Goal: Browse casually

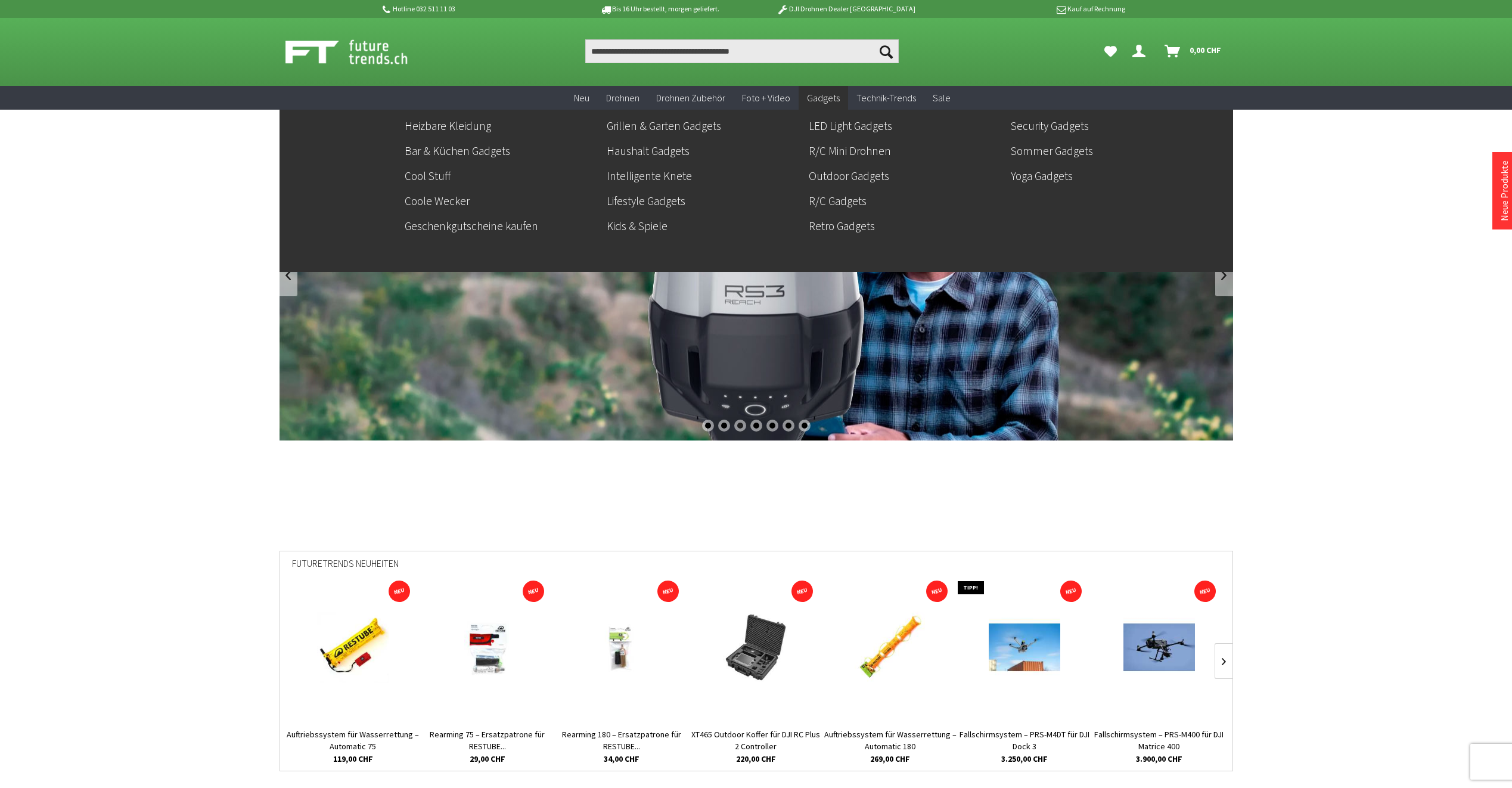
click at [817, 100] on span "Gadgets" at bounding box center [823, 97] width 33 height 12
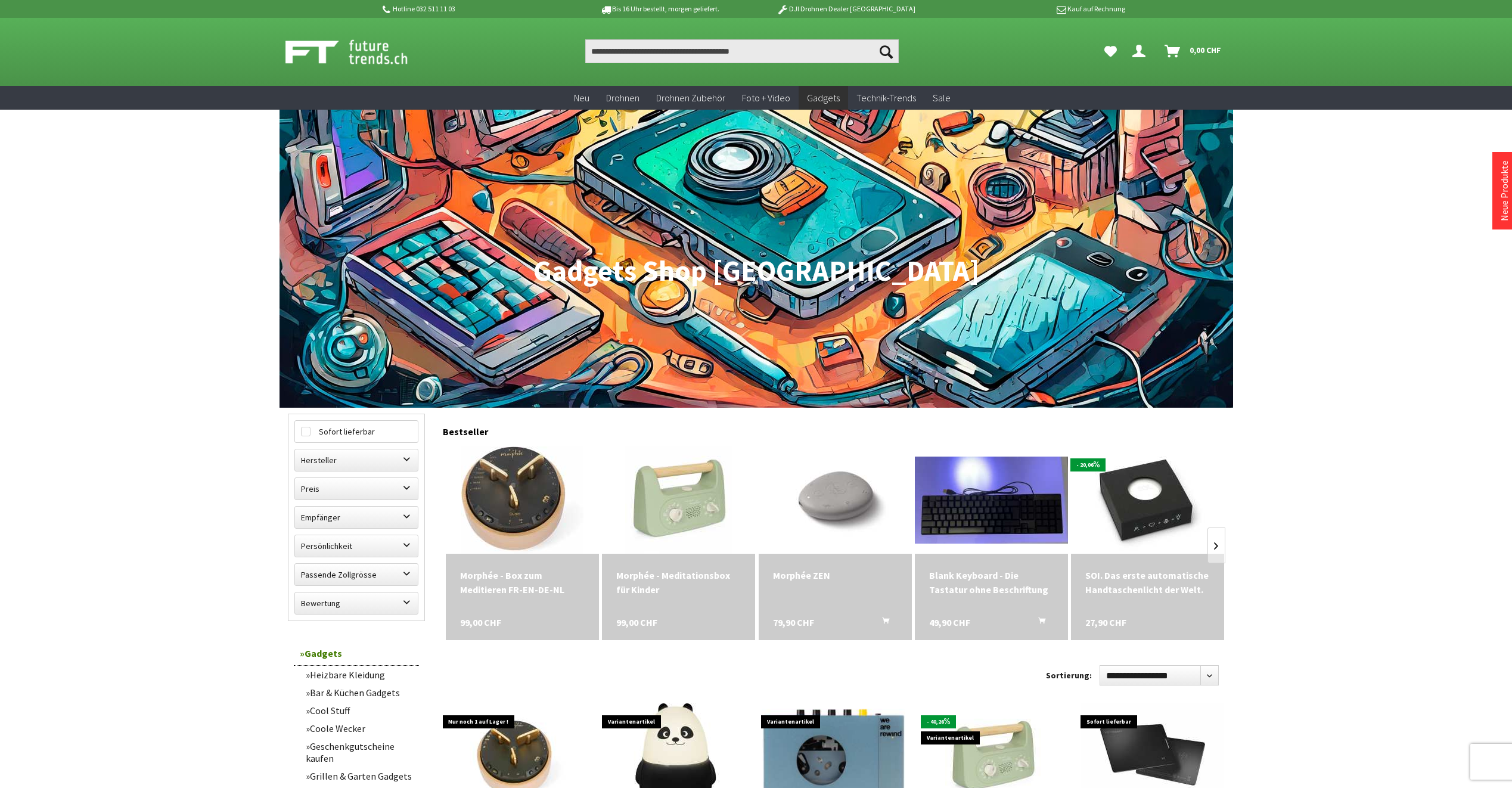
scroll to position [119, 0]
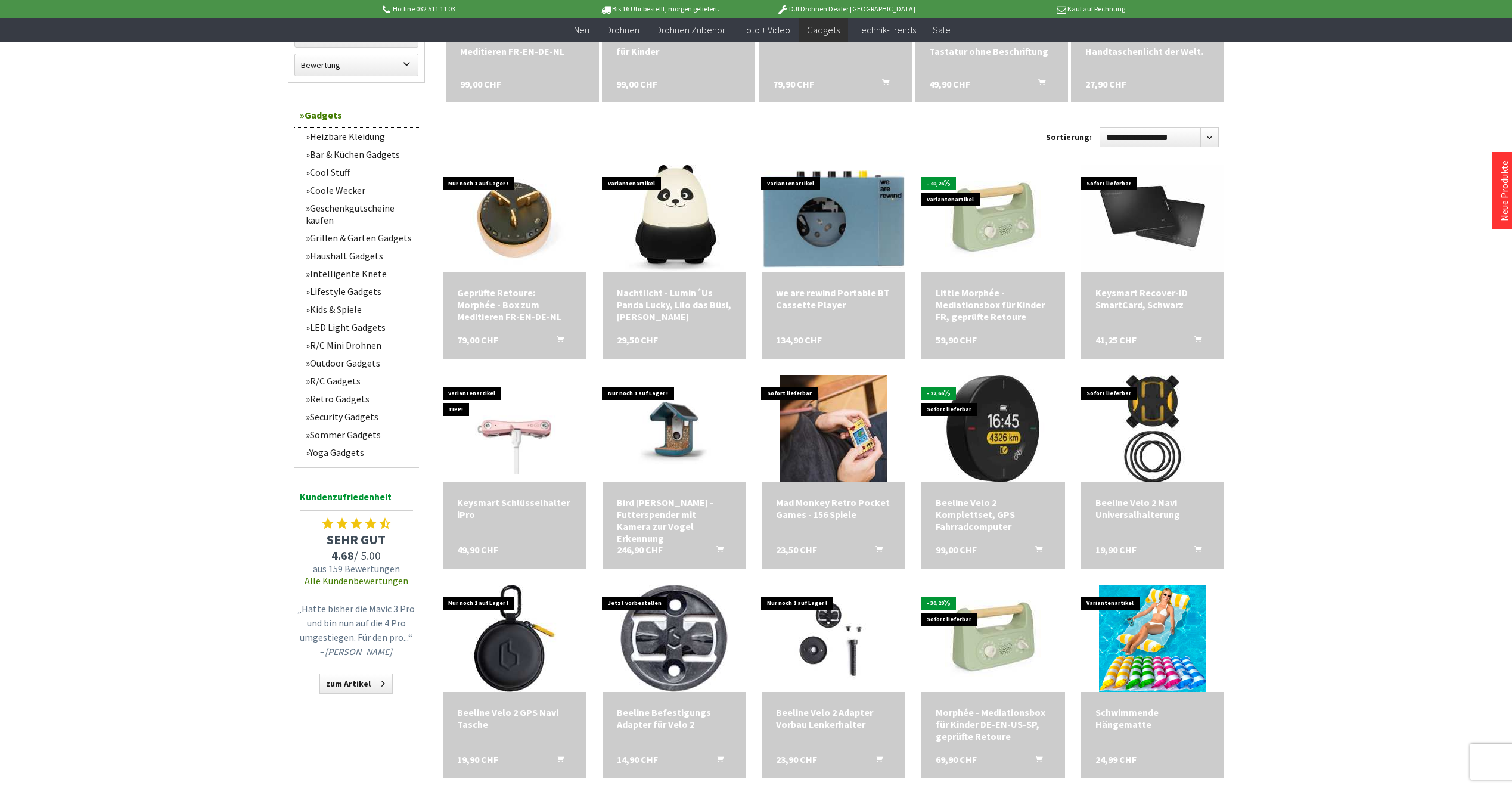
scroll to position [537, 0]
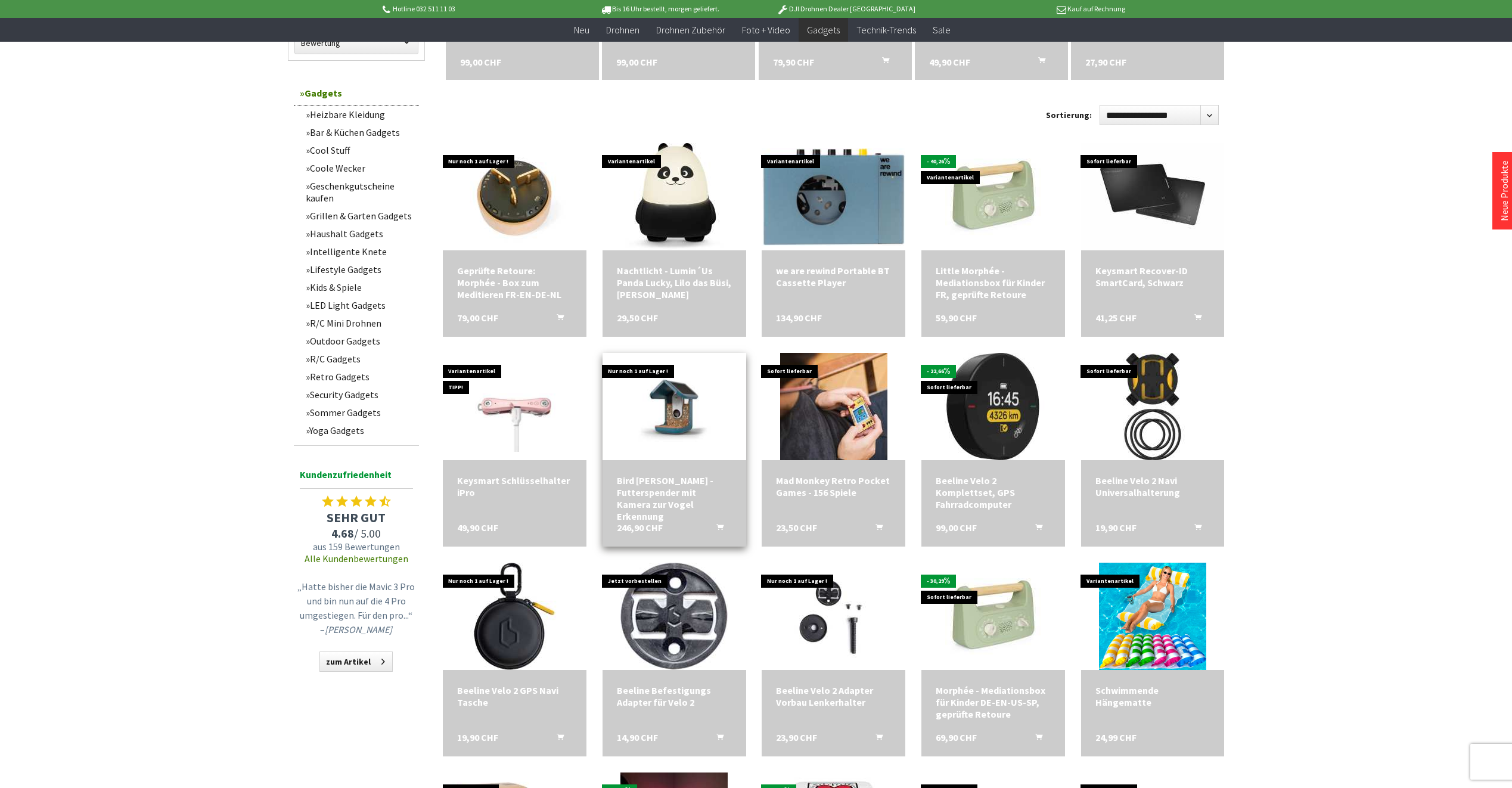
click at [650, 509] on div "Bird Buddy Vogelhaus - Futterspender mit Kamera zur Vogel Erkennung" at bounding box center [673, 498] width 115 height 48
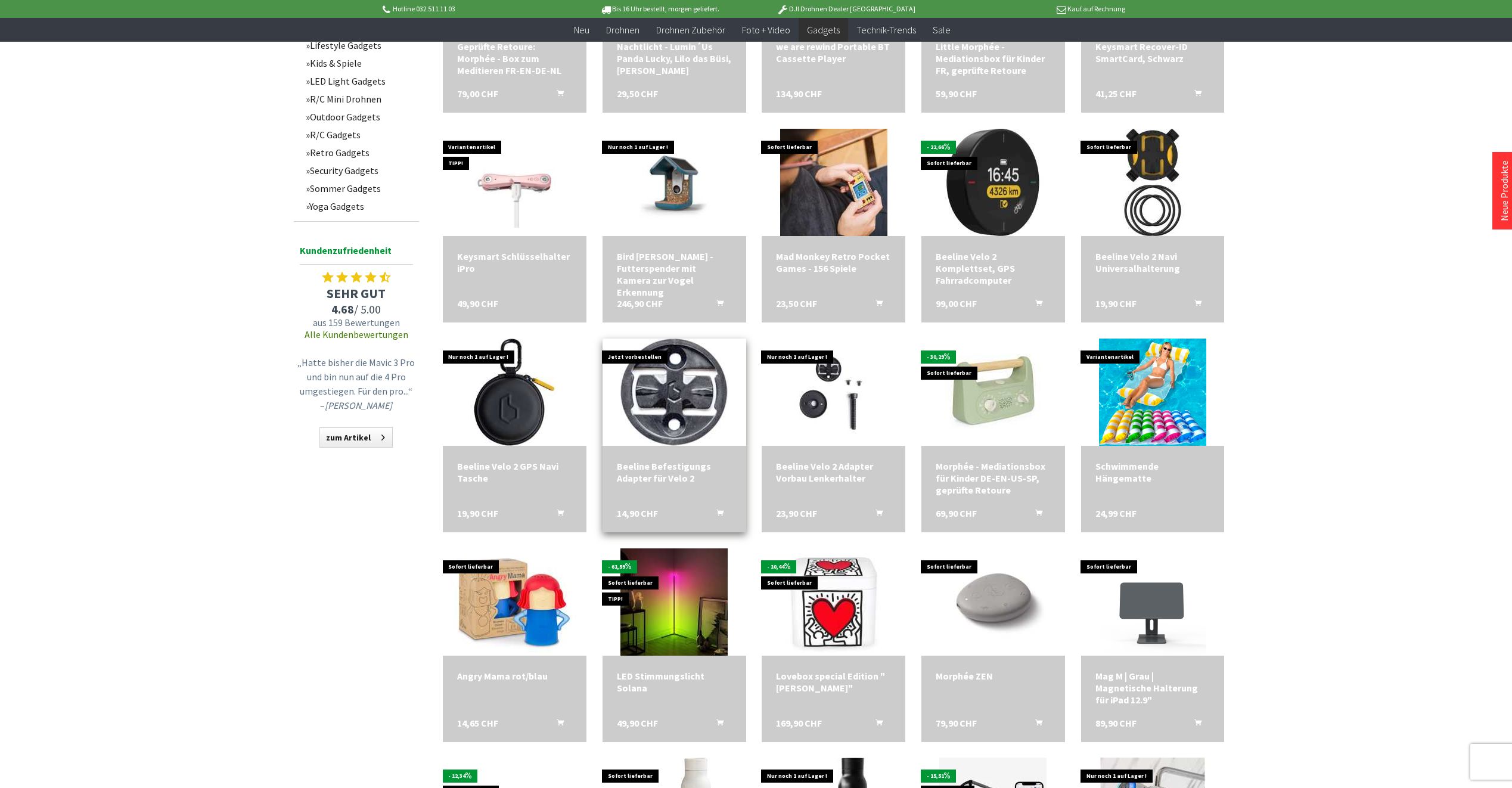
scroll to position [775, 0]
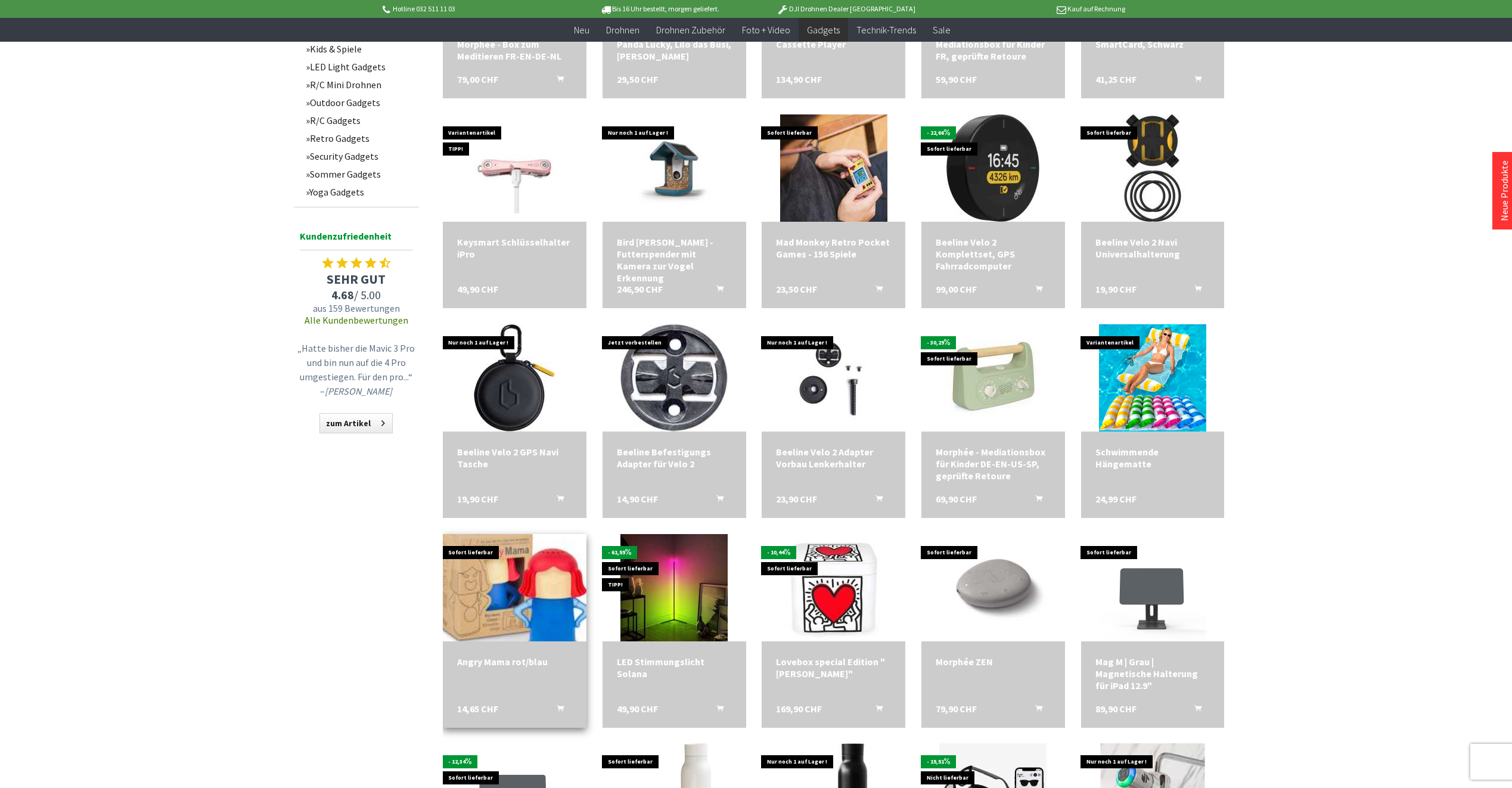
click at [535, 598] on img at bounding box center [513, 587] width 200 height 150
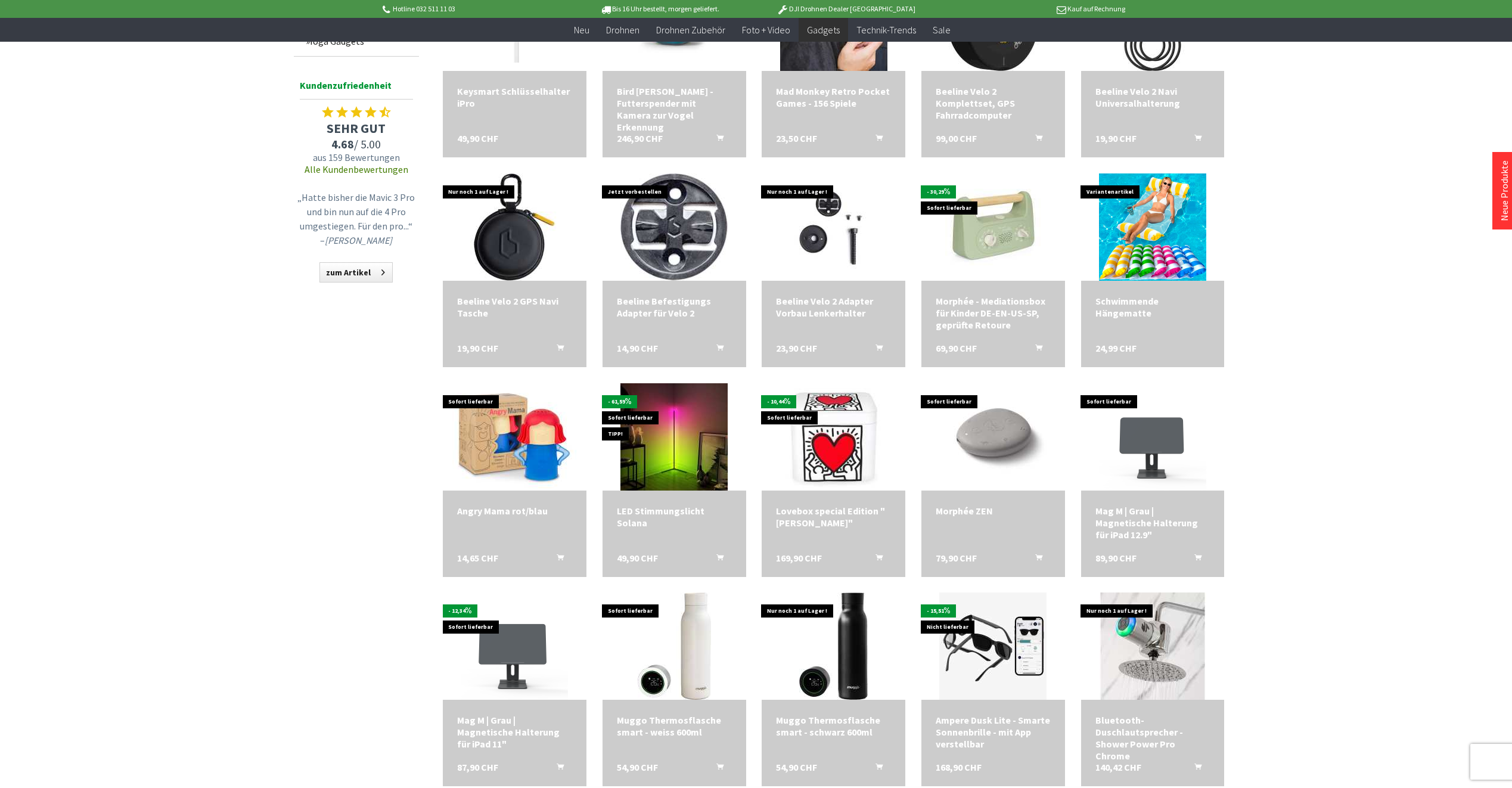
scroll to position [953, 0]
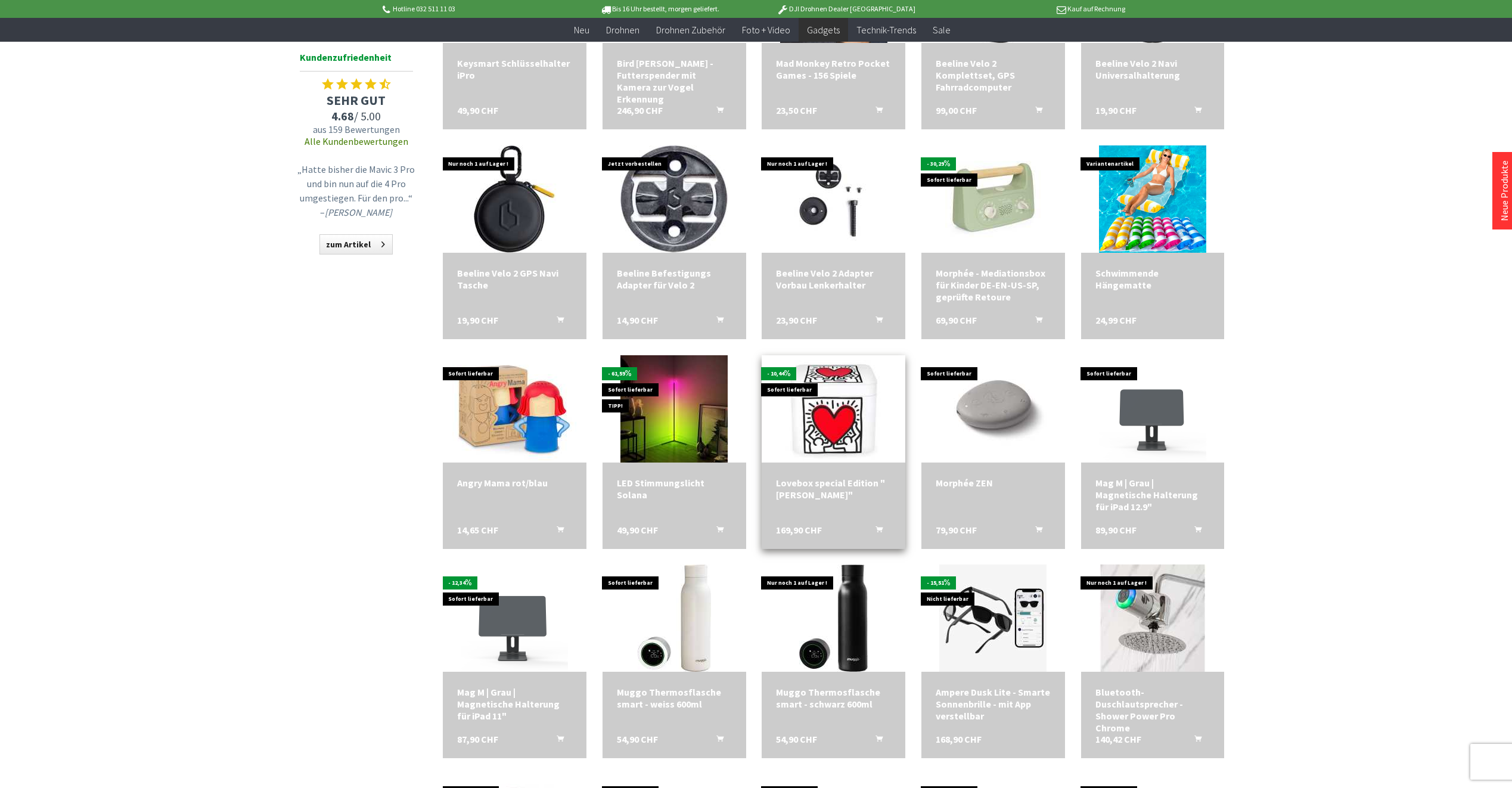
click at [801, 489] on div "Lovebox special Edition "[PERSON_NAME]"" at bounding box center [832, 489] width 115 height 24
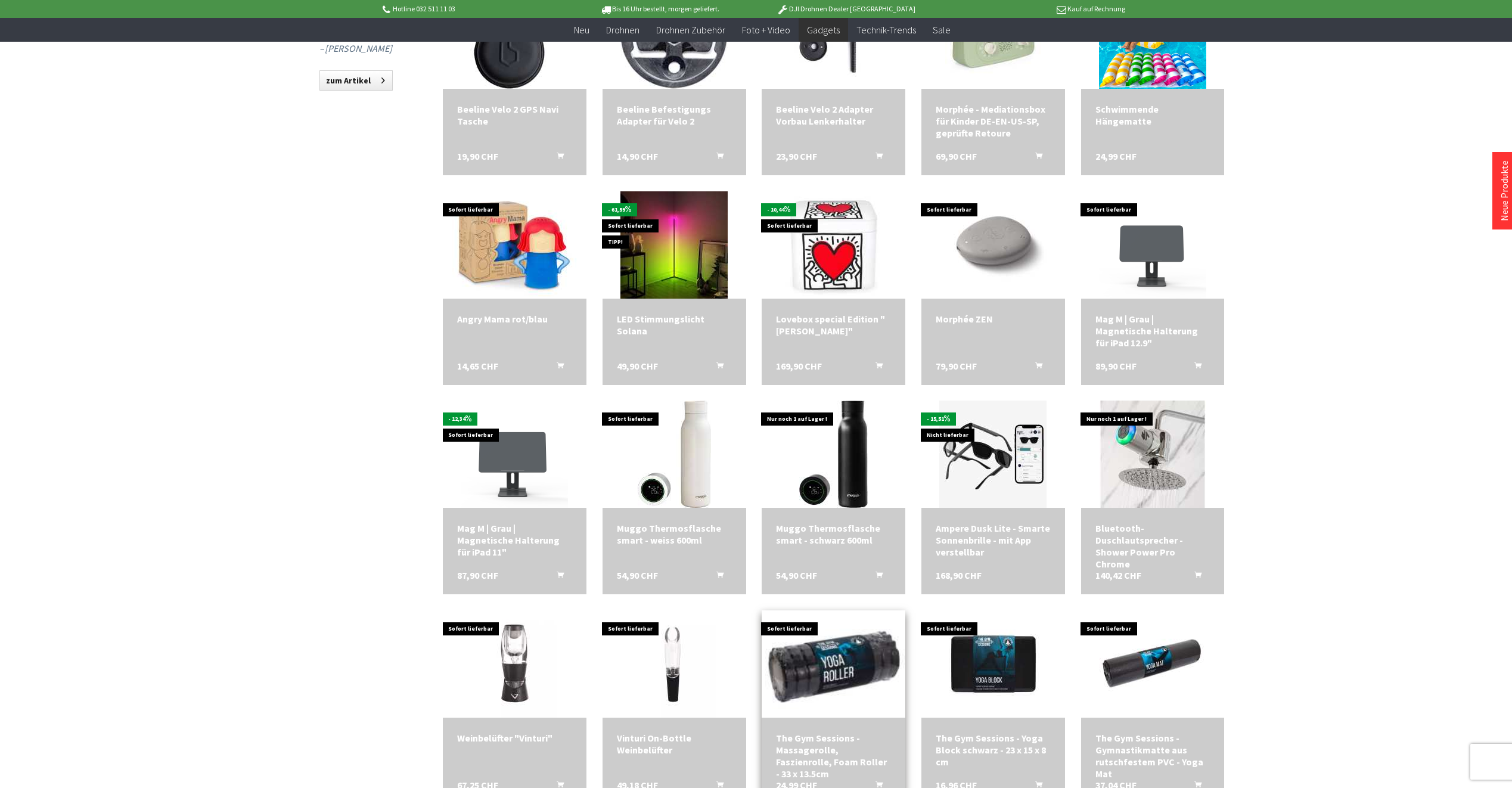
scroll to position [1192, 0]
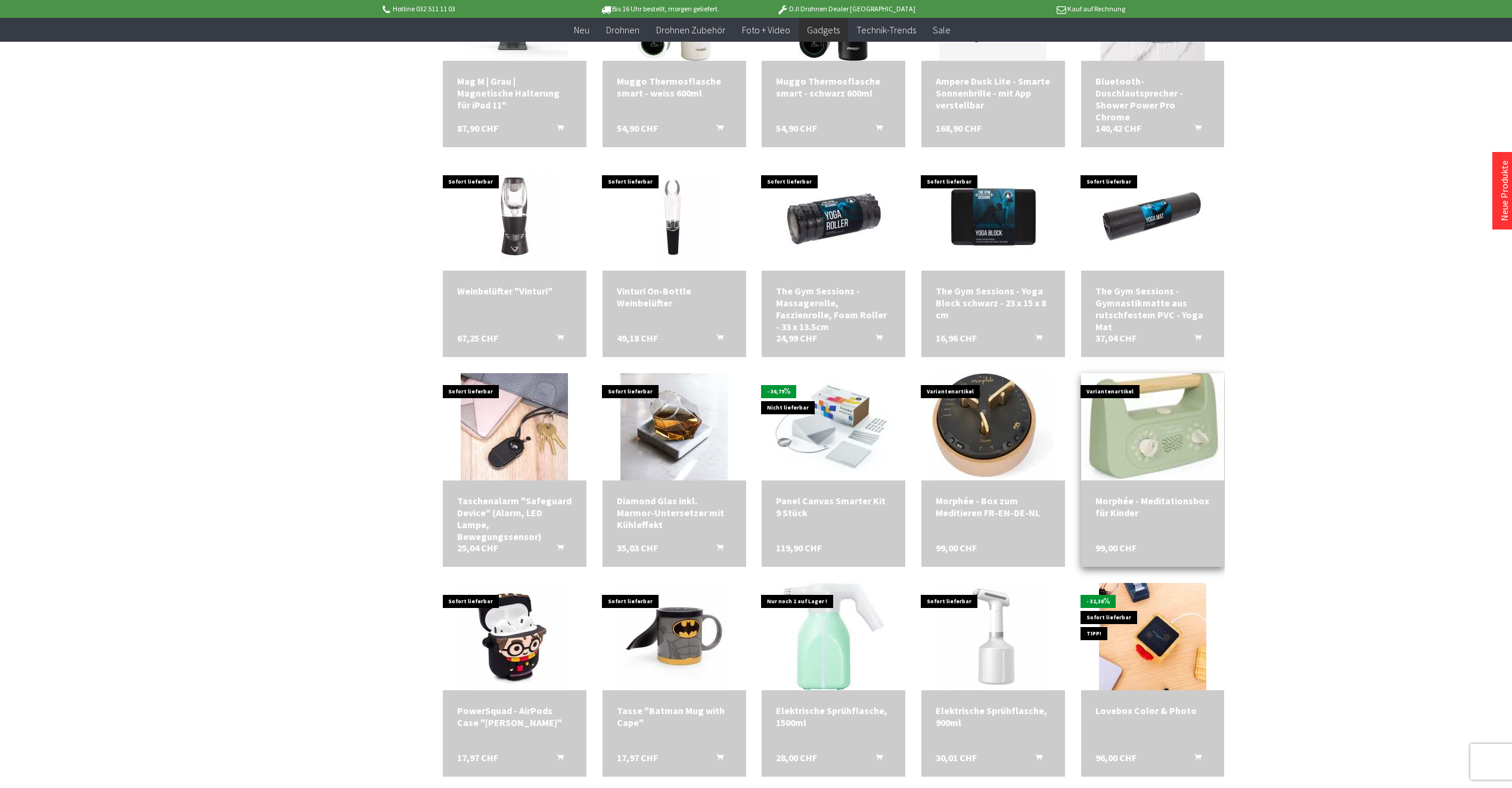
scroll to position [1609, 0]
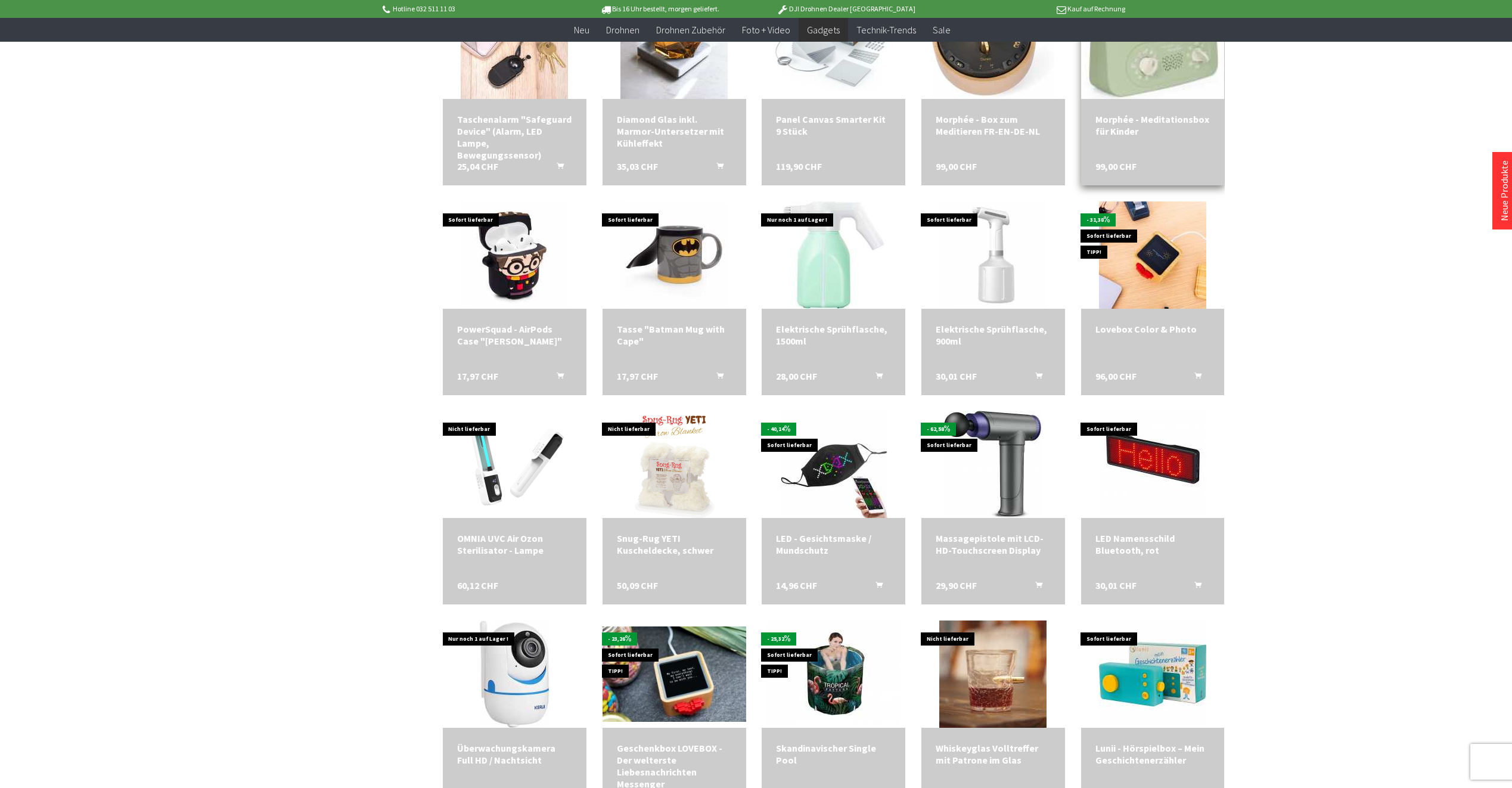
scroll to position [1967, 0]
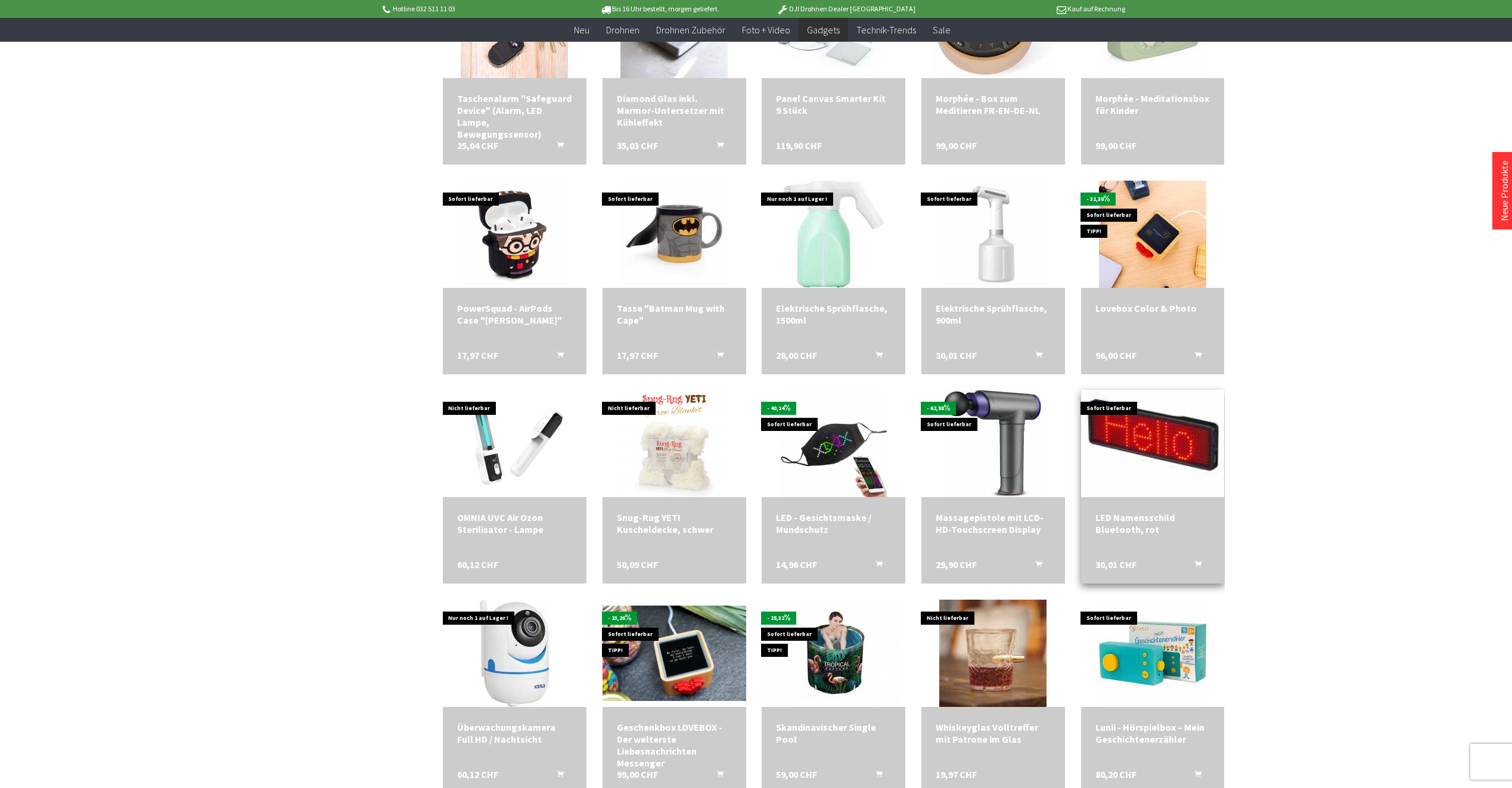
click at [1160, 448] on img at bounding box center [1152, 443] width 150 height 150
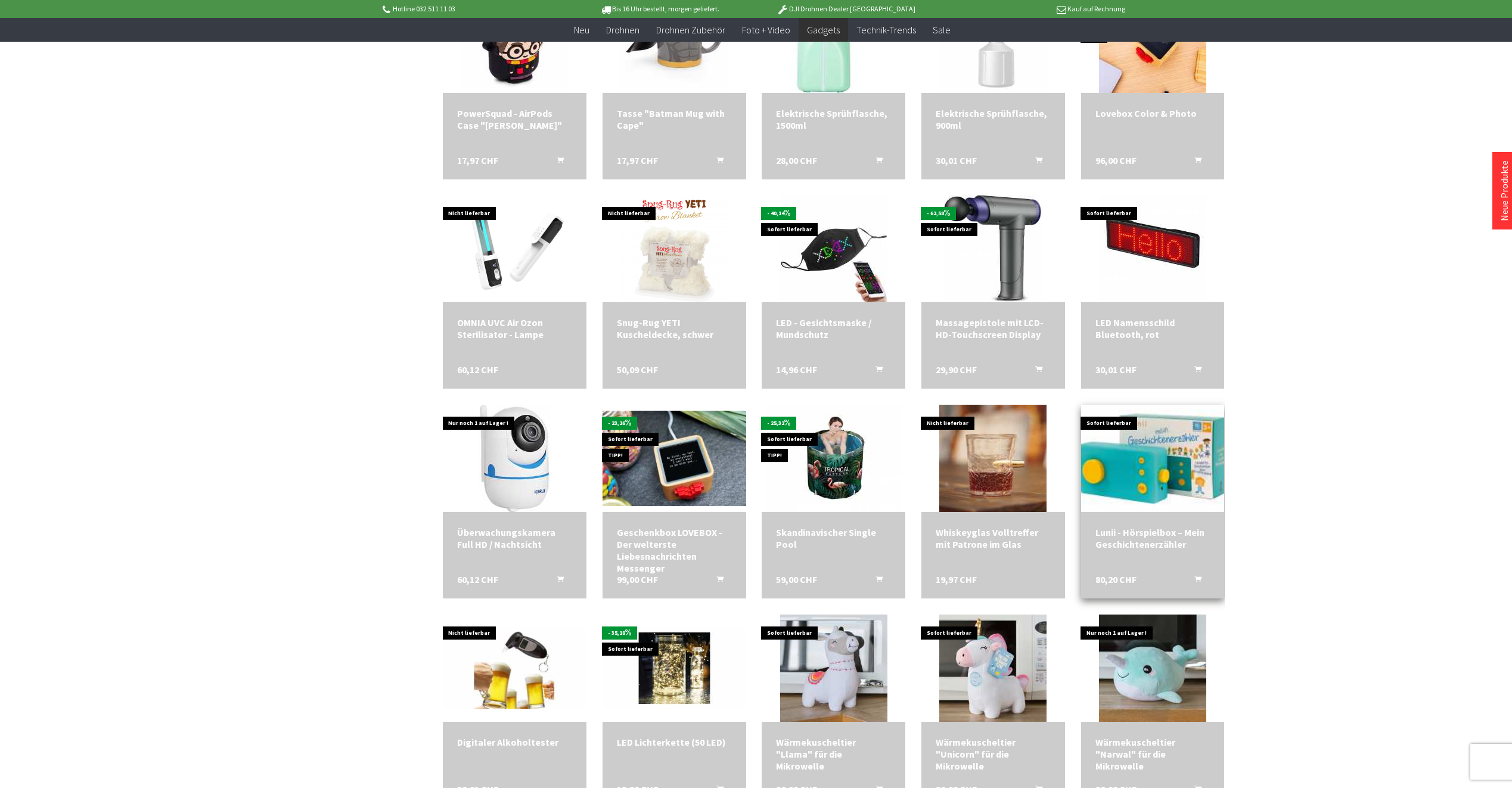
scroll to position [2205, 0]
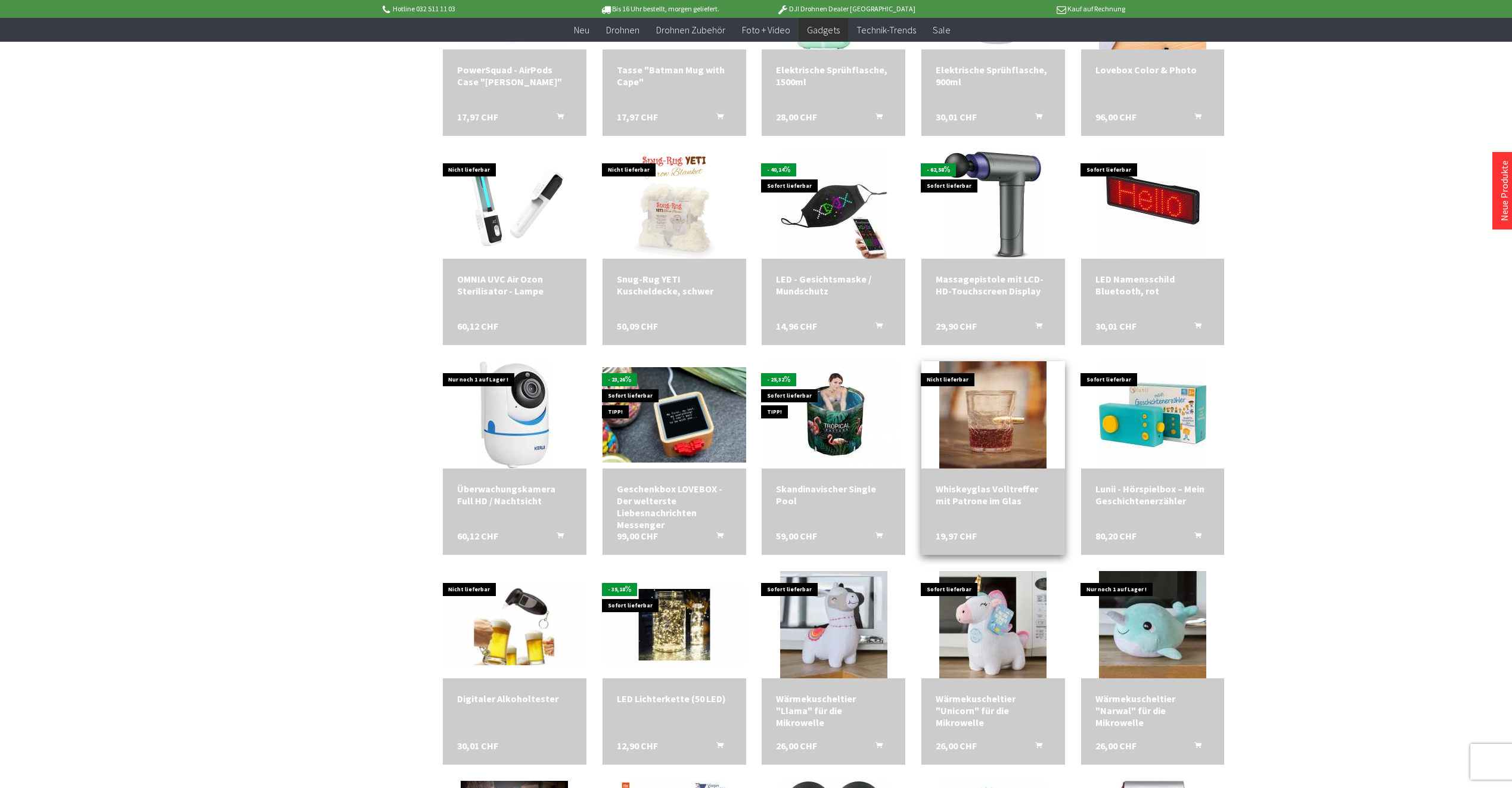
click at [991, 497] on div "Whiskeyglas Volltreffer mit Patrone im Glas" at bounding box center [992, 494] width 115 height 24
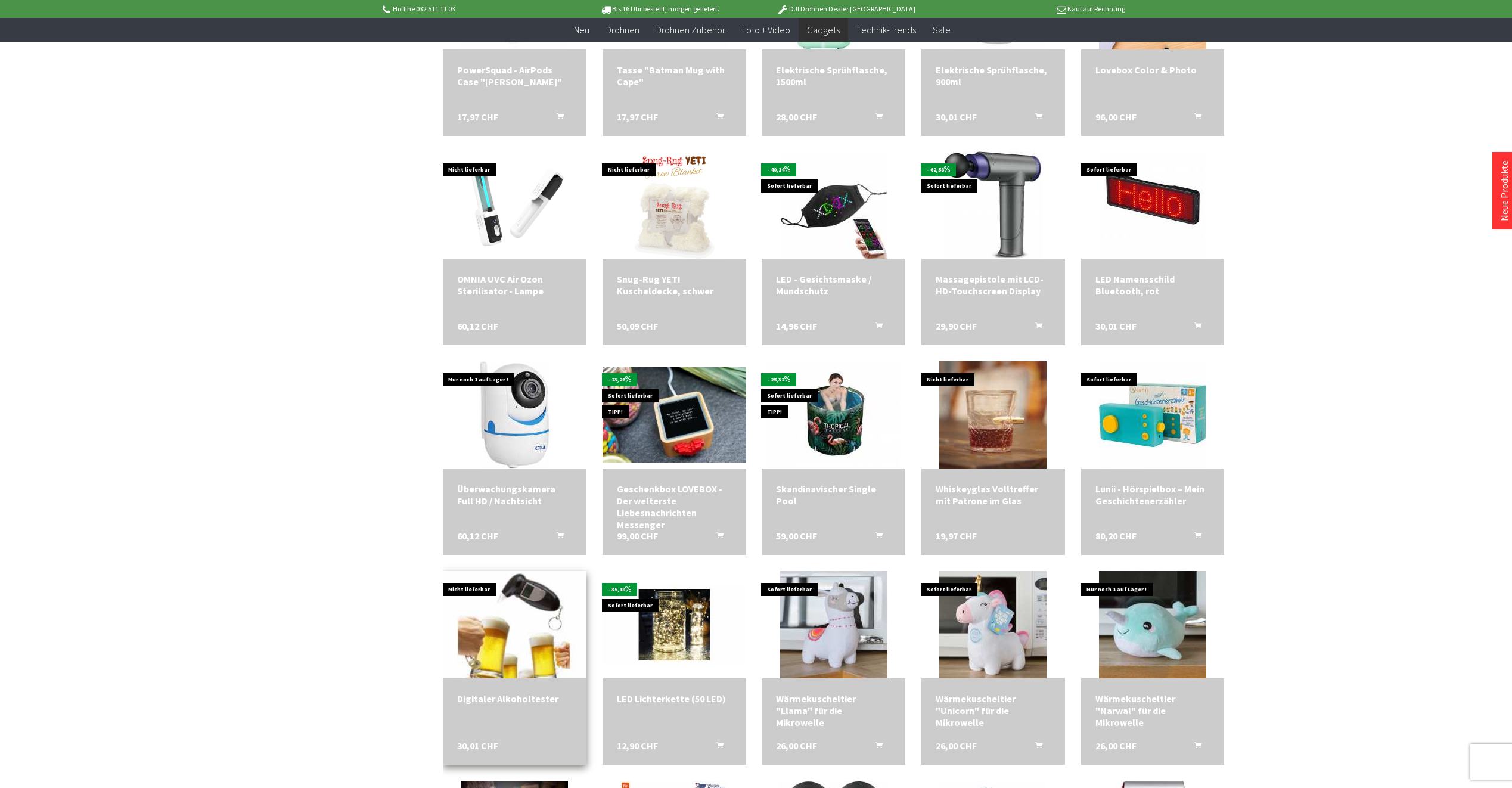
scroll to position [2324, 0]
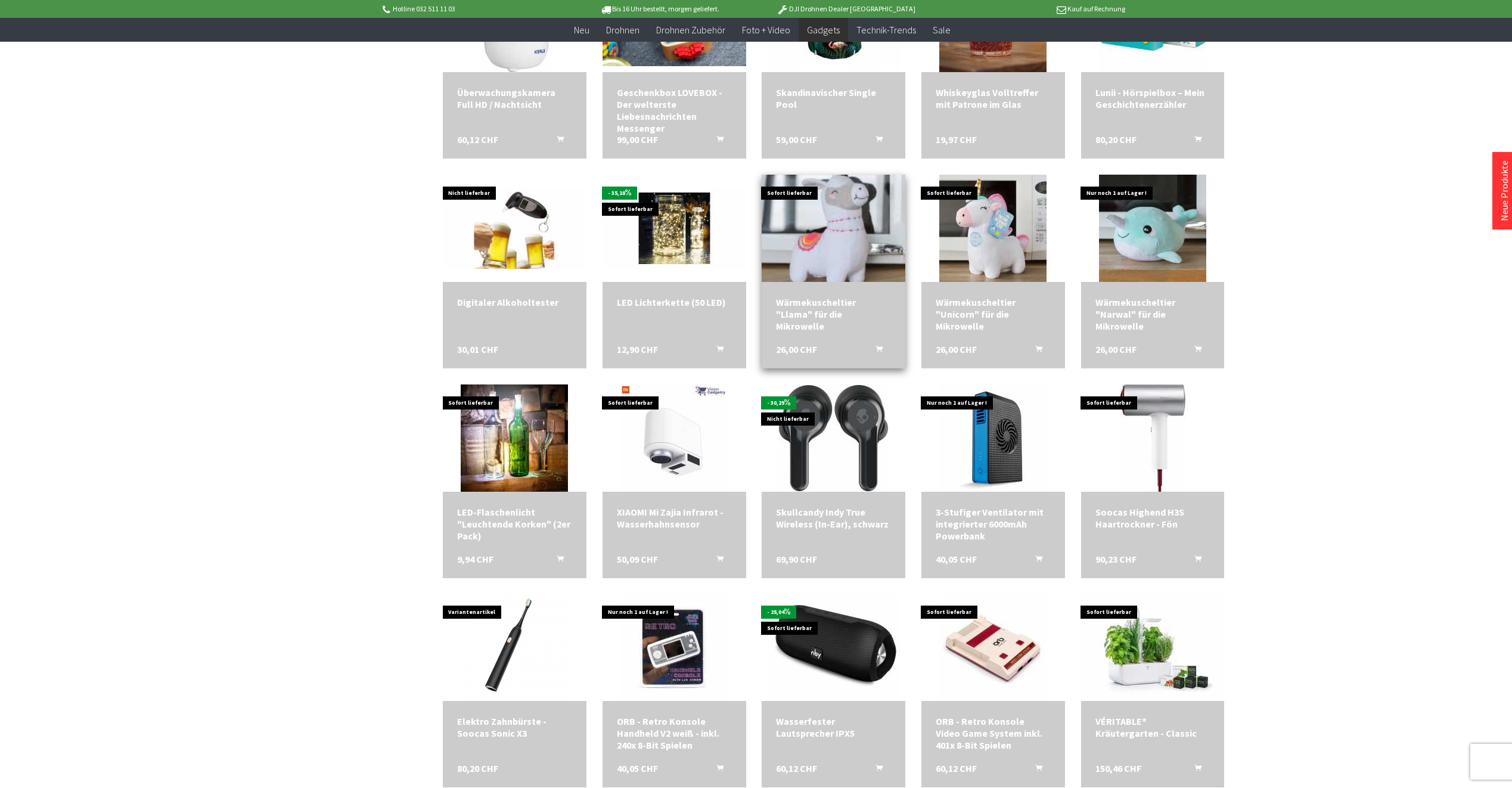
scroll to position [2622, 0]
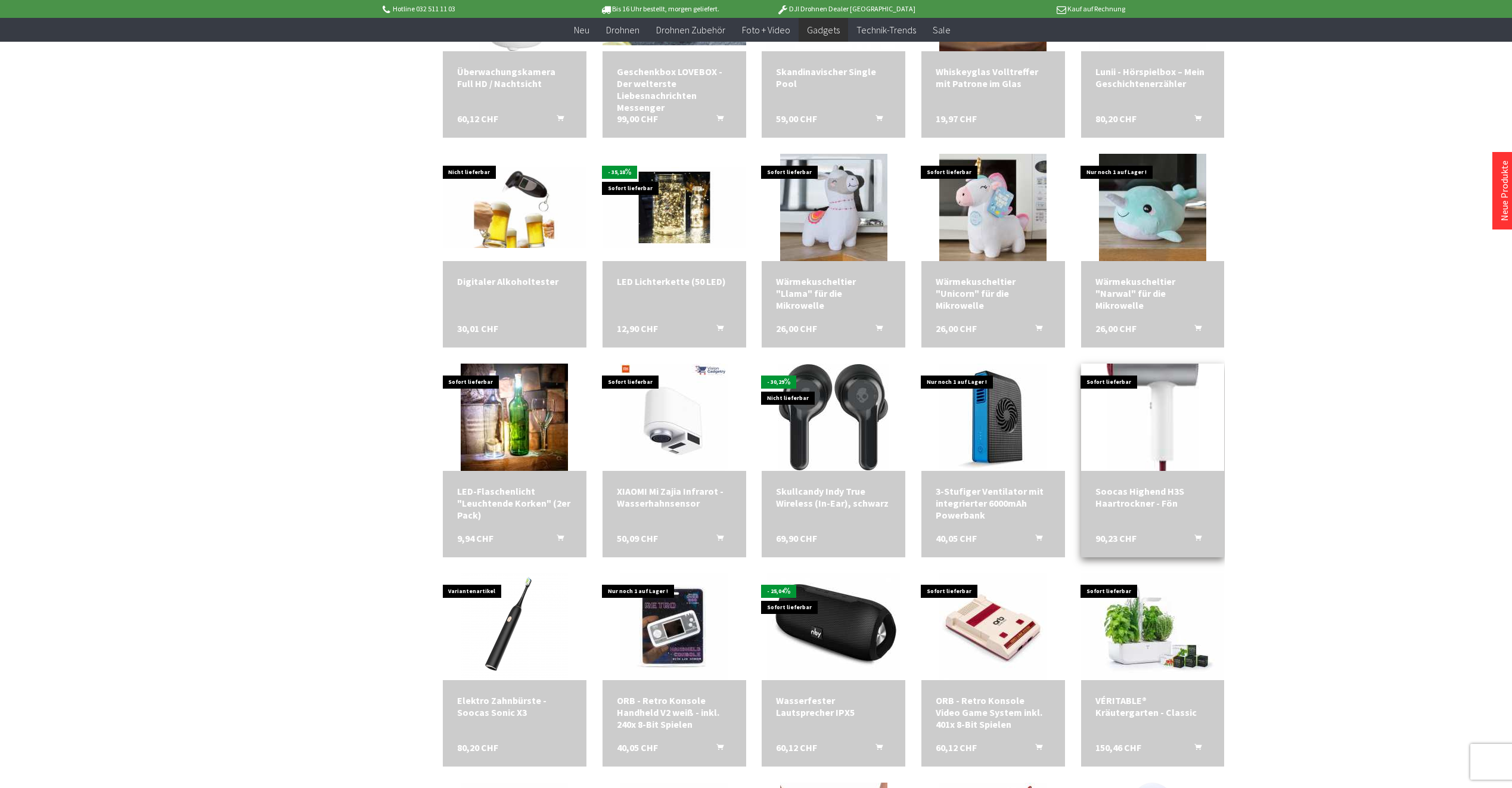
click at [1155, 470] on img at bounding box center [1152, 417] width 92 height 150
click at [660, 495] on div "XIAOMI Mi Zajia Infrarot - Wasserhahnsensor" at bounding box center [673, 497] width 115 height 24
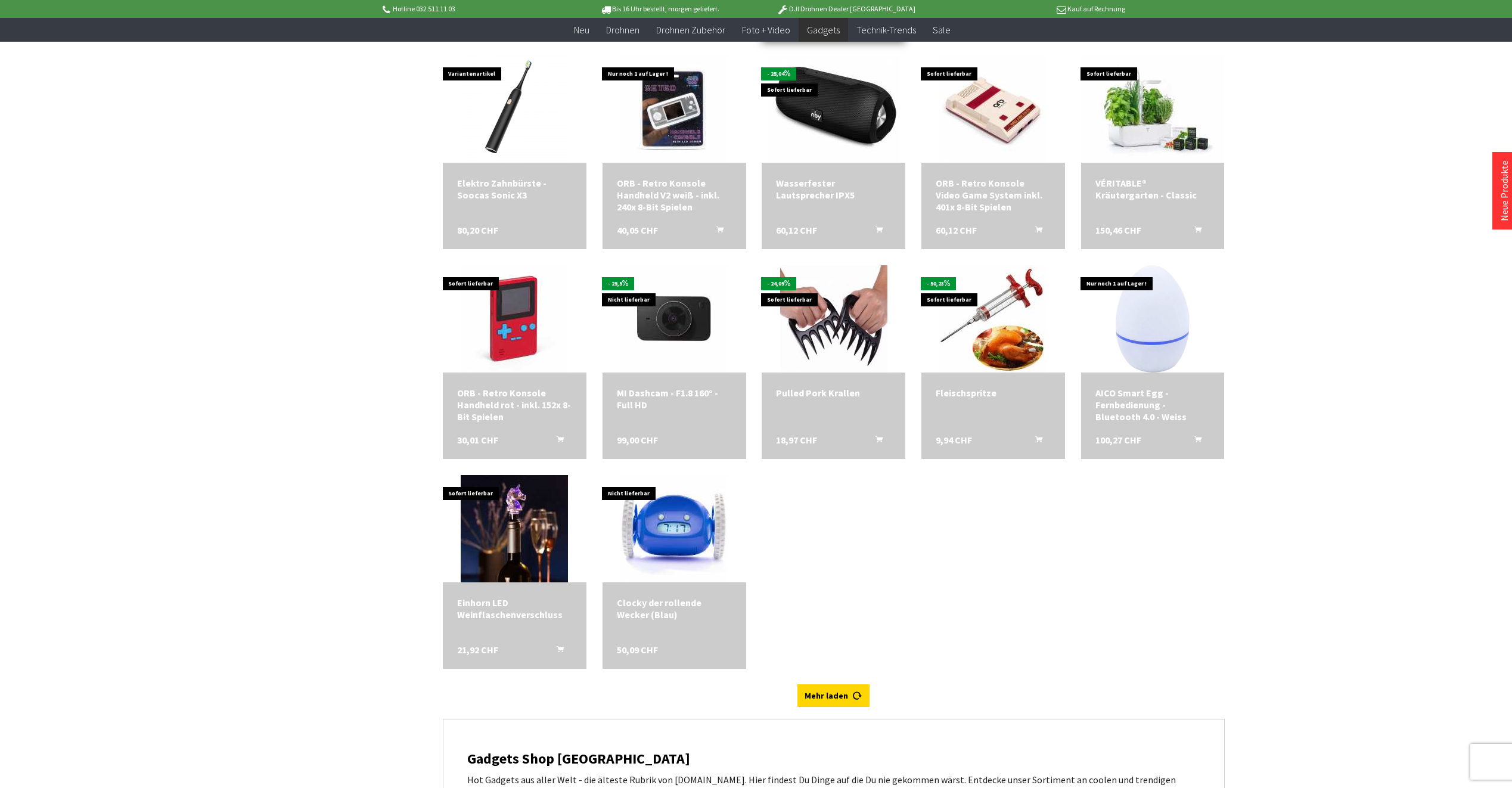
scroll to position [3158, 0]
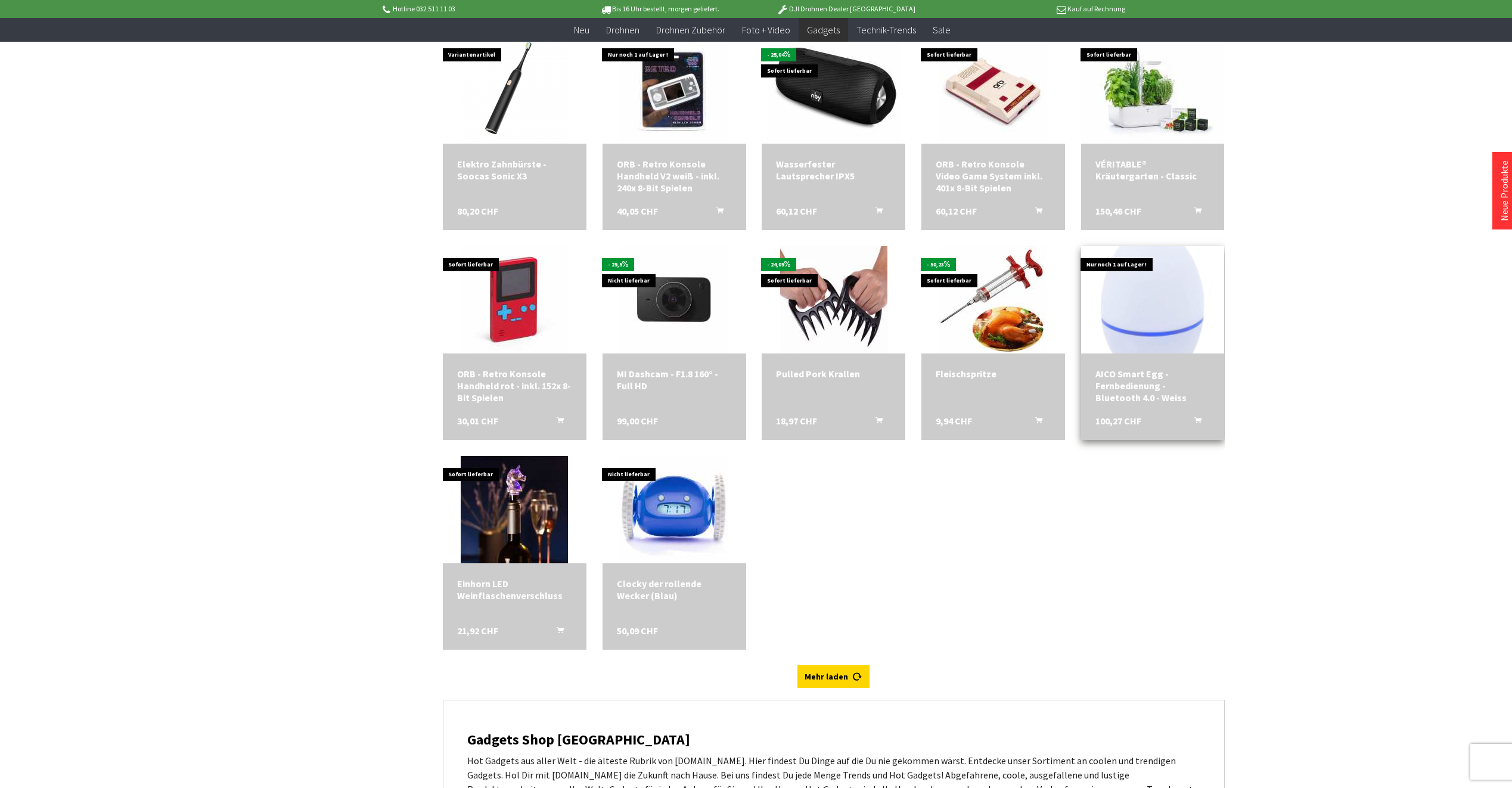
click at [1142, 326] on img at bounding box center [1152, 299] width 104 height 150
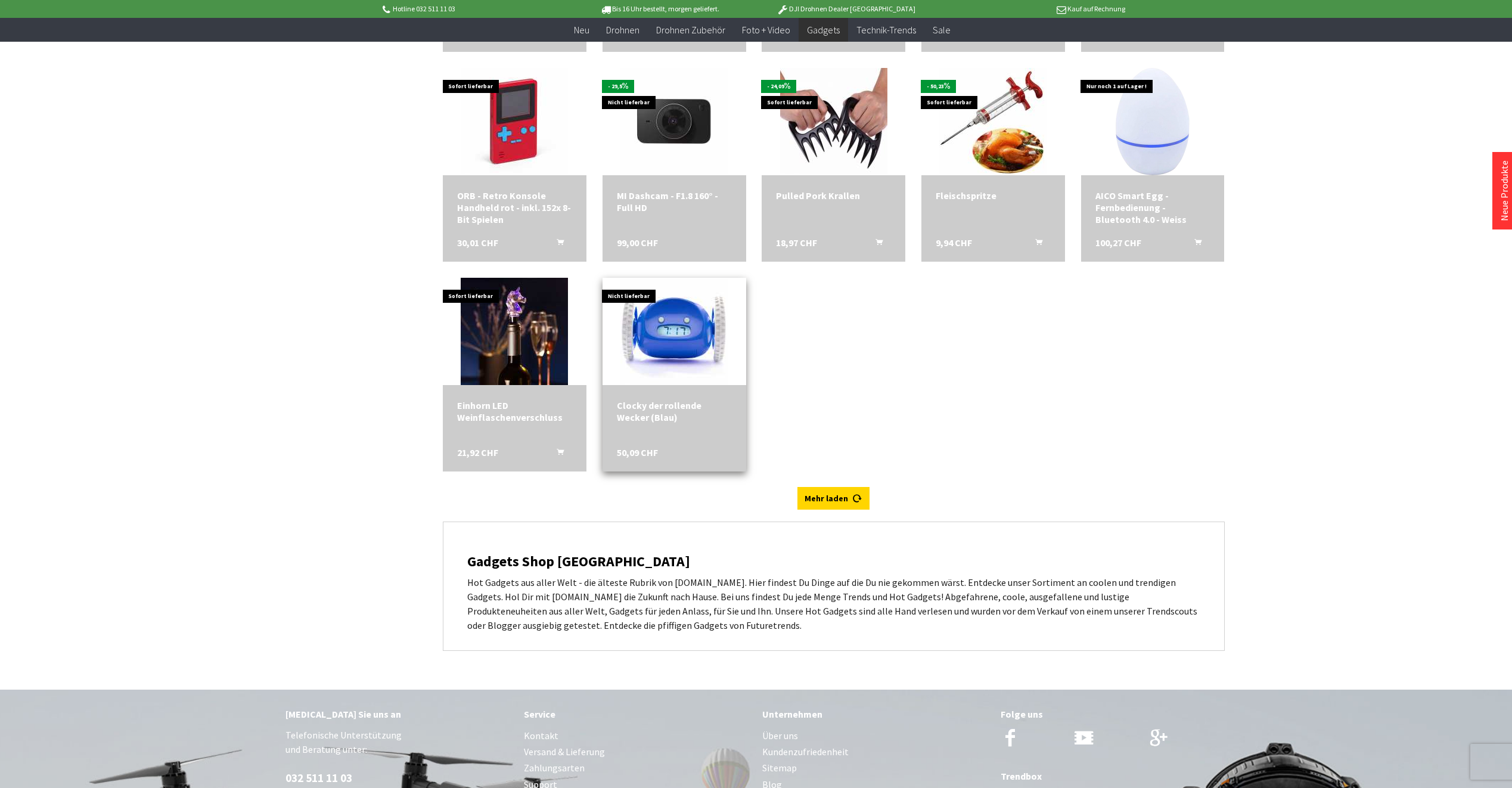
scroll to position [3337, 0]
click at [825, 498] on link "Mehr laden" at bounding box center [832, 497] width 72 height 22
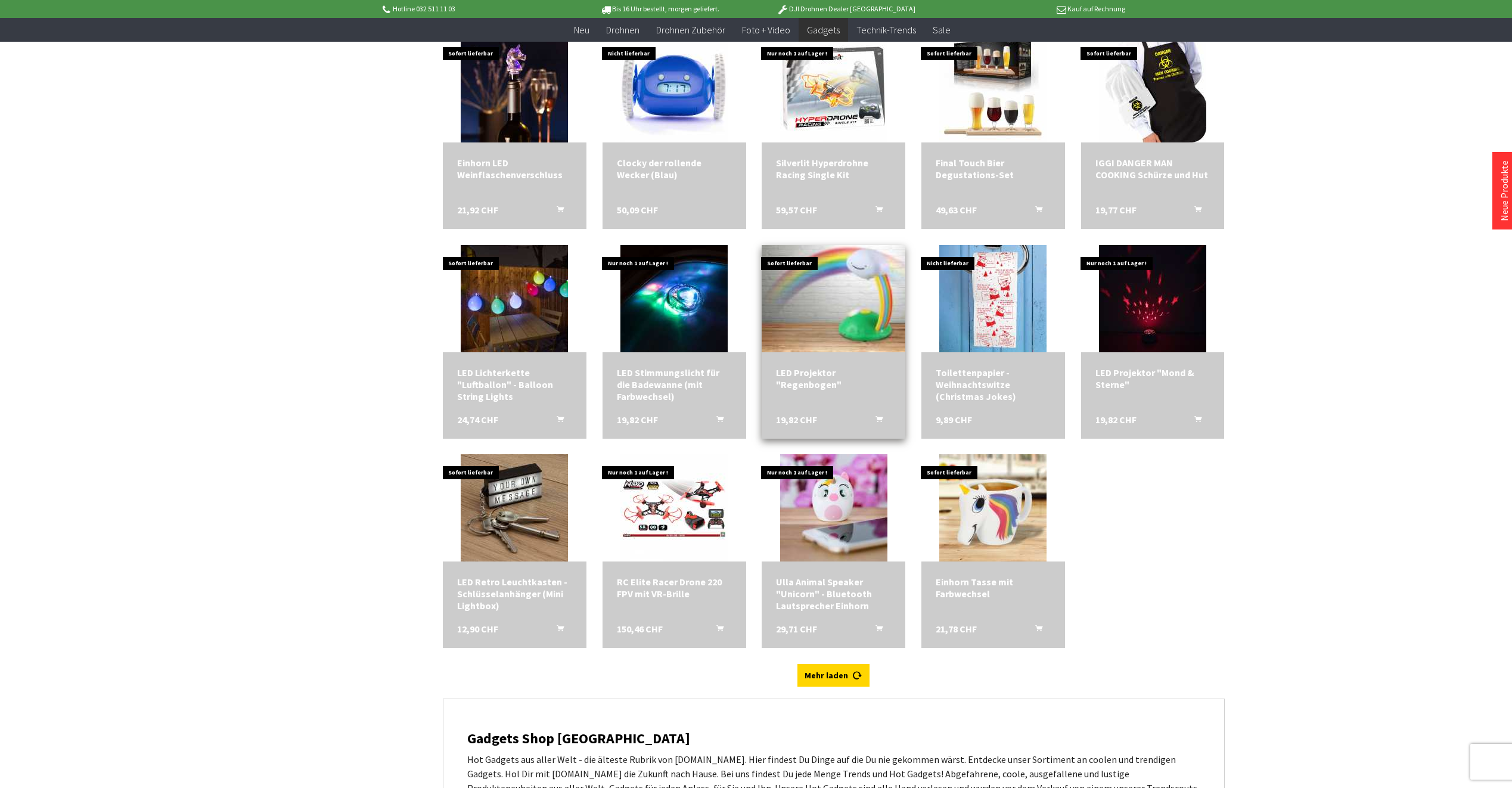
scroll to position [3635, 0]
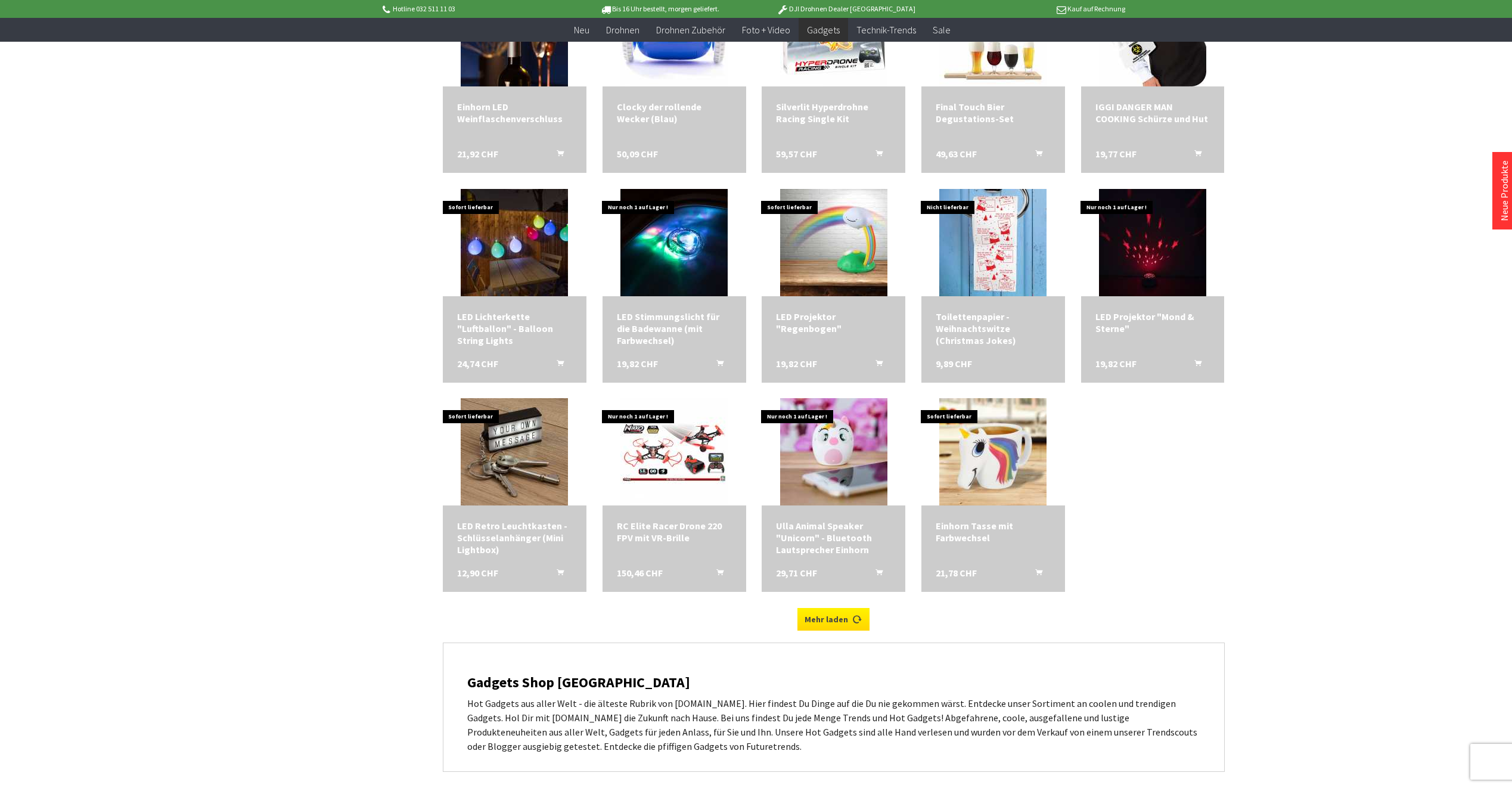
click at [816, 623] on link "Mehr laden" at bounding box center [832, 618] width 72 height 22
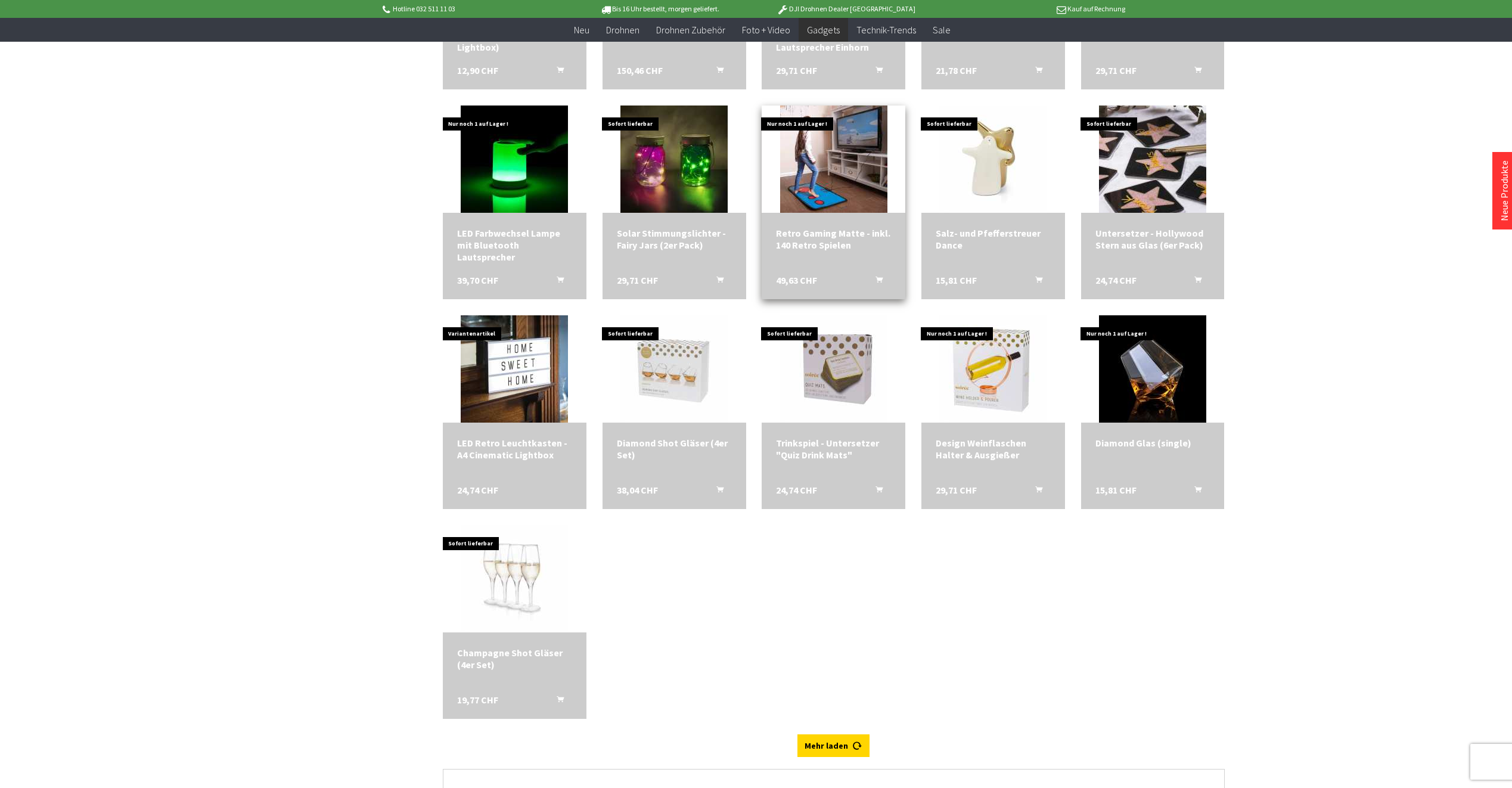
scroll to position [4231, 0]
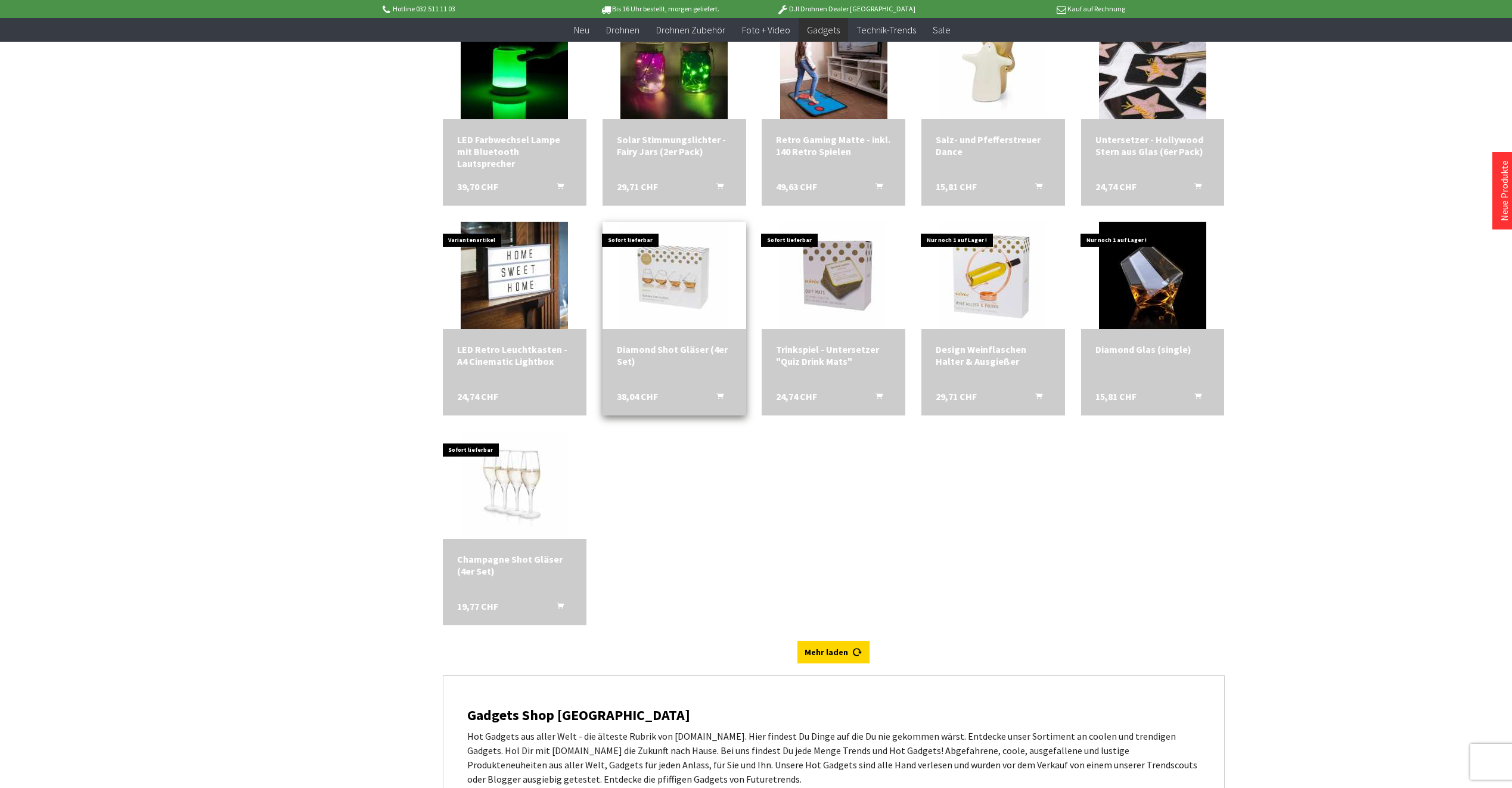
click at [664, 343] on div "Diamond Shot Gläser (4er Set)" at bounding box center [673, 354] width 115 height 24
click at [971, 365] on div "Design Weinflaschen Halter & Ausgießer" at bounding box center [992, 354] width 115 height 24
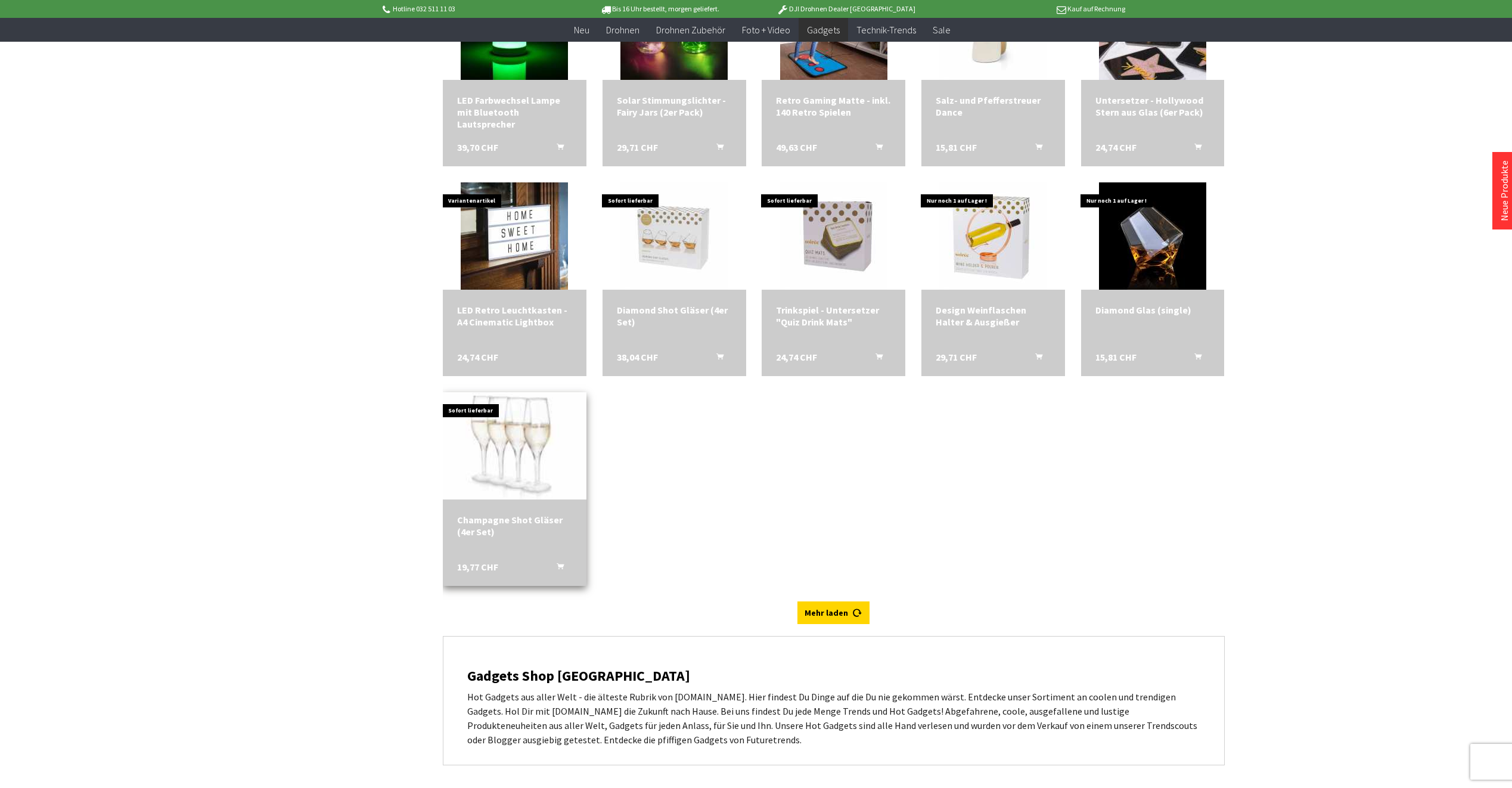
scroll to position [4291, 0]
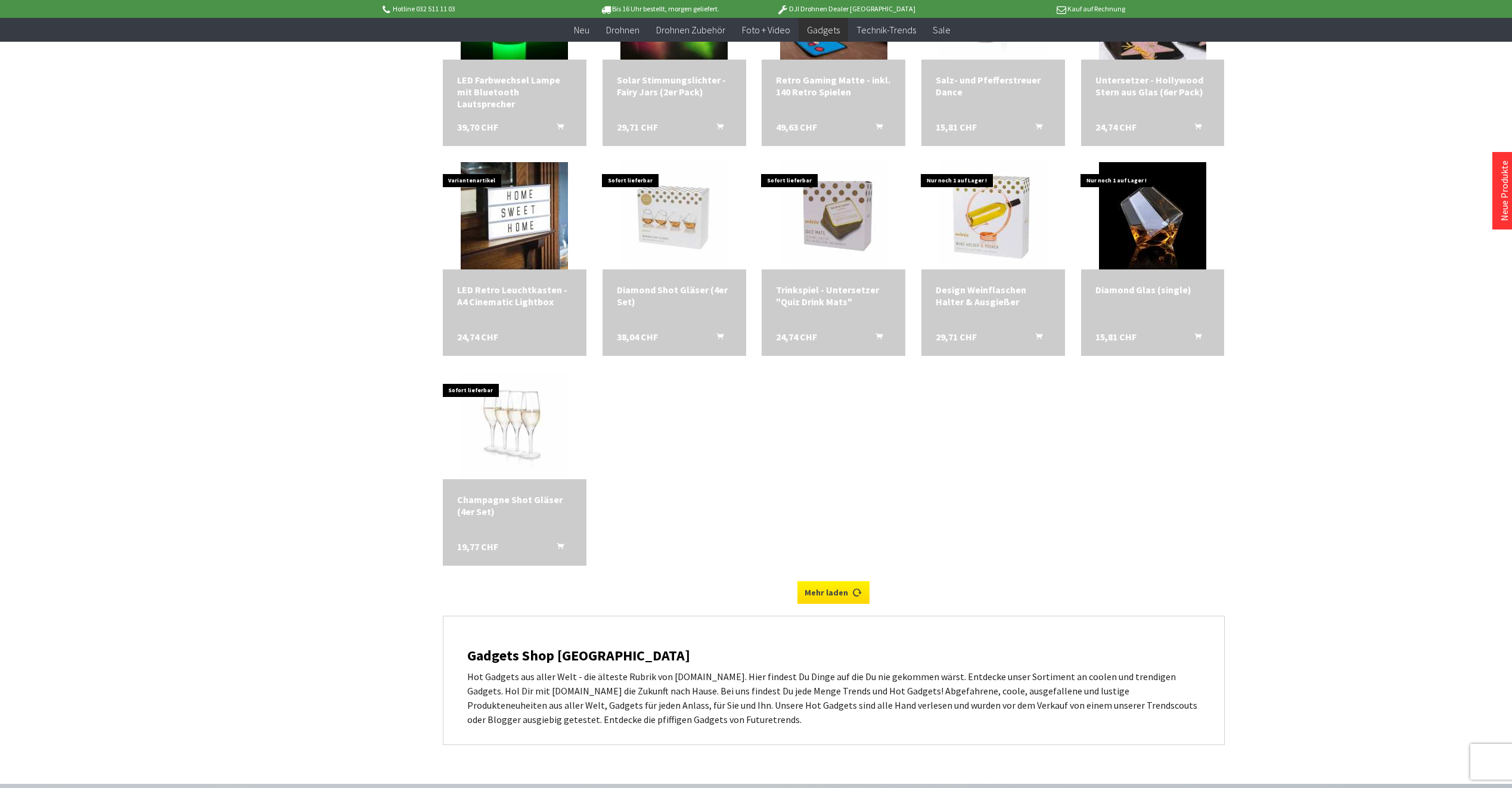
click at [839, 586] on link "Mehr laden" at bounding box center [832, 592] width 72 height 22
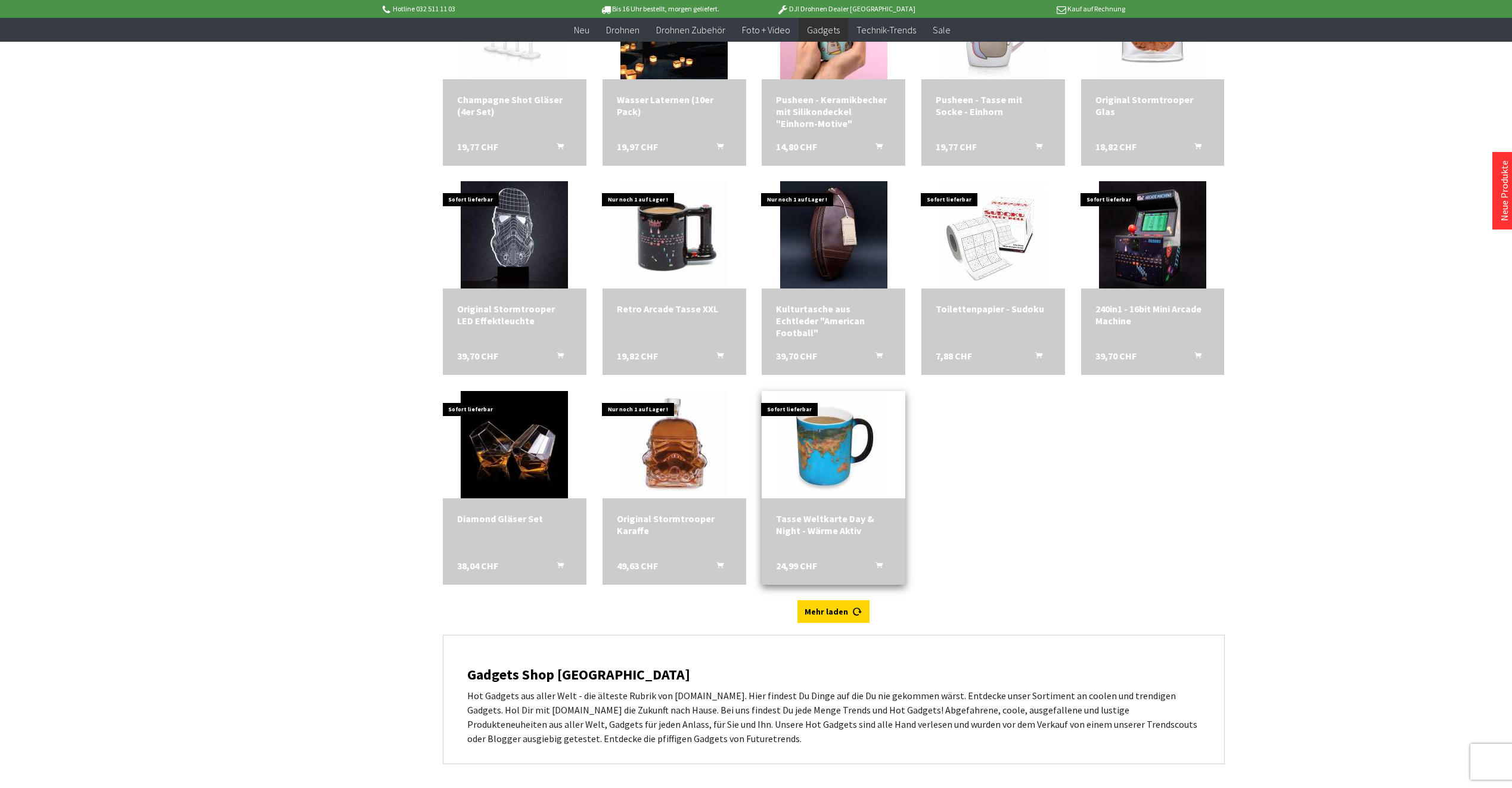
scroll to position [4708, 0]
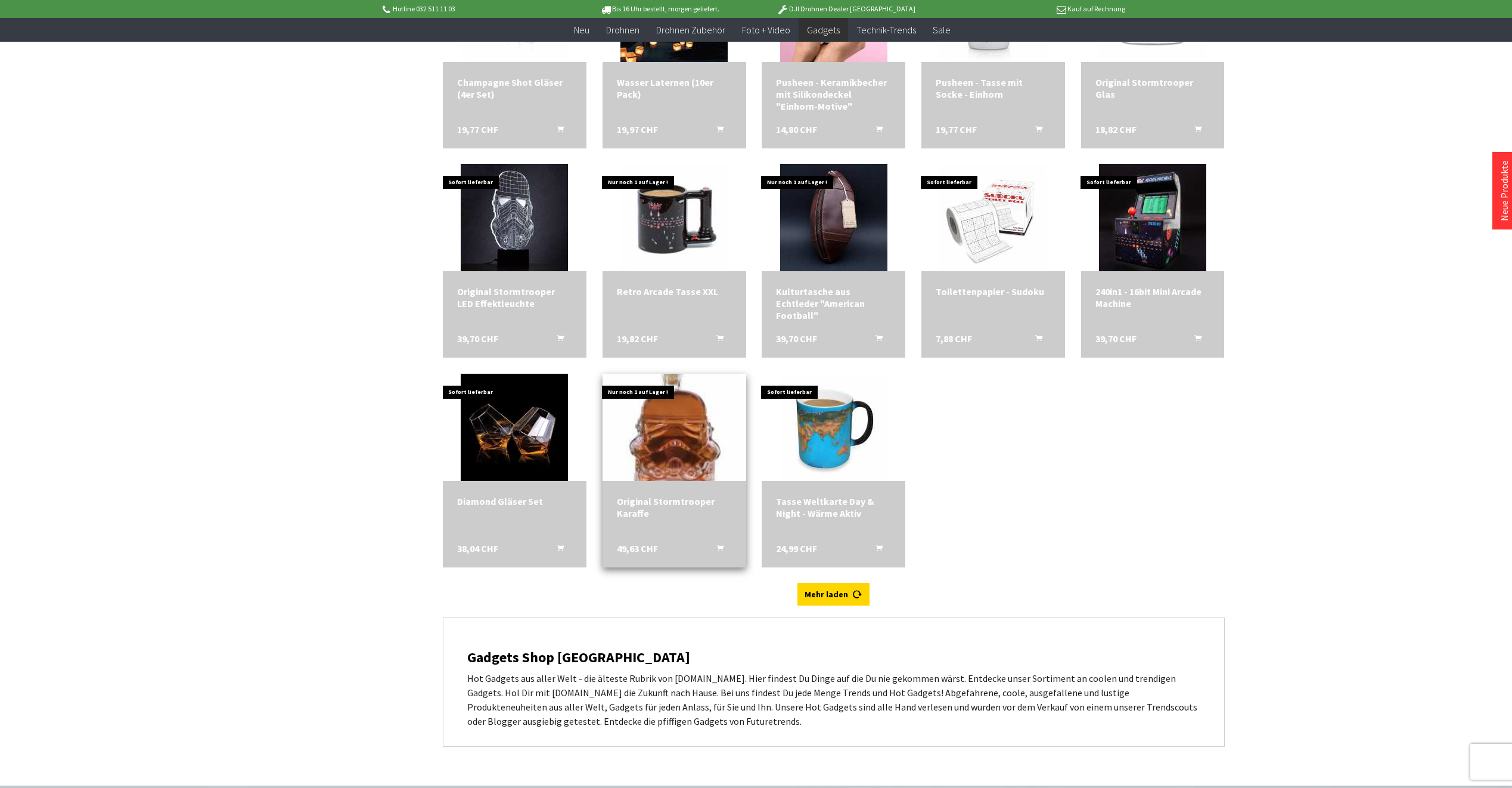
click at [660, 457] on img at bounding box center [673, 426] width 150 height 150
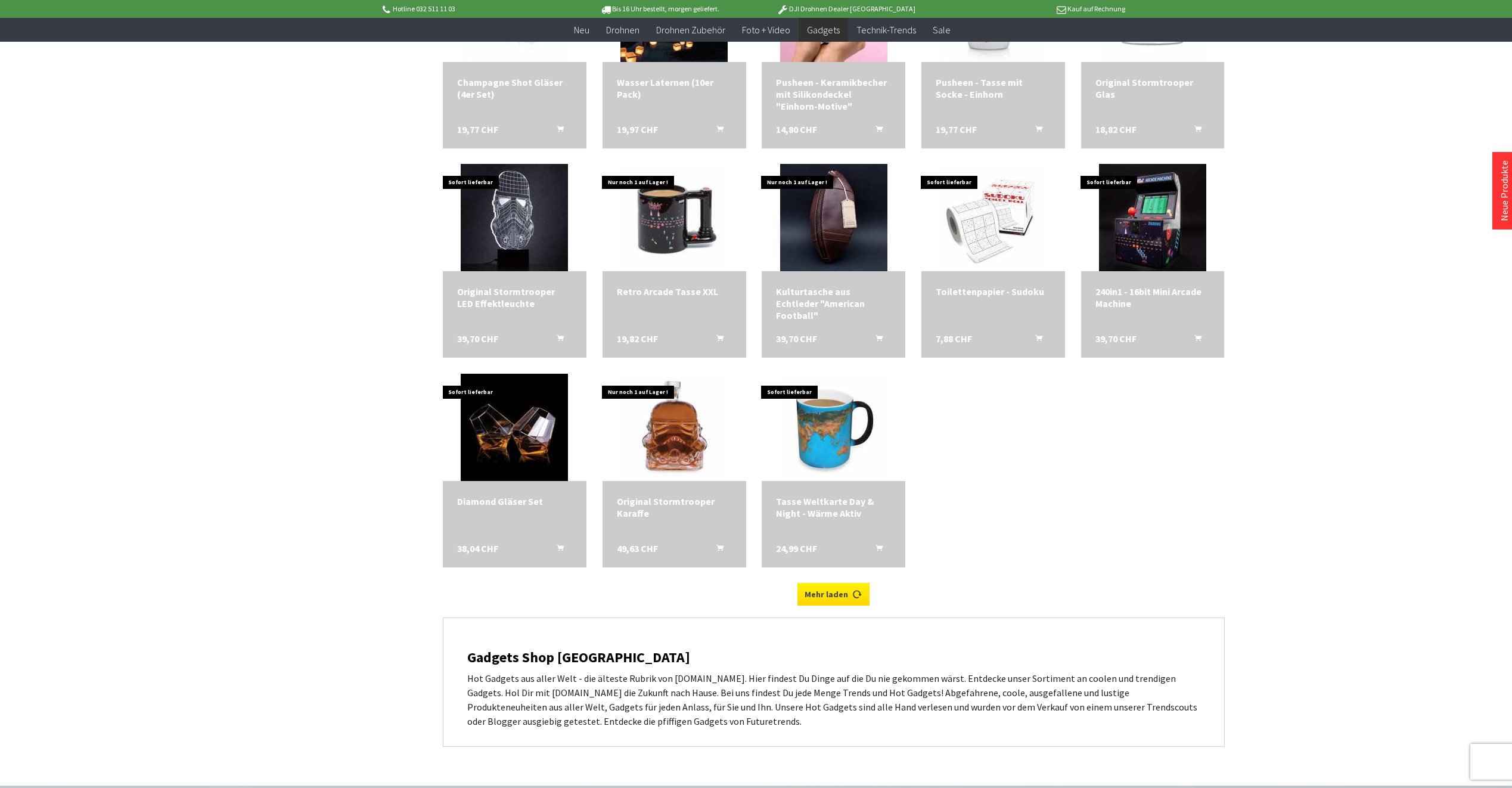
click at [838, 598] on link "Mehr laden" at bounding box center [832, 593] width 72 height 22
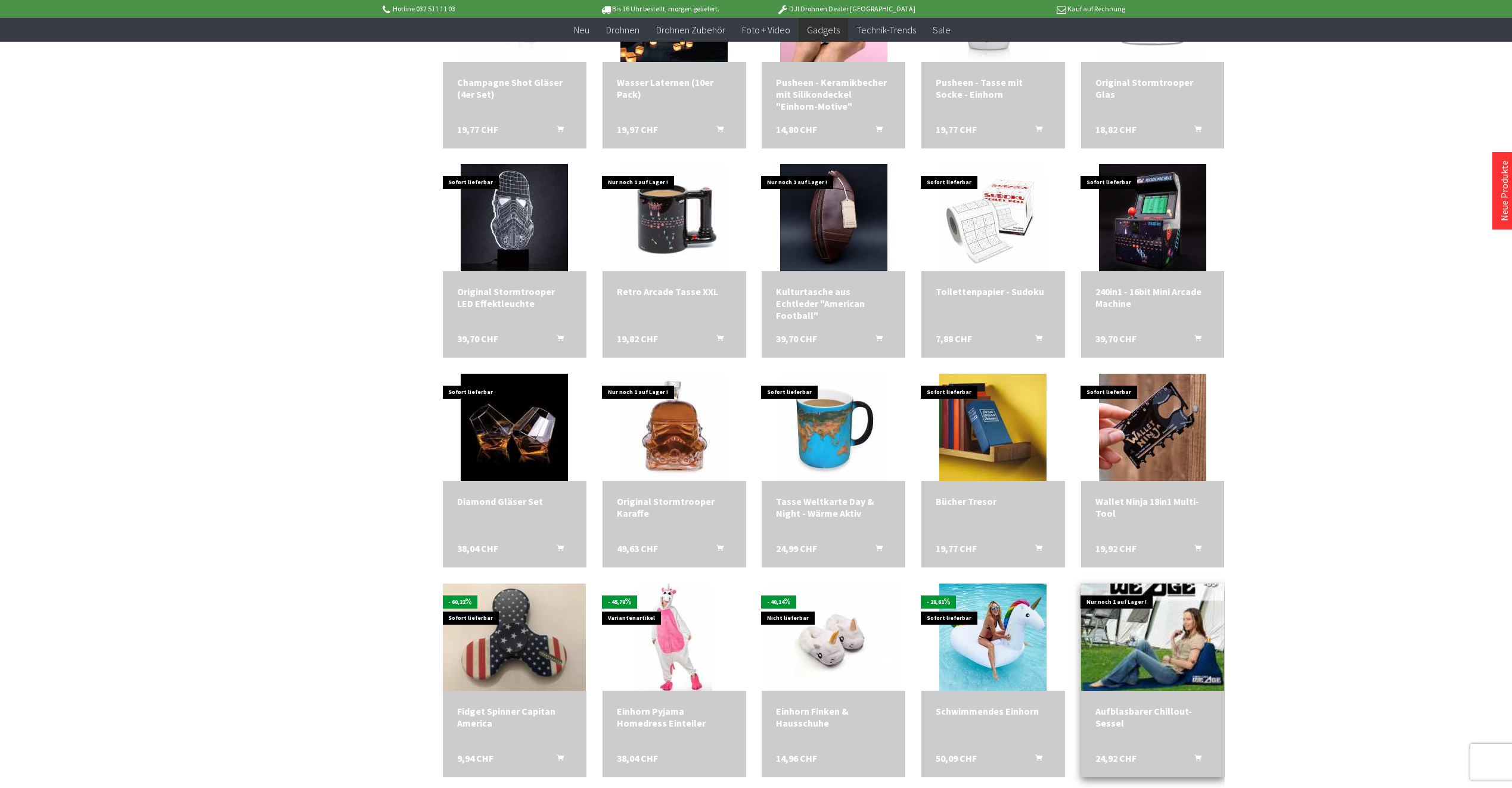
click at [1134, 660] on img at bounding box center [1152, 637] width 150 height 150
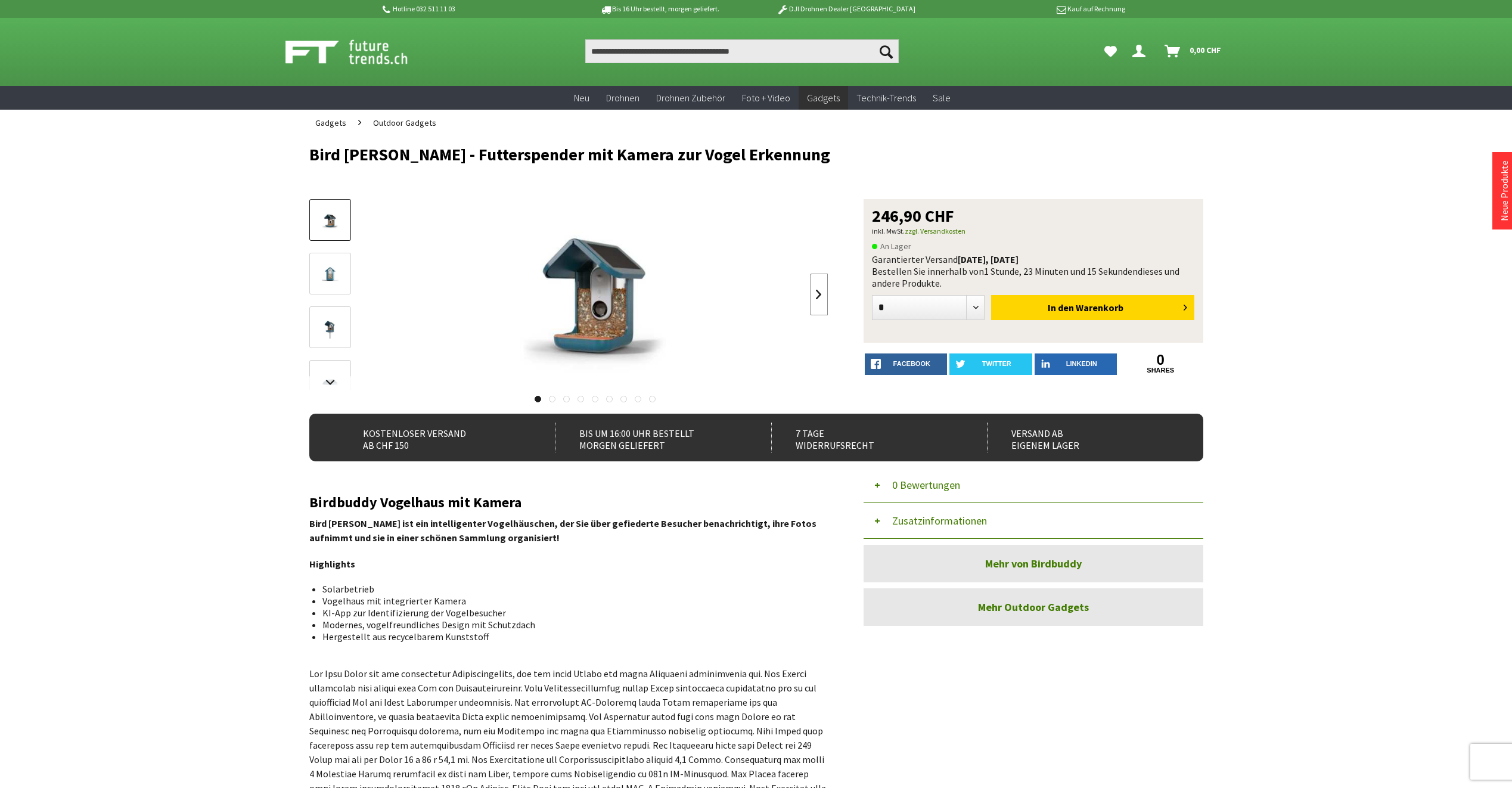
click at [817, 294] on link at bounding box center [819, 294] width 18 height 42
click at [814, 294] on link at bounding box center [819, 294] width 18 height 42
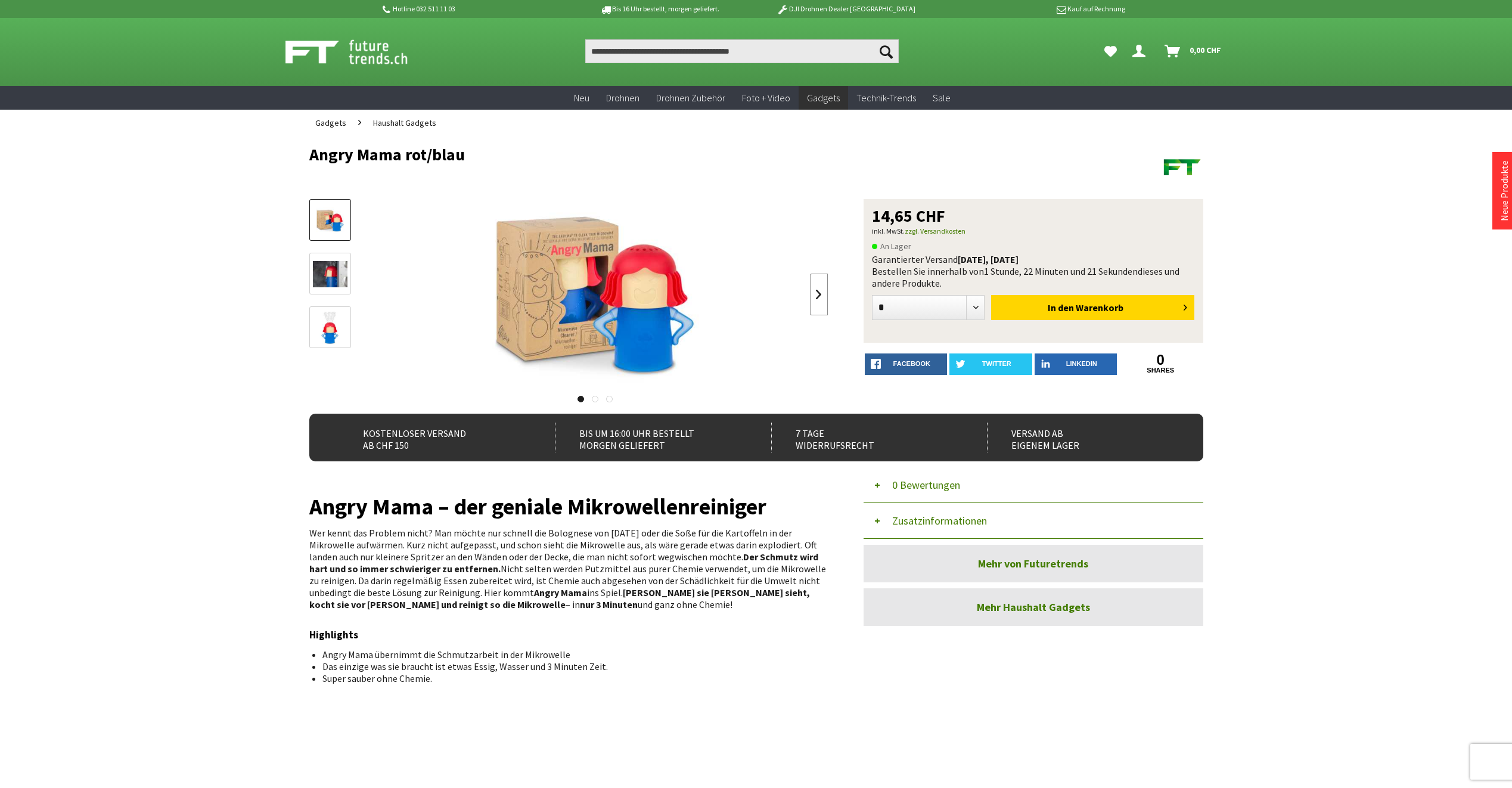
click at [823, 293] on link at bounding box center [819, 294] width 18 height 42
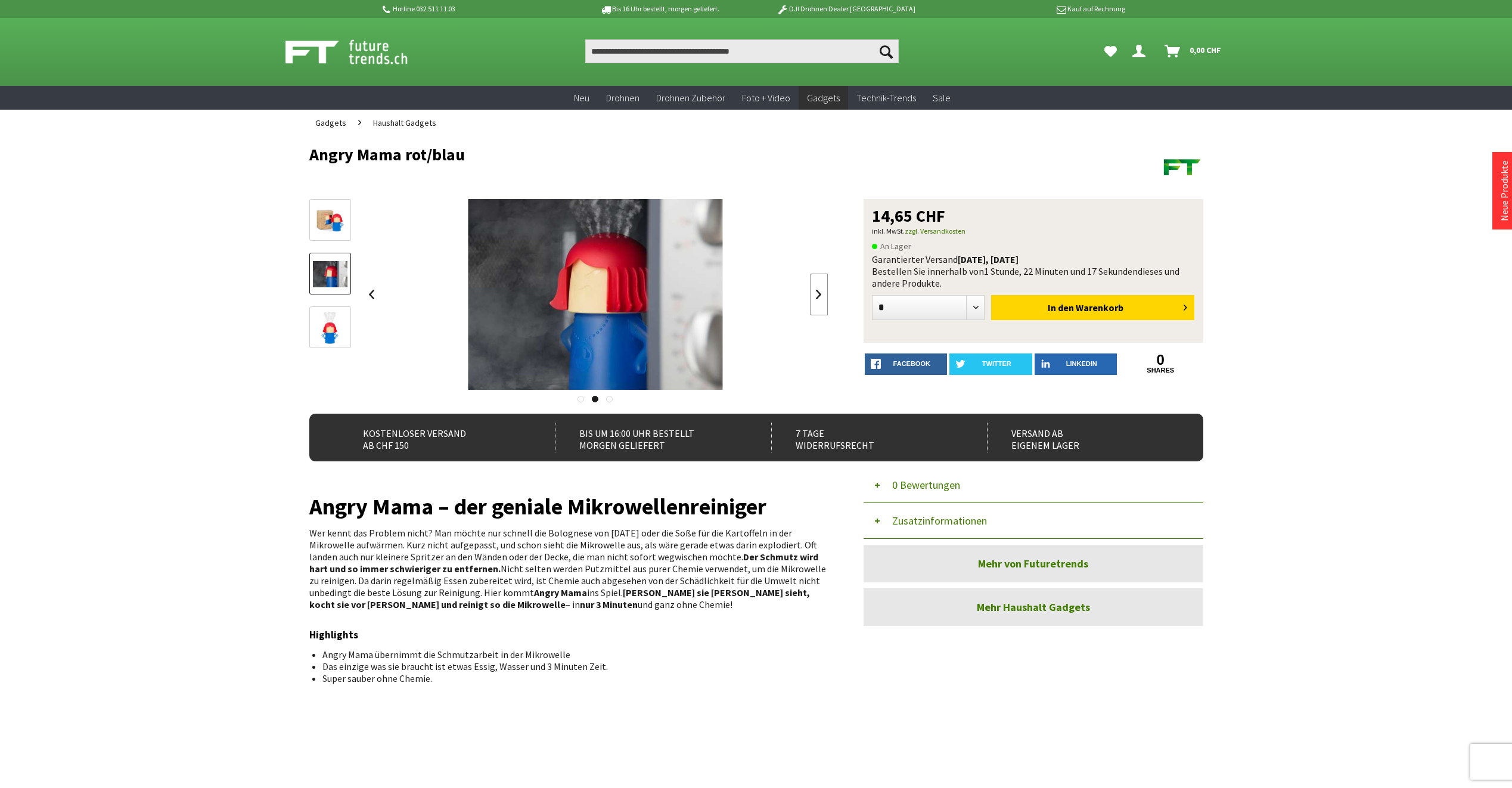
click at [823, 293] on link at bounding box center [819, 294] width 18 height 42
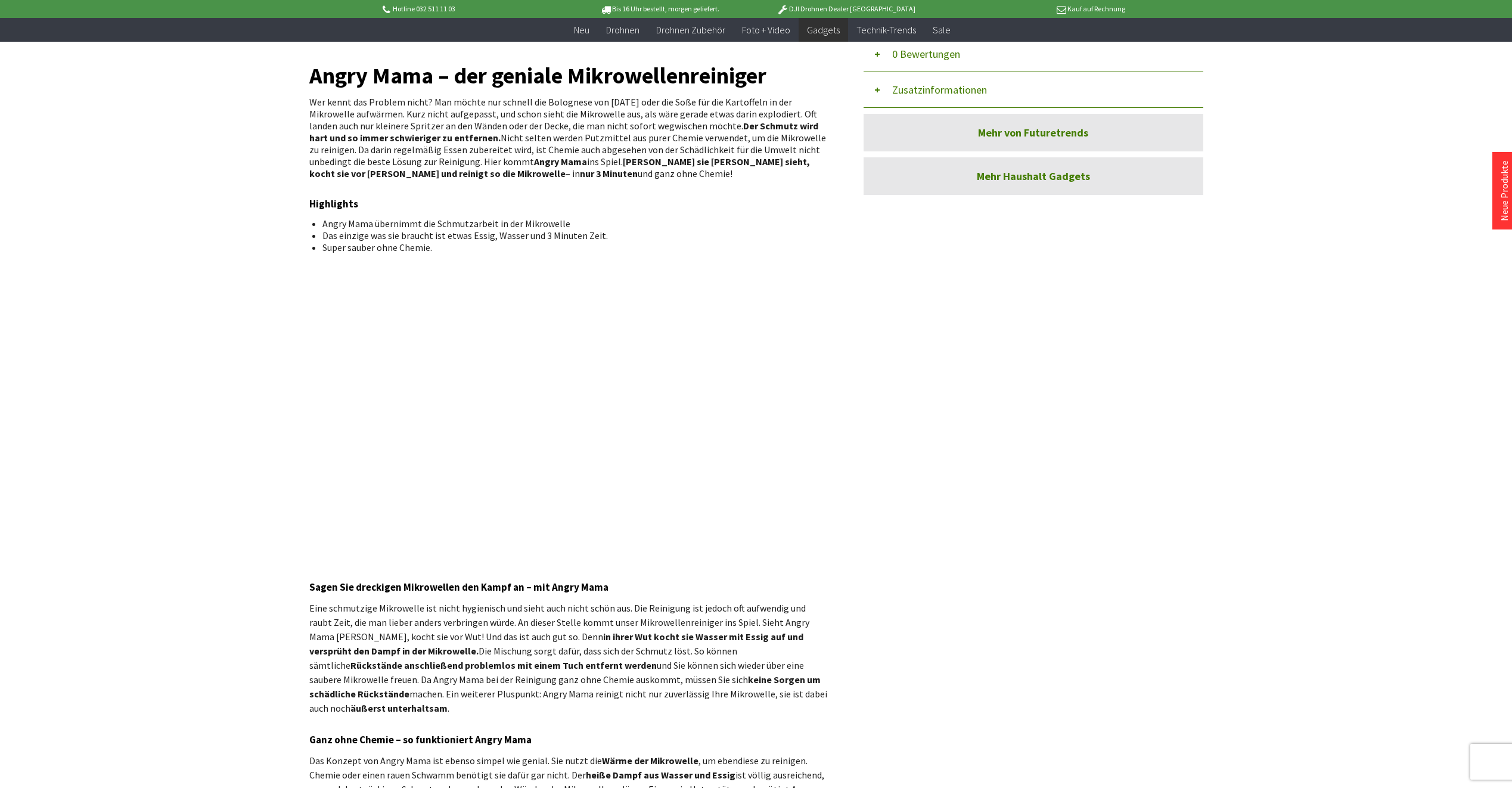
scroll to position [537, 0]
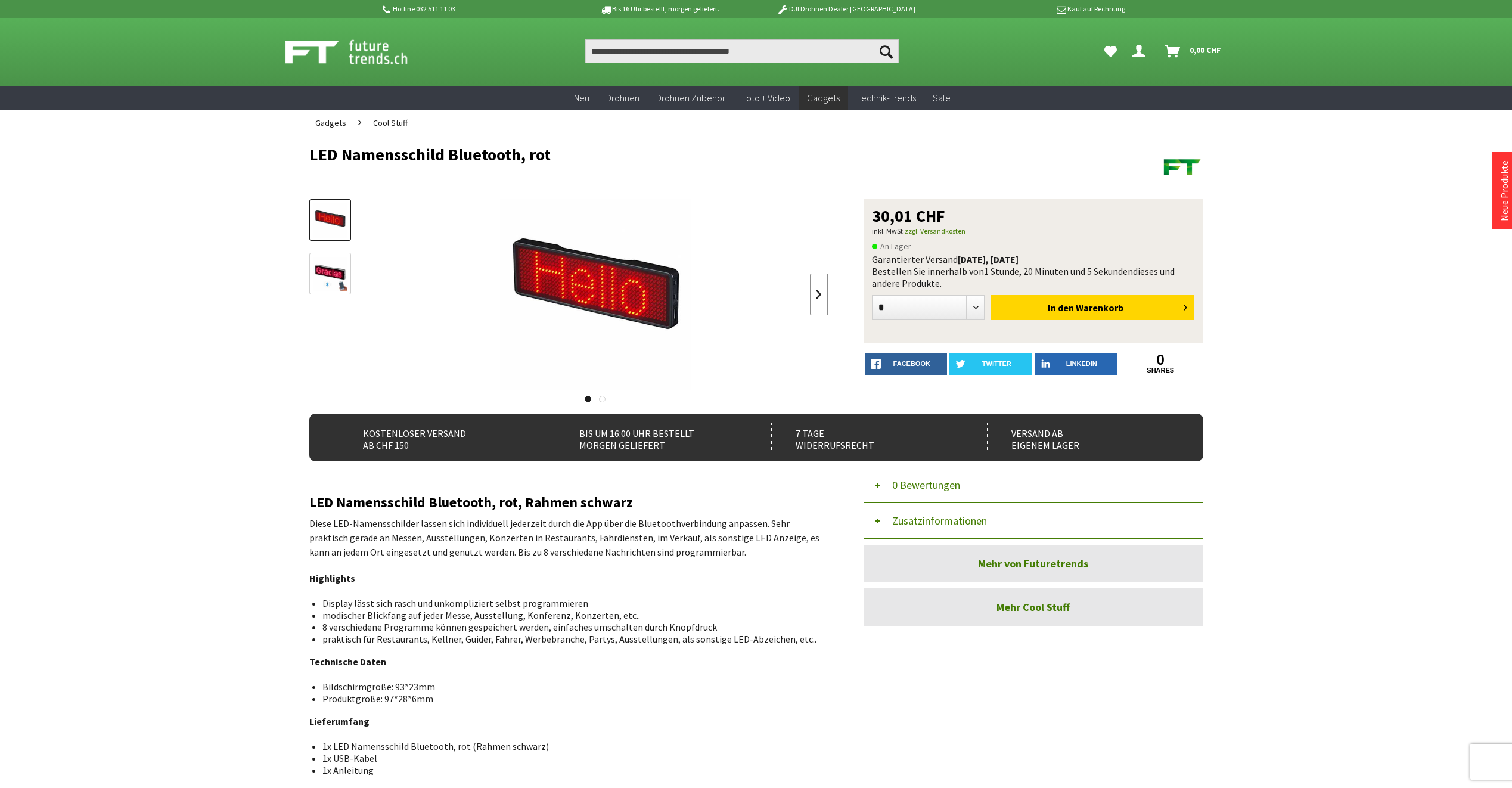
click at [824, 296] on link at bounding box center [819, 294] width 18 height 42
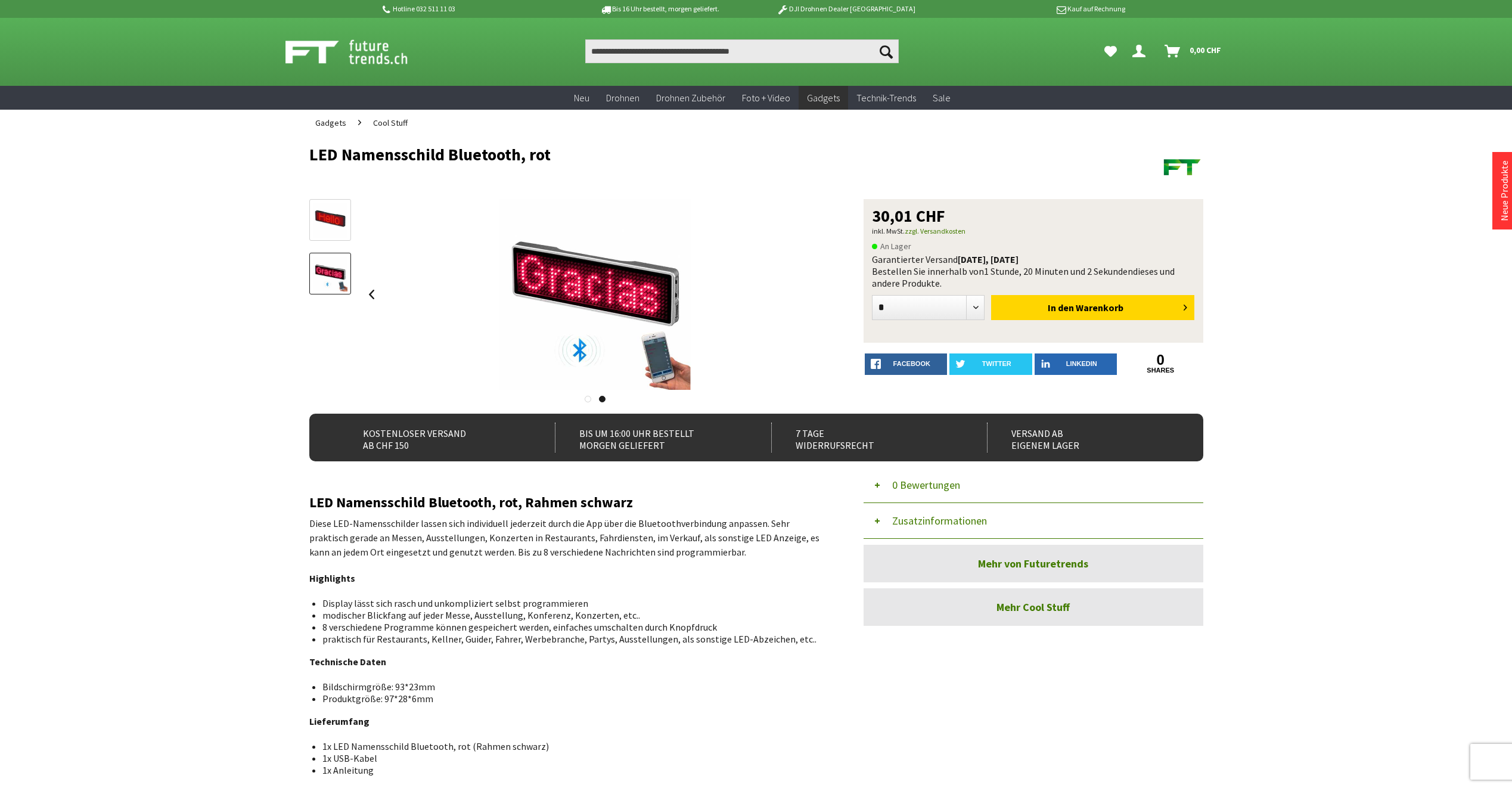
click at [824, 296] on div at bounding box center [596, 294] width 466 height 191
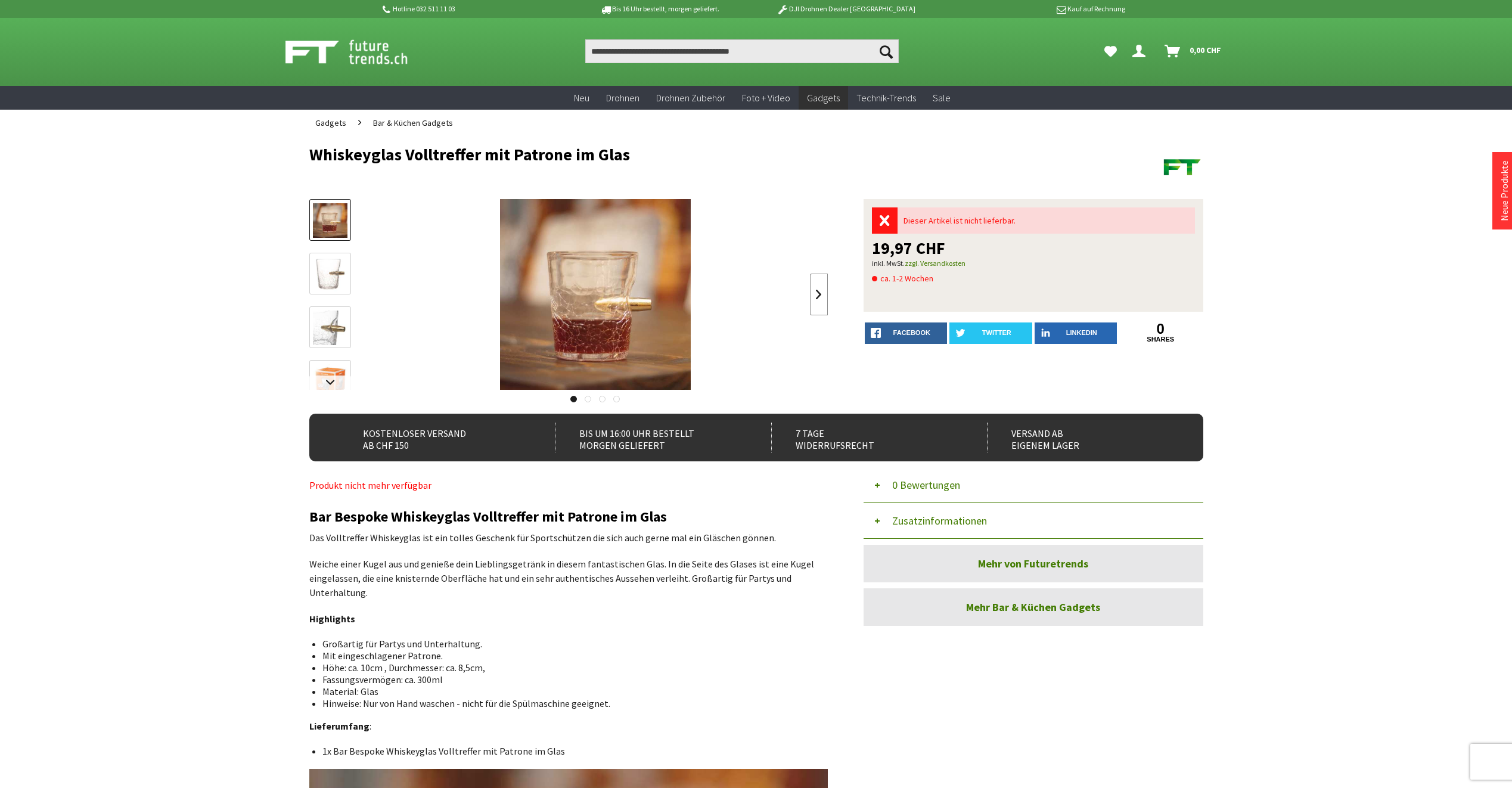
click at [818, 291] on link at bounding box center [819, 294] width 18 height 42
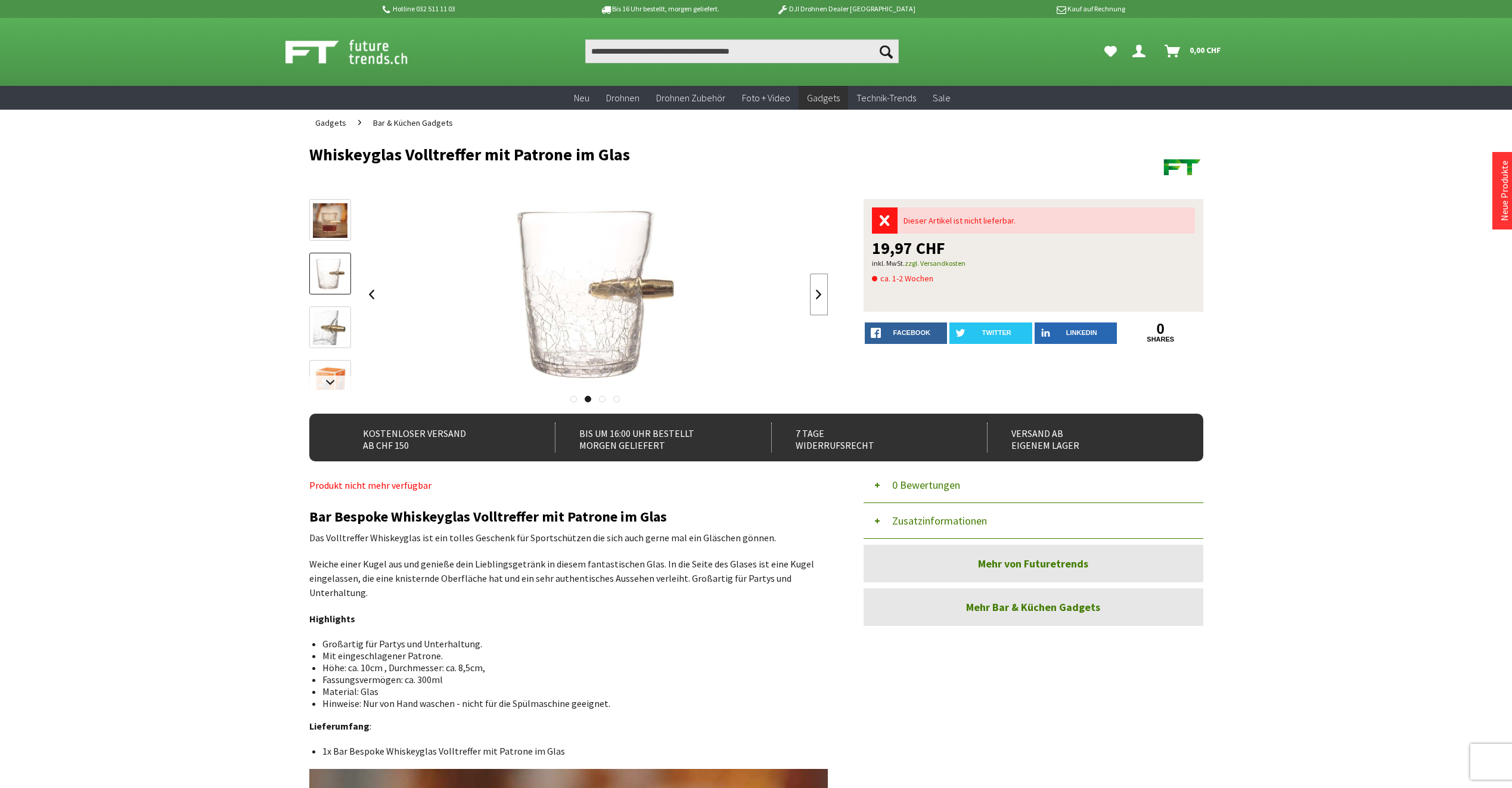
click at [818, 291] on link at bounding box center [819, 294] width 18 height 42
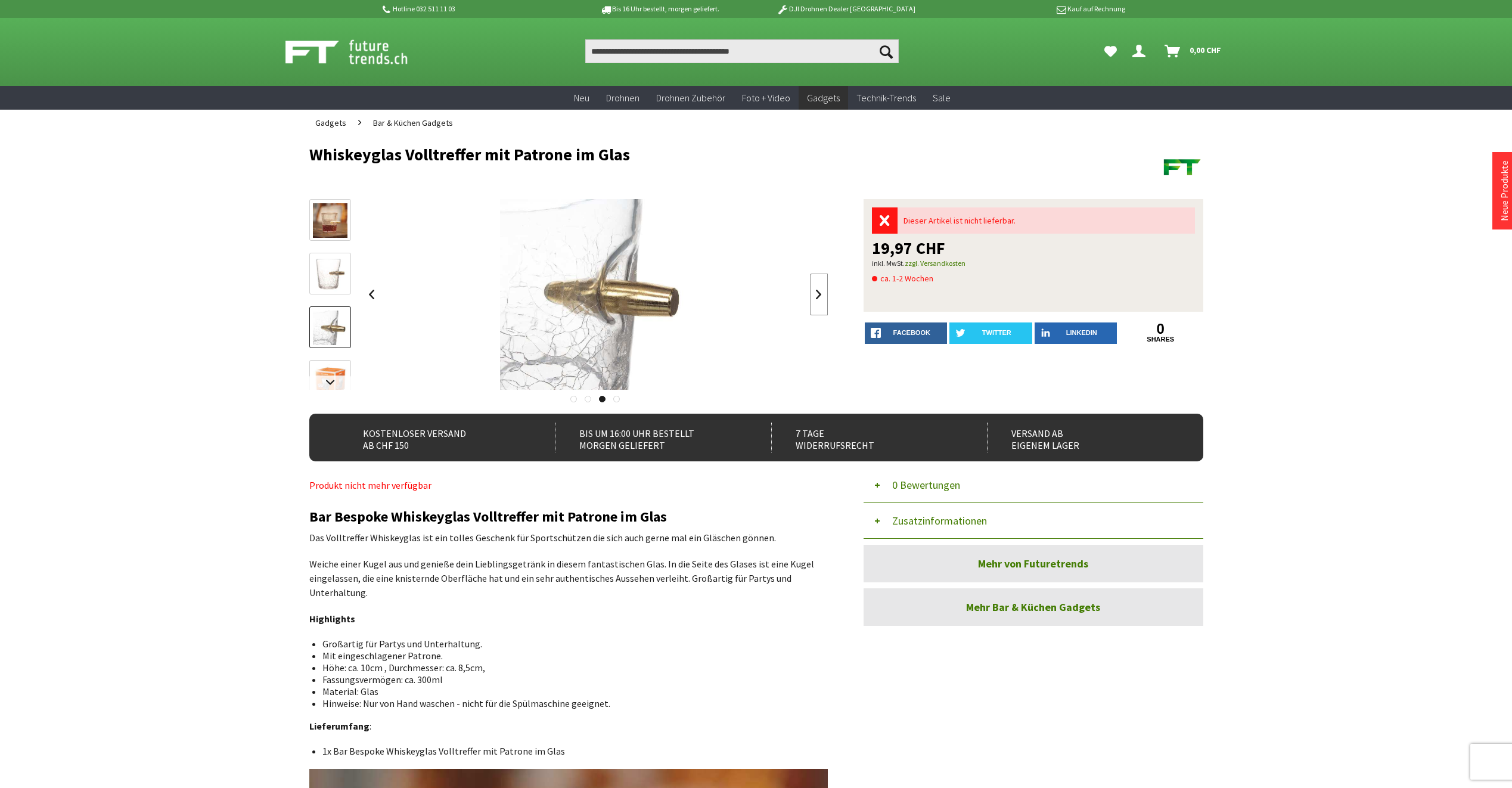
click at [818, 291] on link at bounding box center [819, 294] width 18 height 42
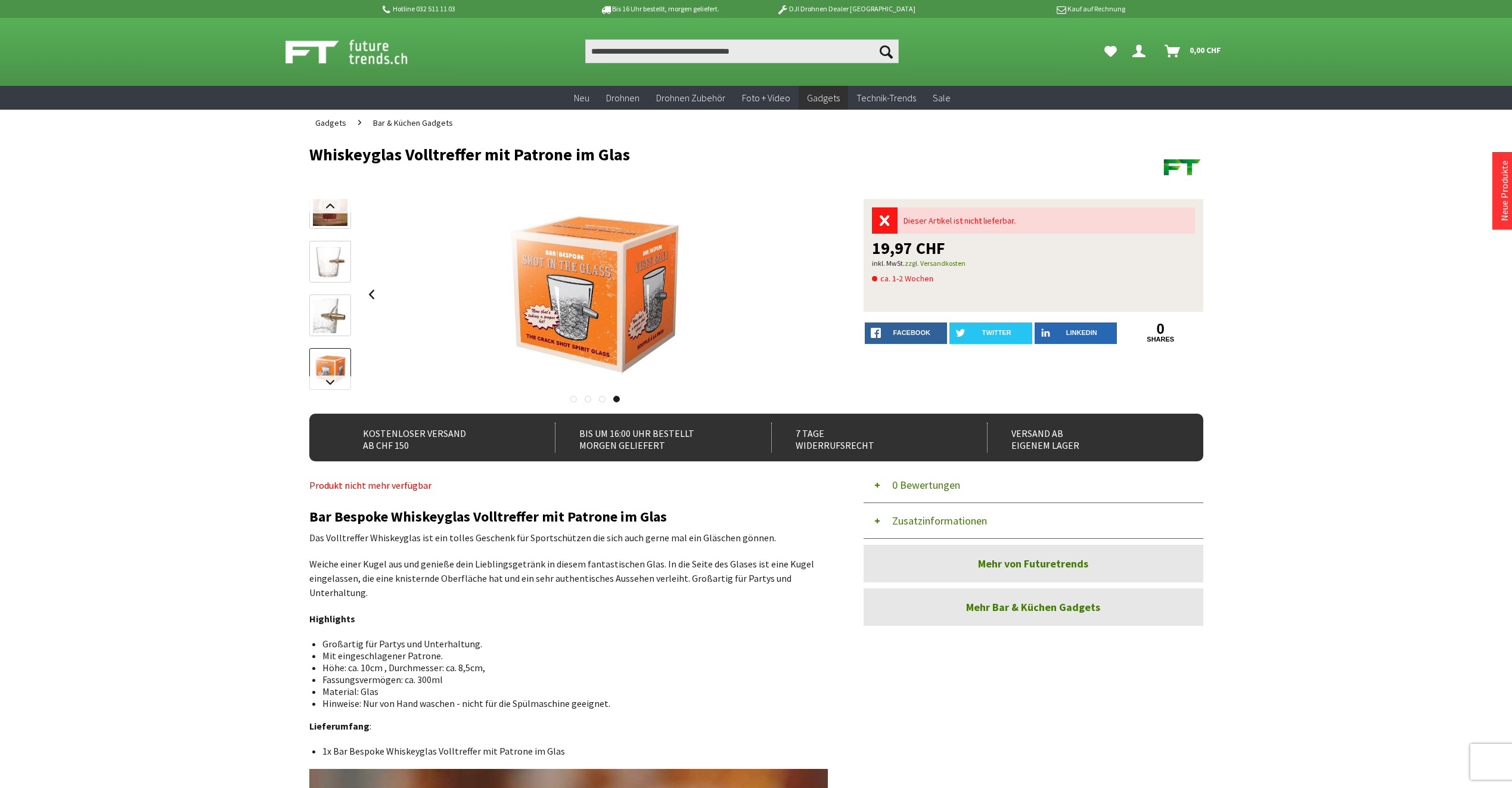
click at [818, 291] on div at bounding box center [596, 294] width 466 height 191
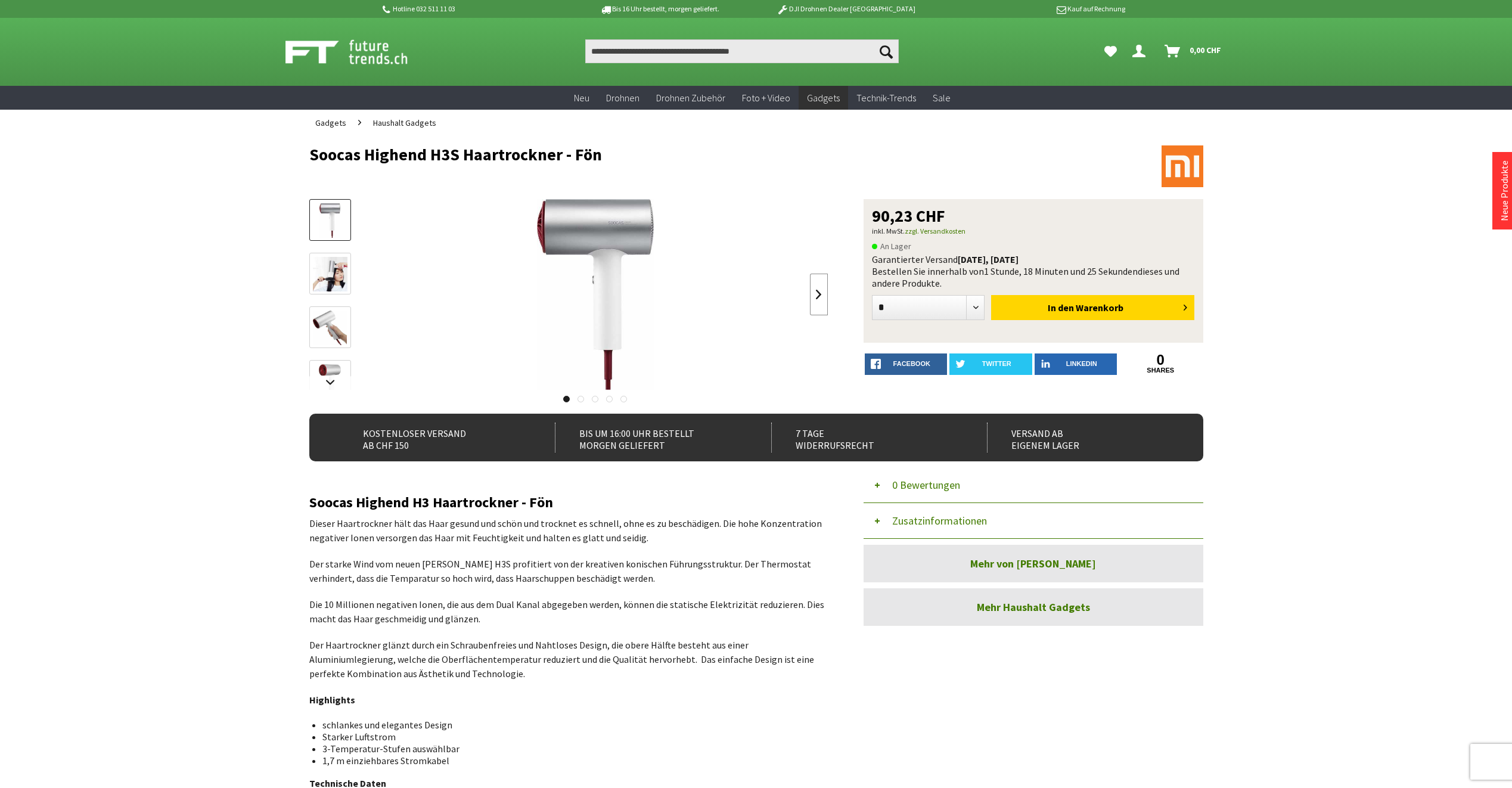
click at [816, 294] on link at bounding box center [819, 294] width 18 height 42
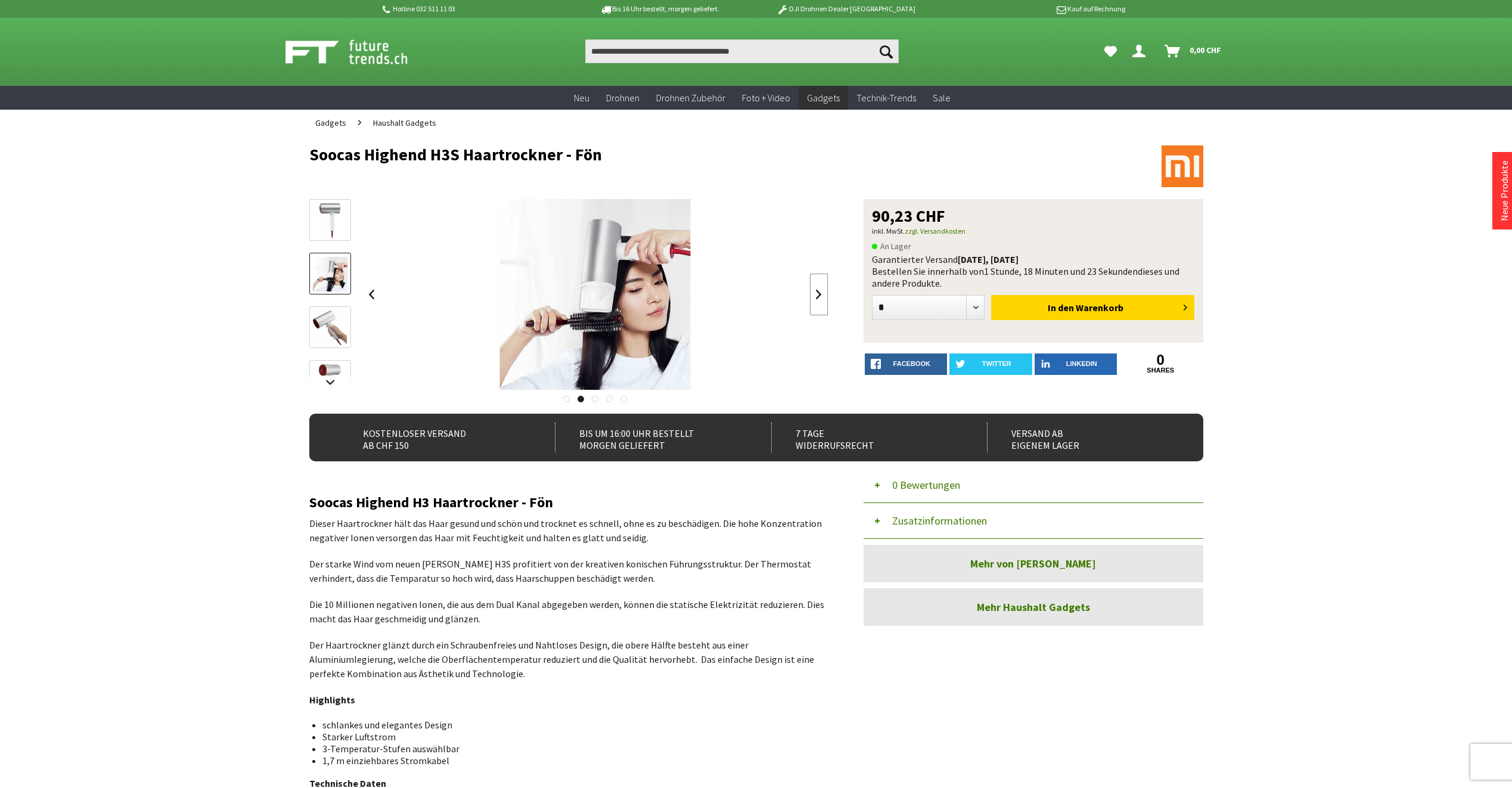
click at [816, 294] on link at bounding box center [819, 294] width 18 height 42
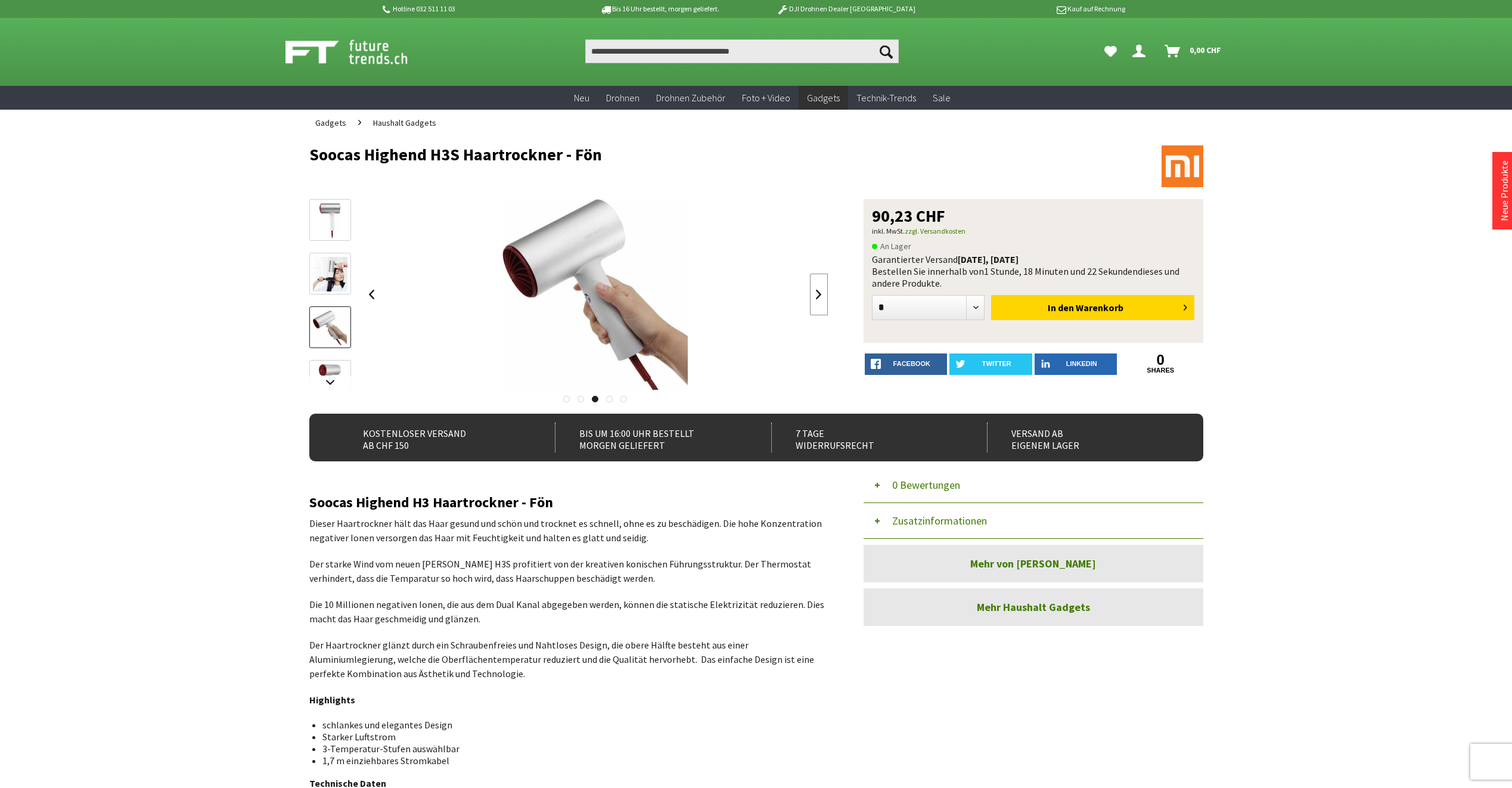
click at [816, 294] on link at bounding box center [819, 294] width 18 height 42
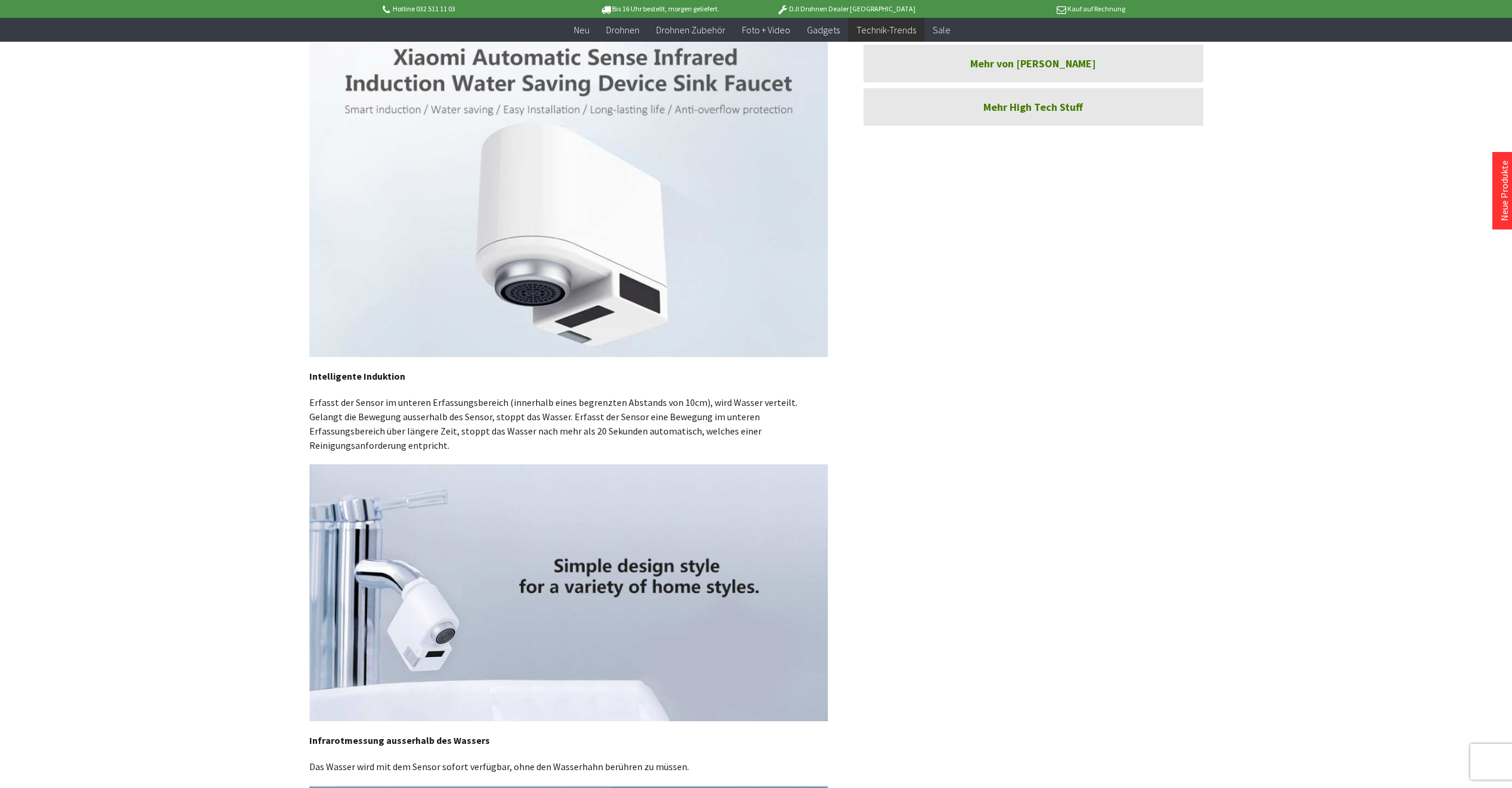
scroll to position [477, 0]
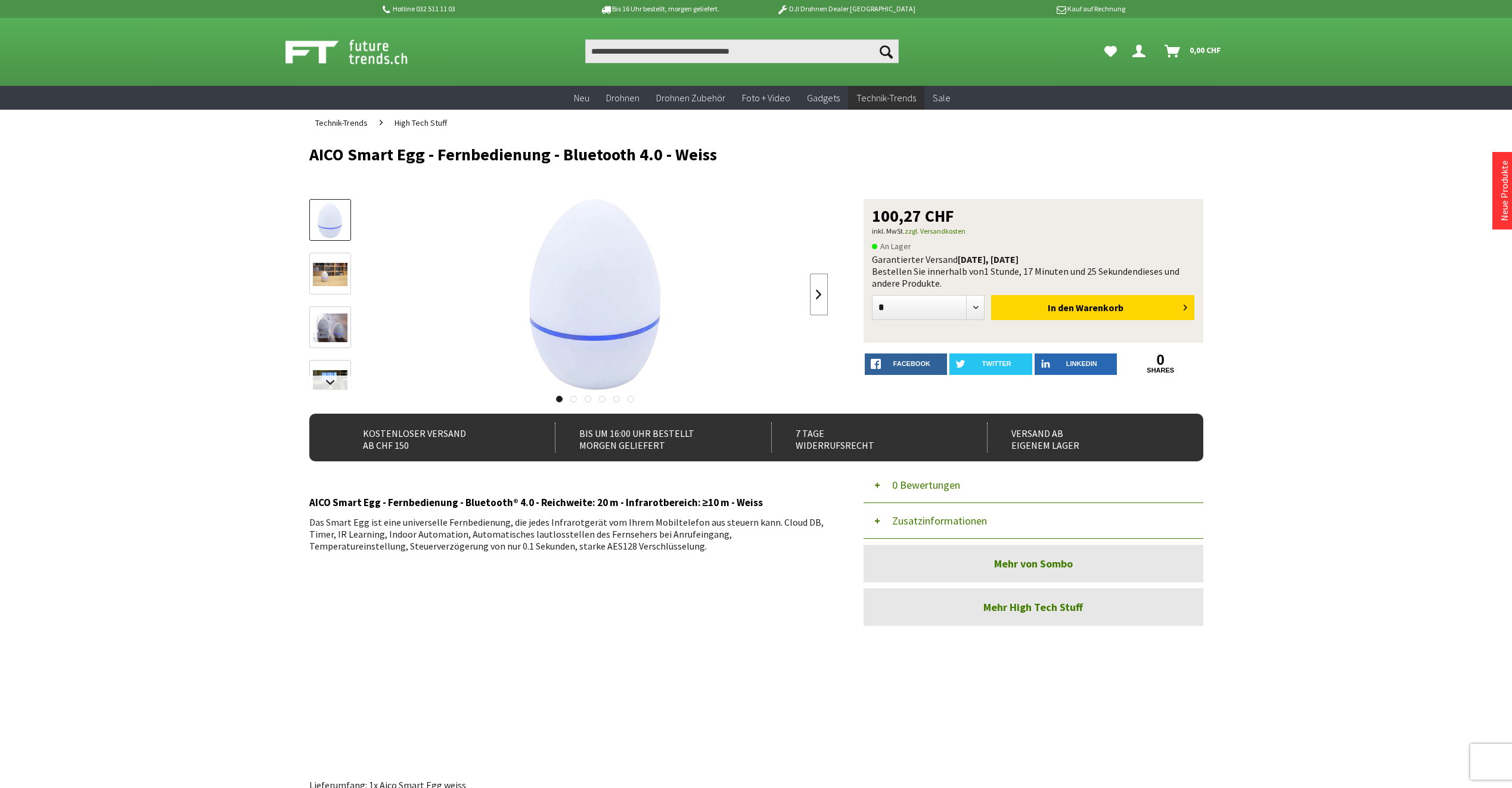
click at [817, 299] on link at bounding box center [819, 294] width 18 height 42
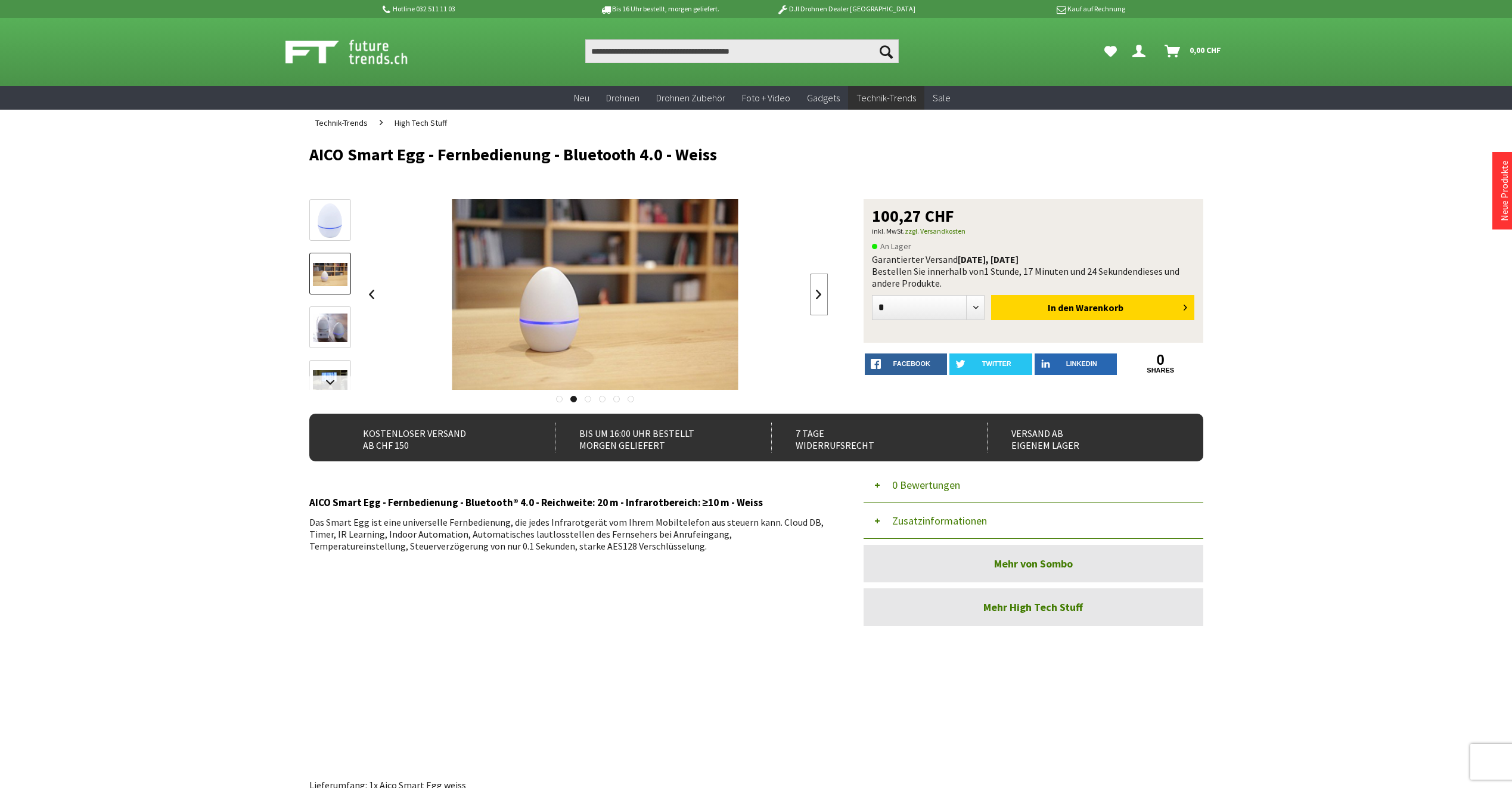
click at [817, 299] on link at bounding box center [819, 294] width 18 height 42
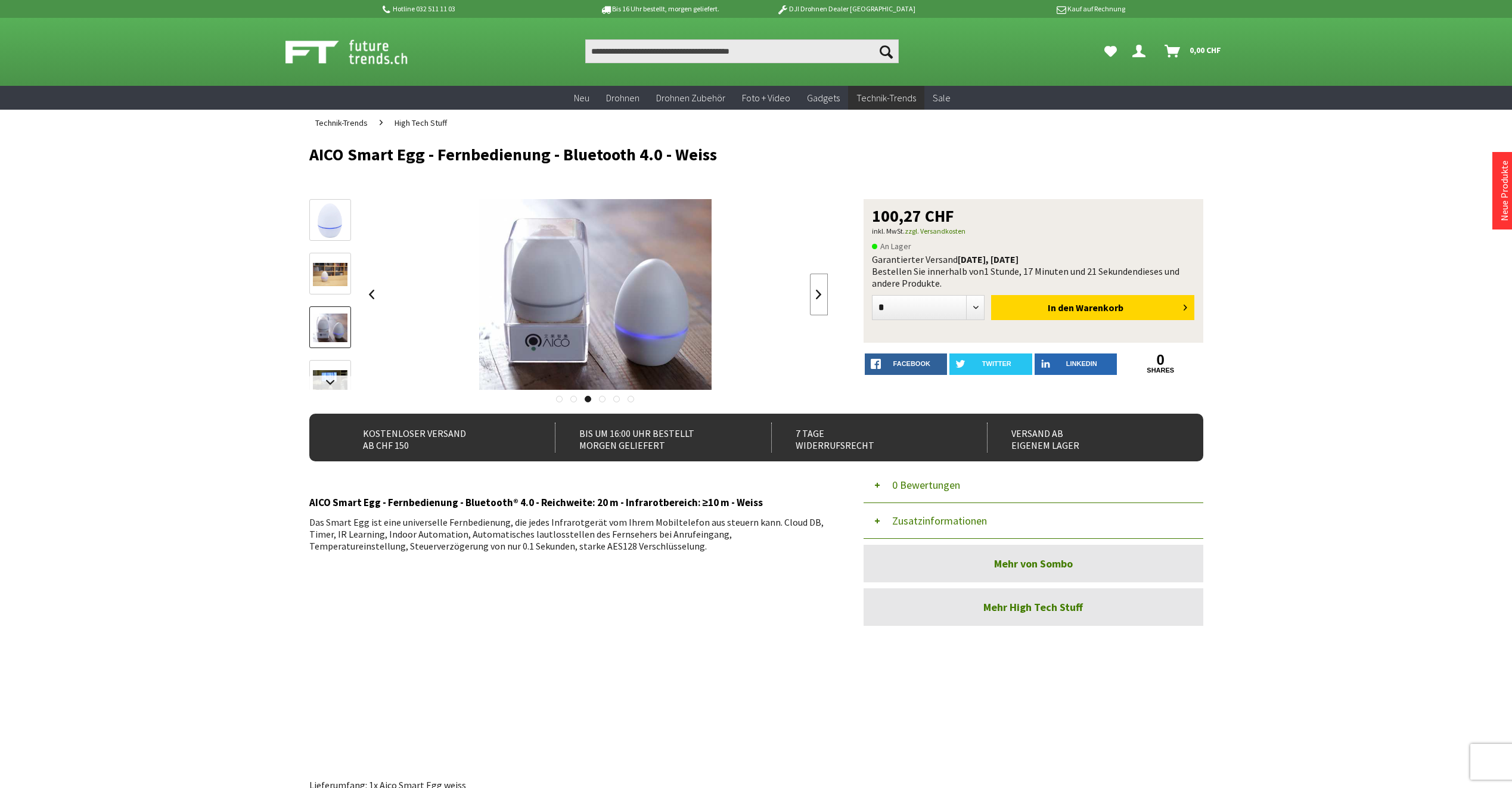
click at [817, 299] on link at bounding box center [819, 294] width 18 height 42
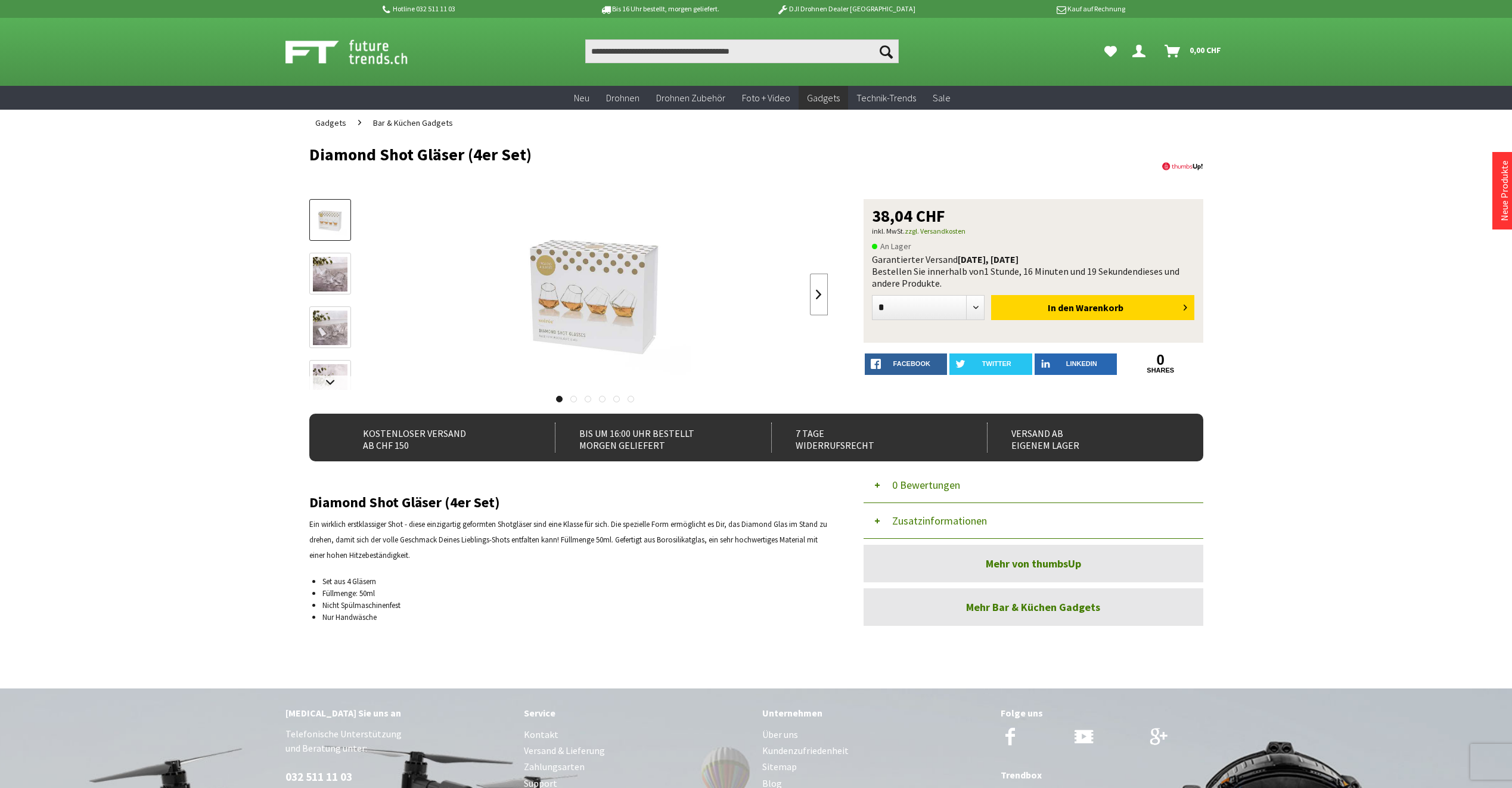
click at [816, 297] on link at bounding box center [819, 294] width 18 height 42
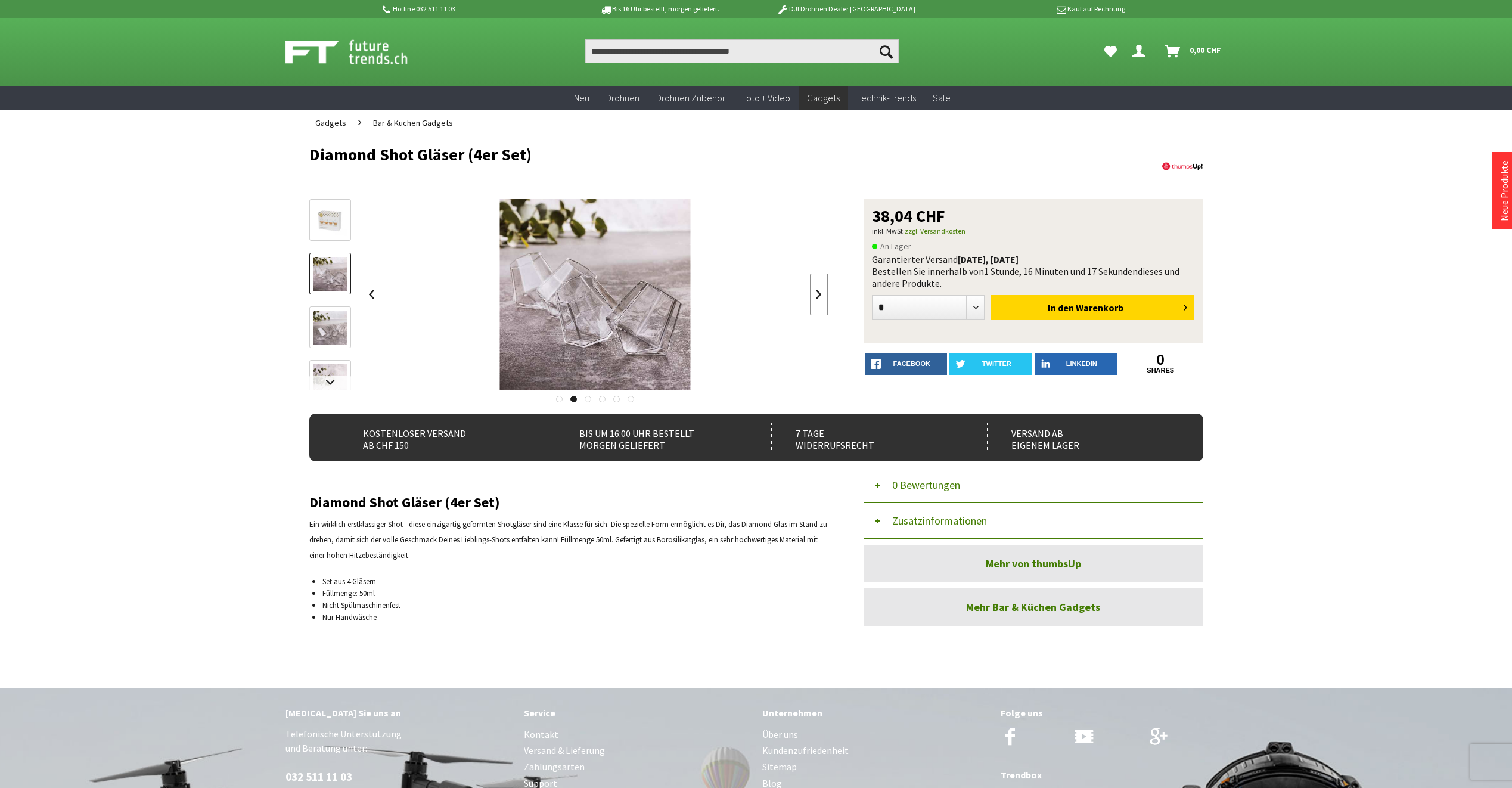
click at [816, 297] on link at bounding box center [819, 294] width 18 height 42
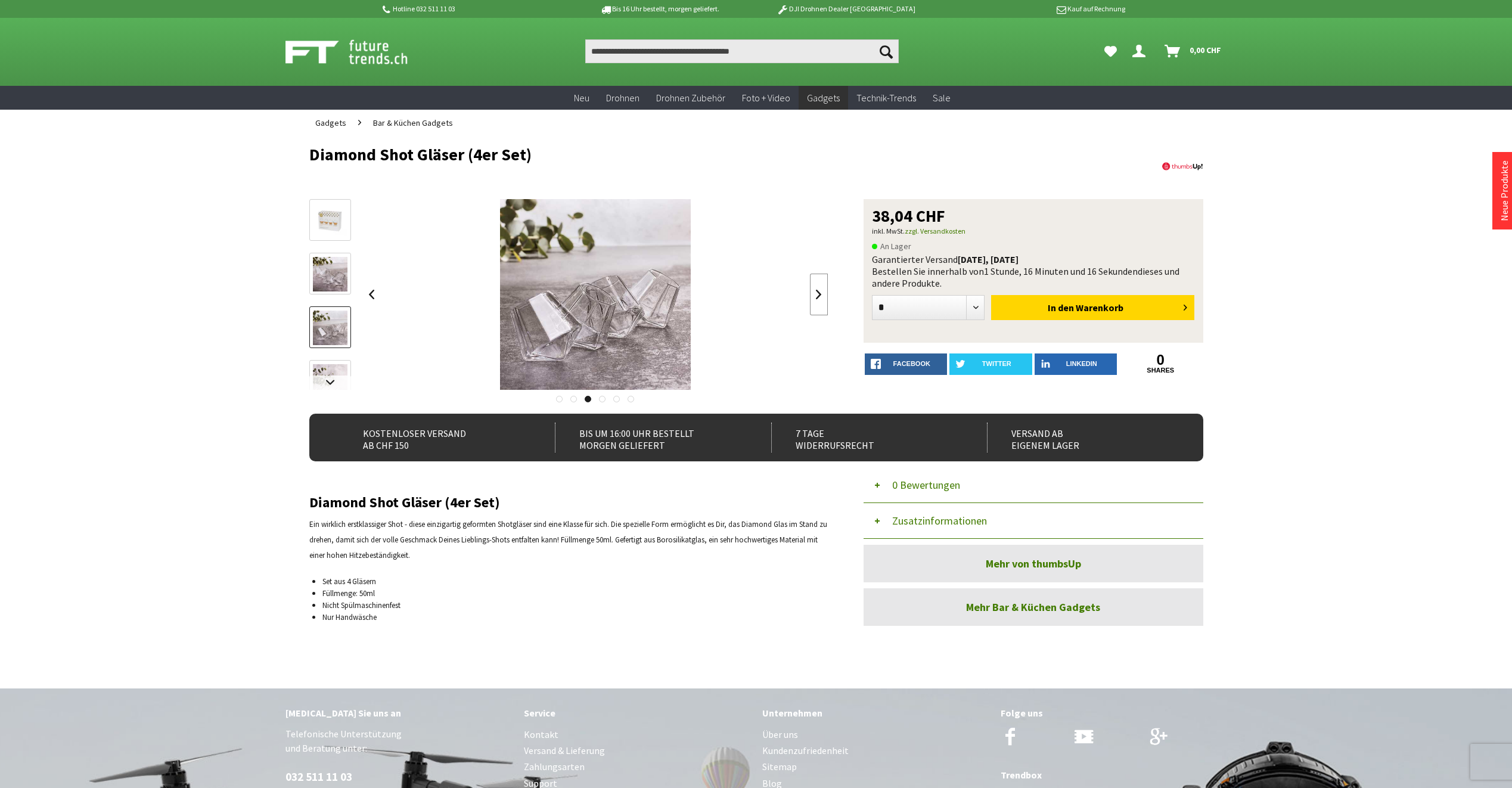
click at [816, 297] on link at bounding box center [819, 294] width 18 height 42
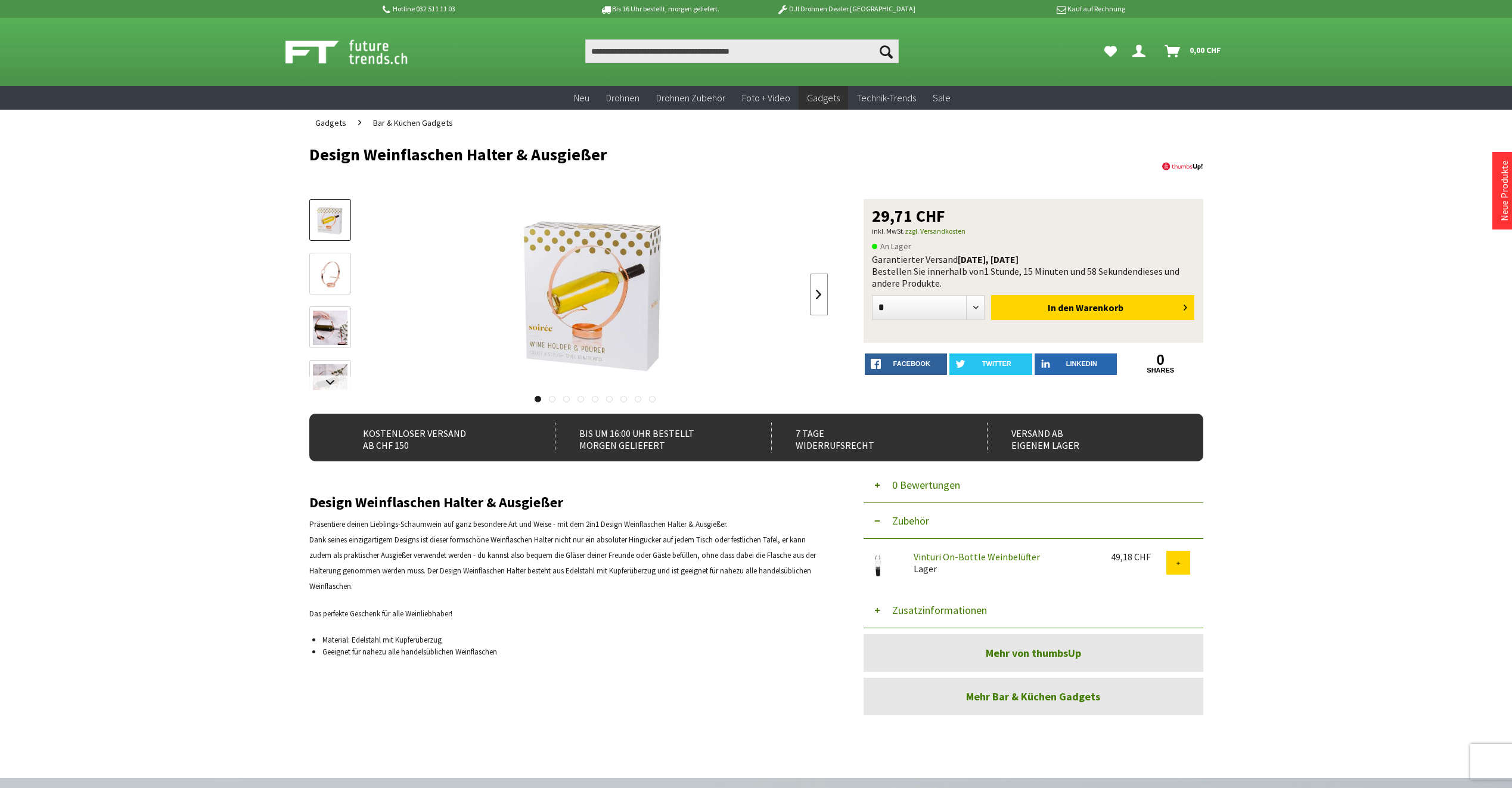
click at [821, 292] on link at bounding box center [819, 294] width 18 height 42
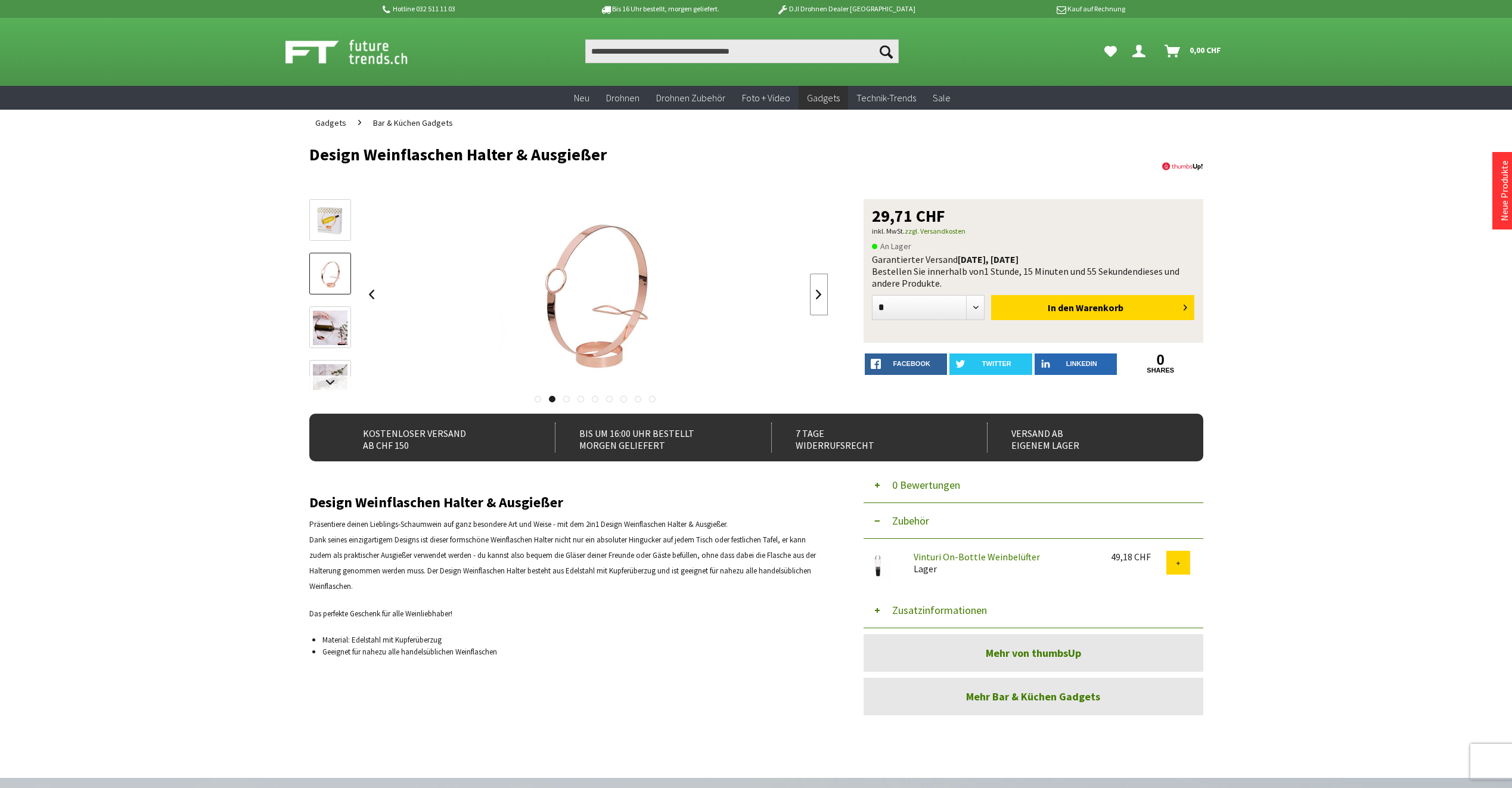
click at [821, 292] on link at bounding box center [819, 294] width 18 height 42
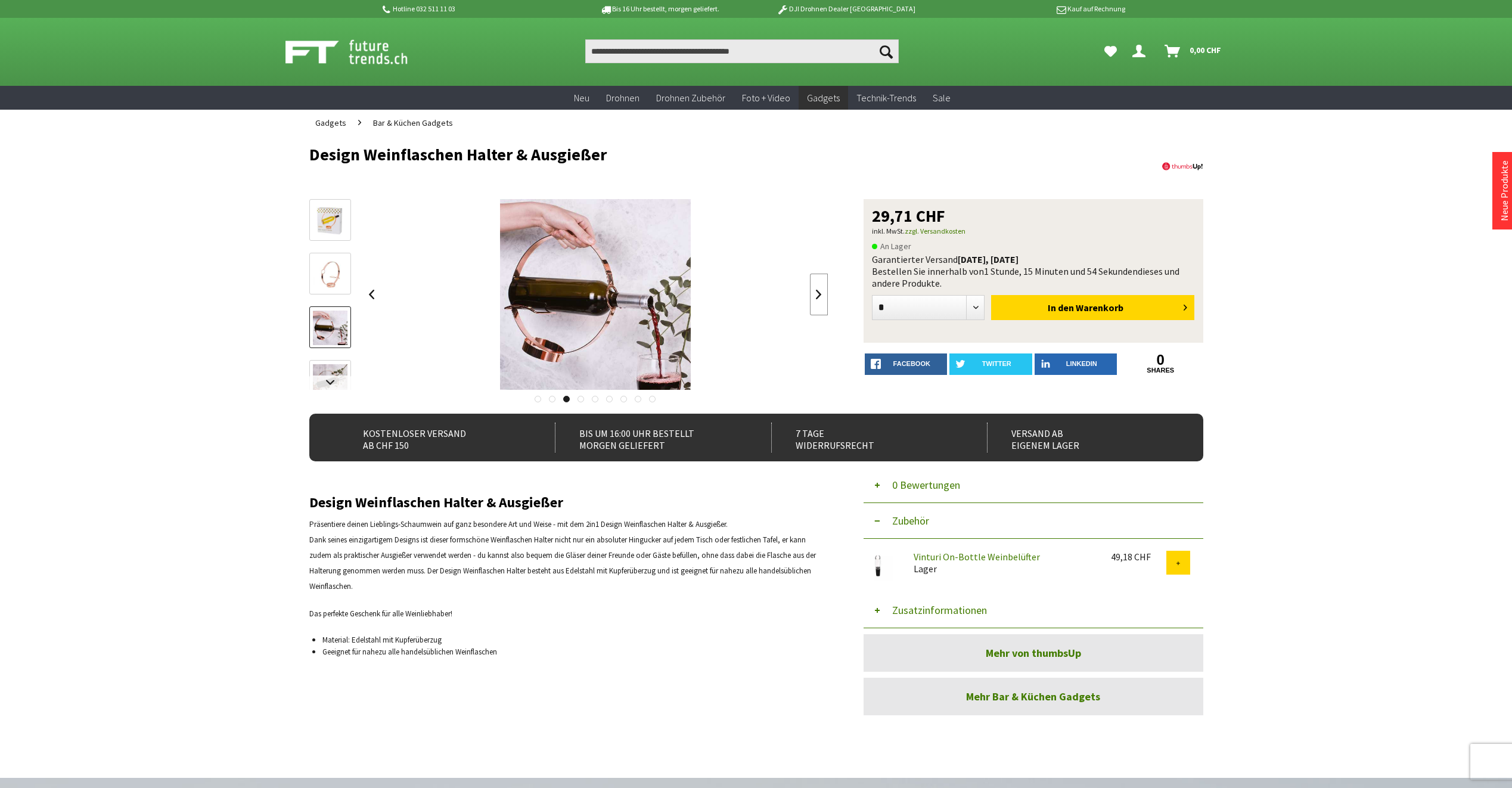
click at [820, 293] on link at bounding box center [819, 294] width 18 height 42
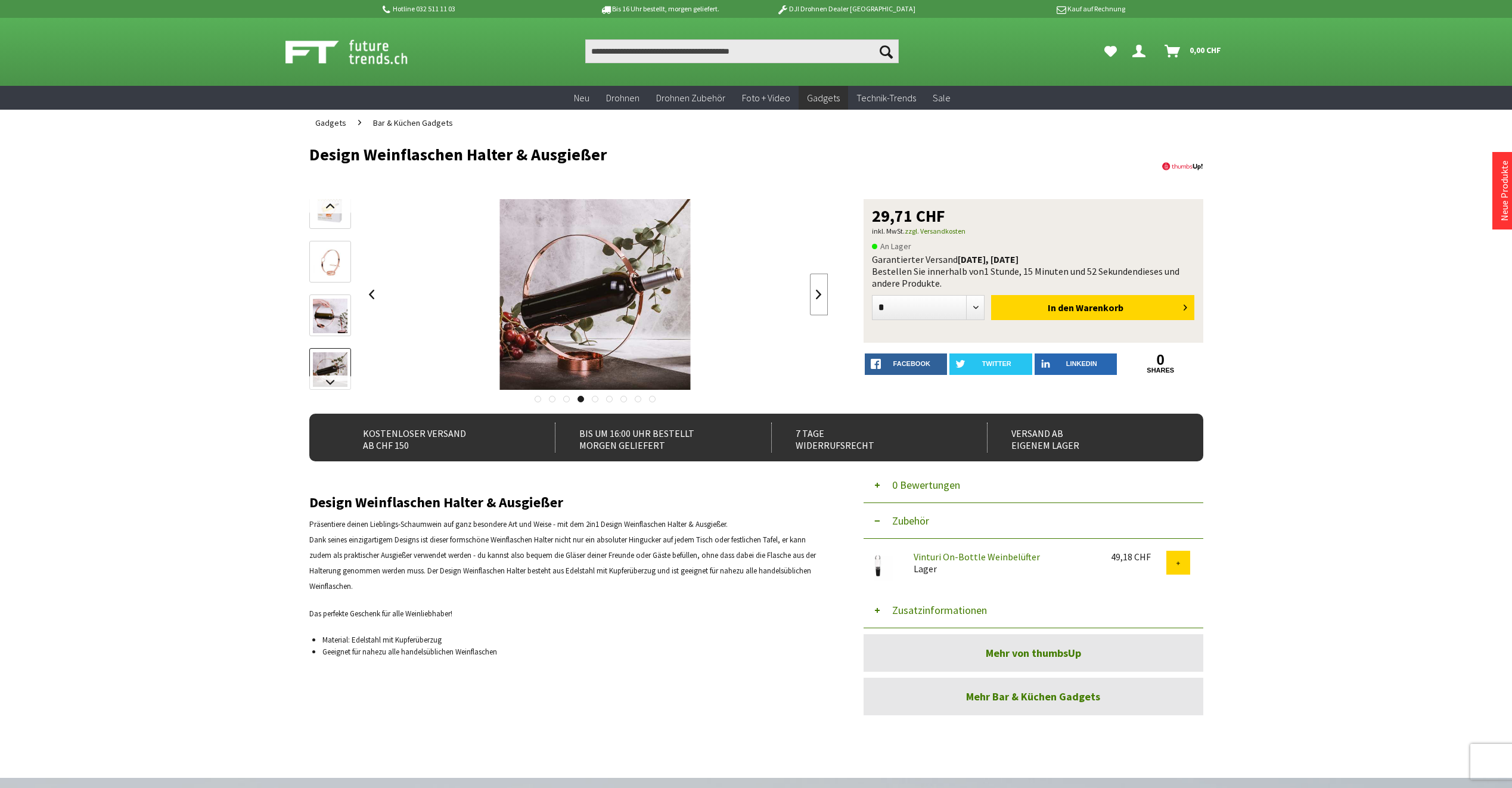
click at [820, 293] on link at bounding box center [819, 294] width 18 height 42
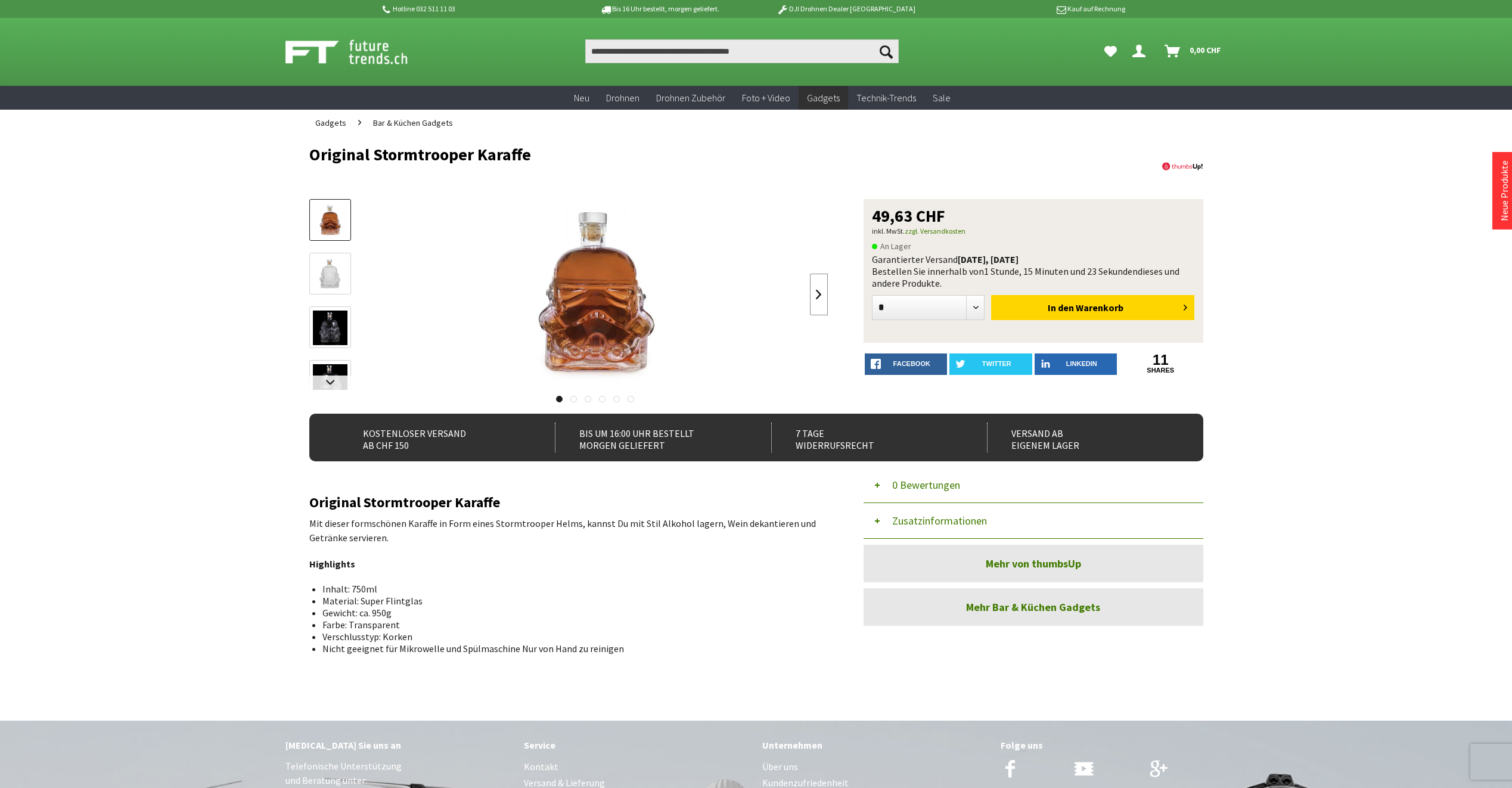
click at [822, 297] on link at bounding box center [819, 294] width 18 height 42
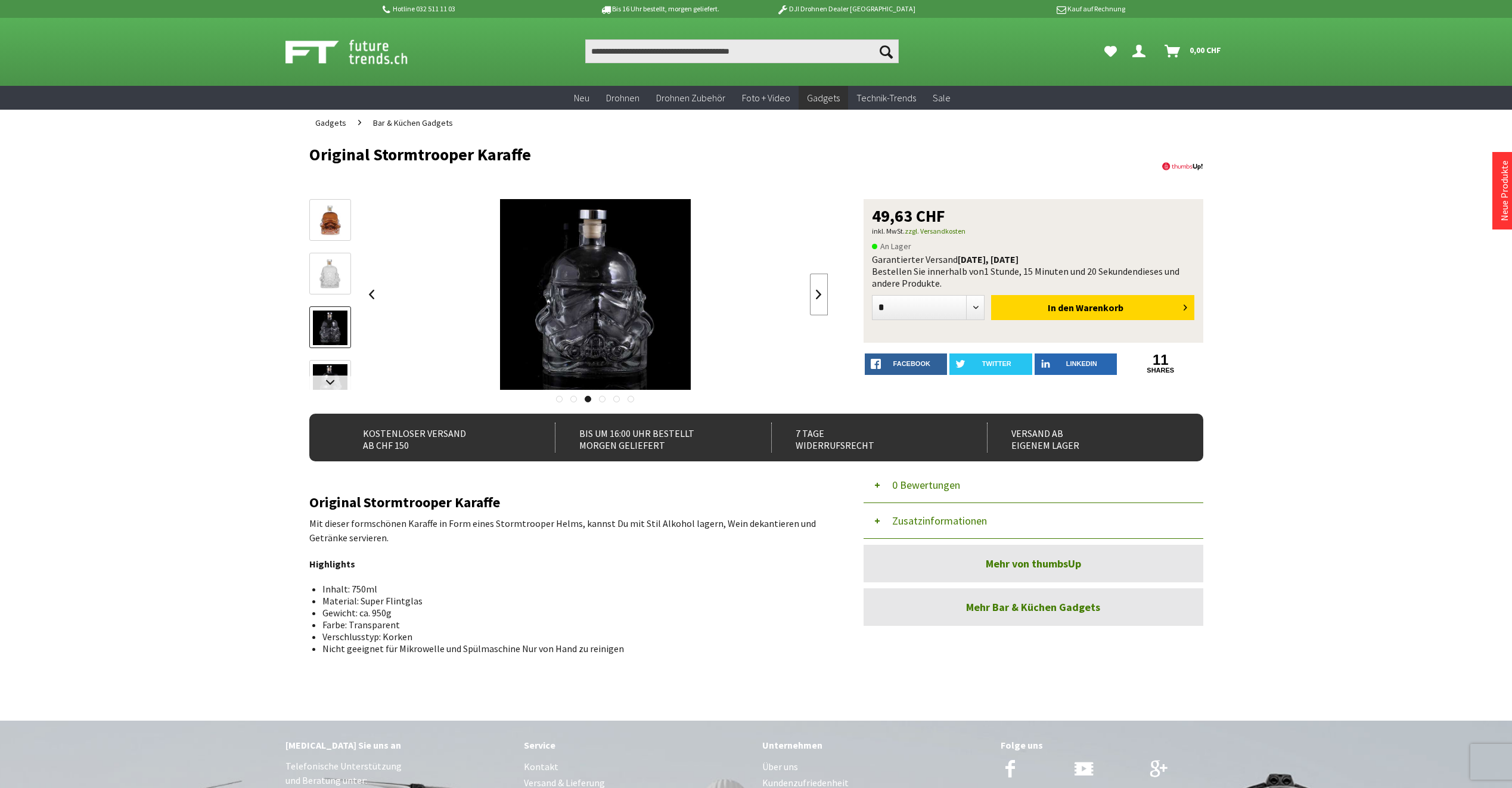
click at [822, 297] on link at bounding box center [819, 294] width 18 height 42
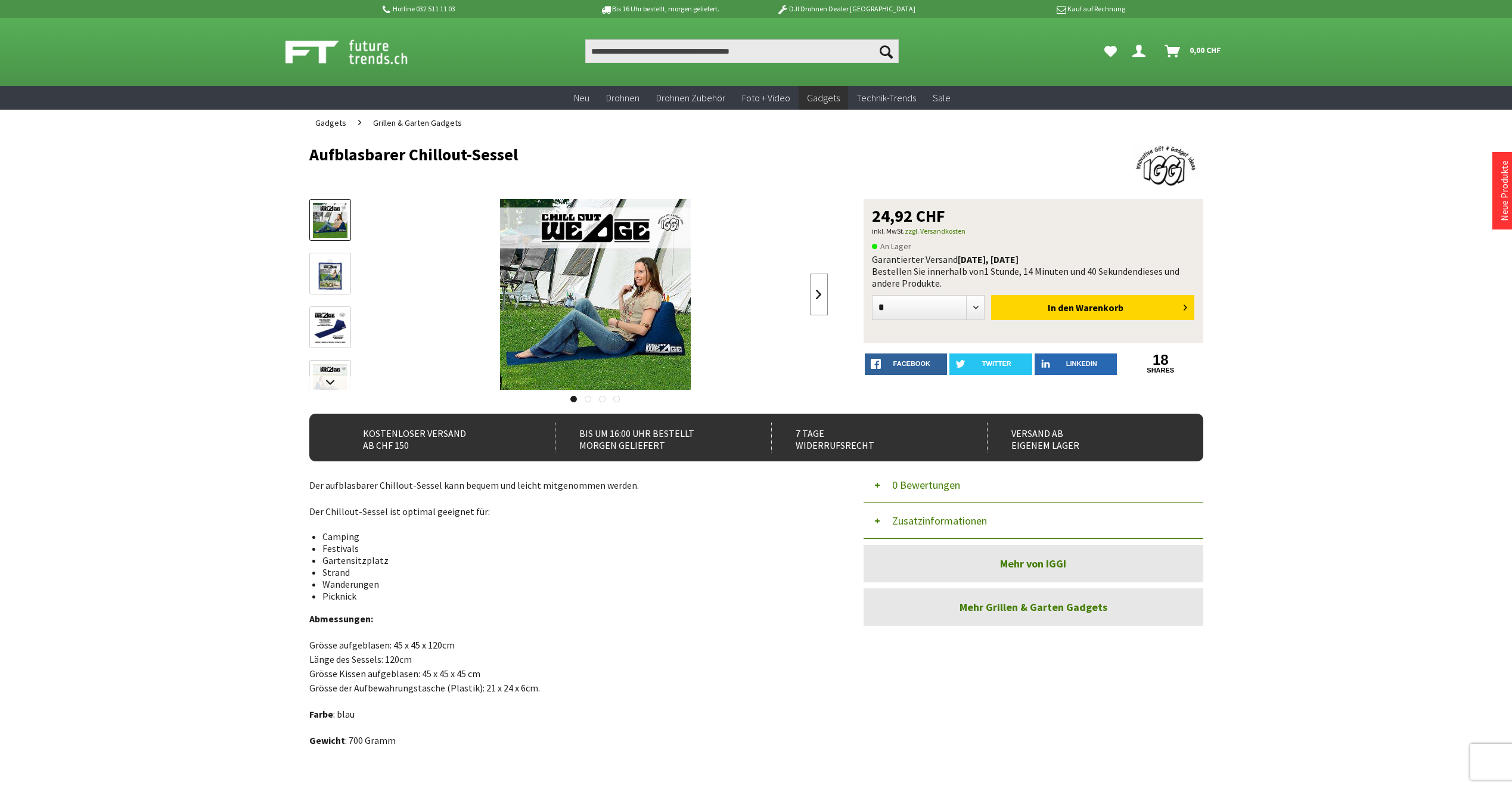
click at [817, 296] on link at bounding box center [819, 294] width 18 height 42
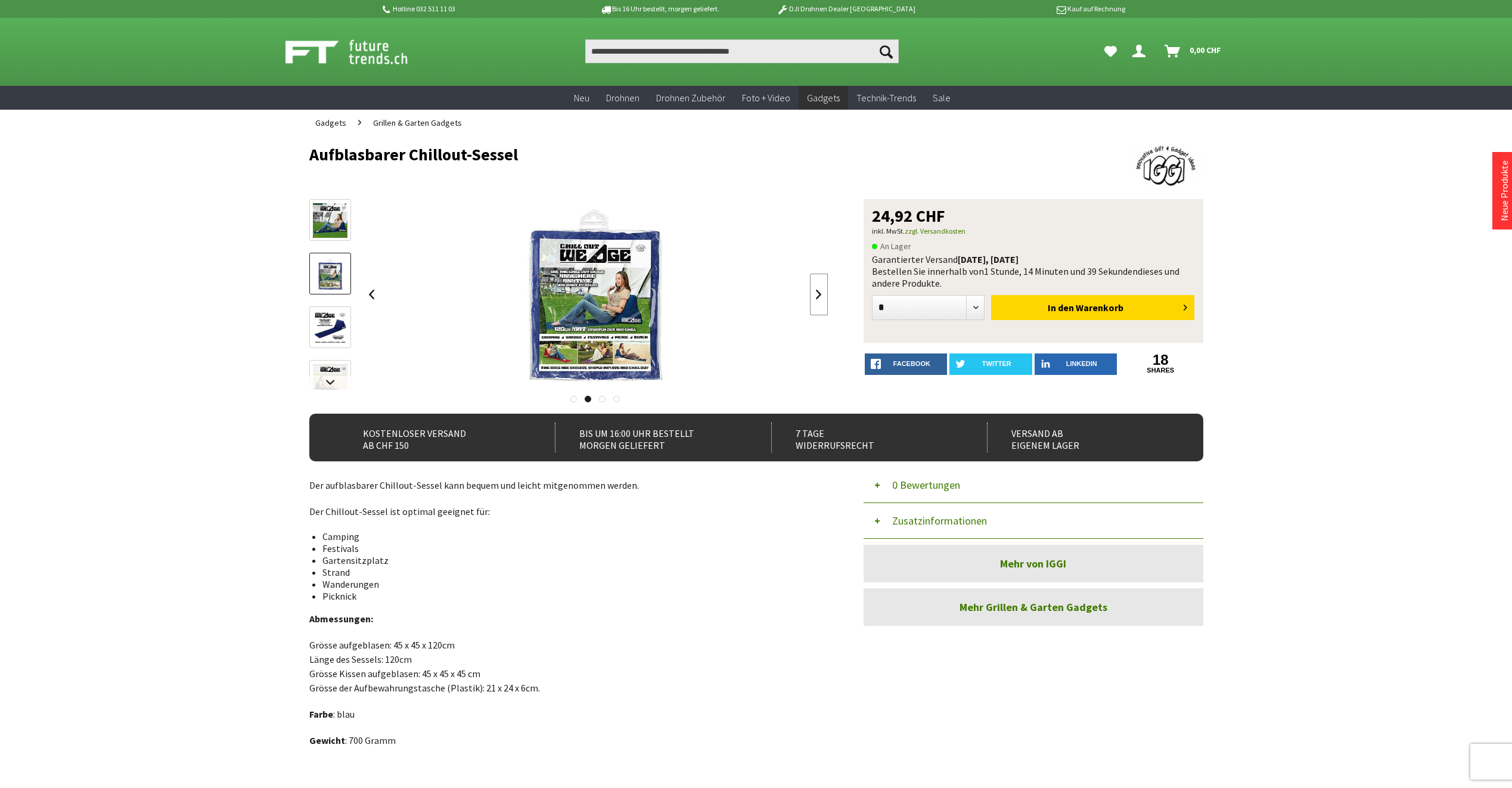
click at [817, 296] on link at bounding box center [819, 294] width 18 height 42
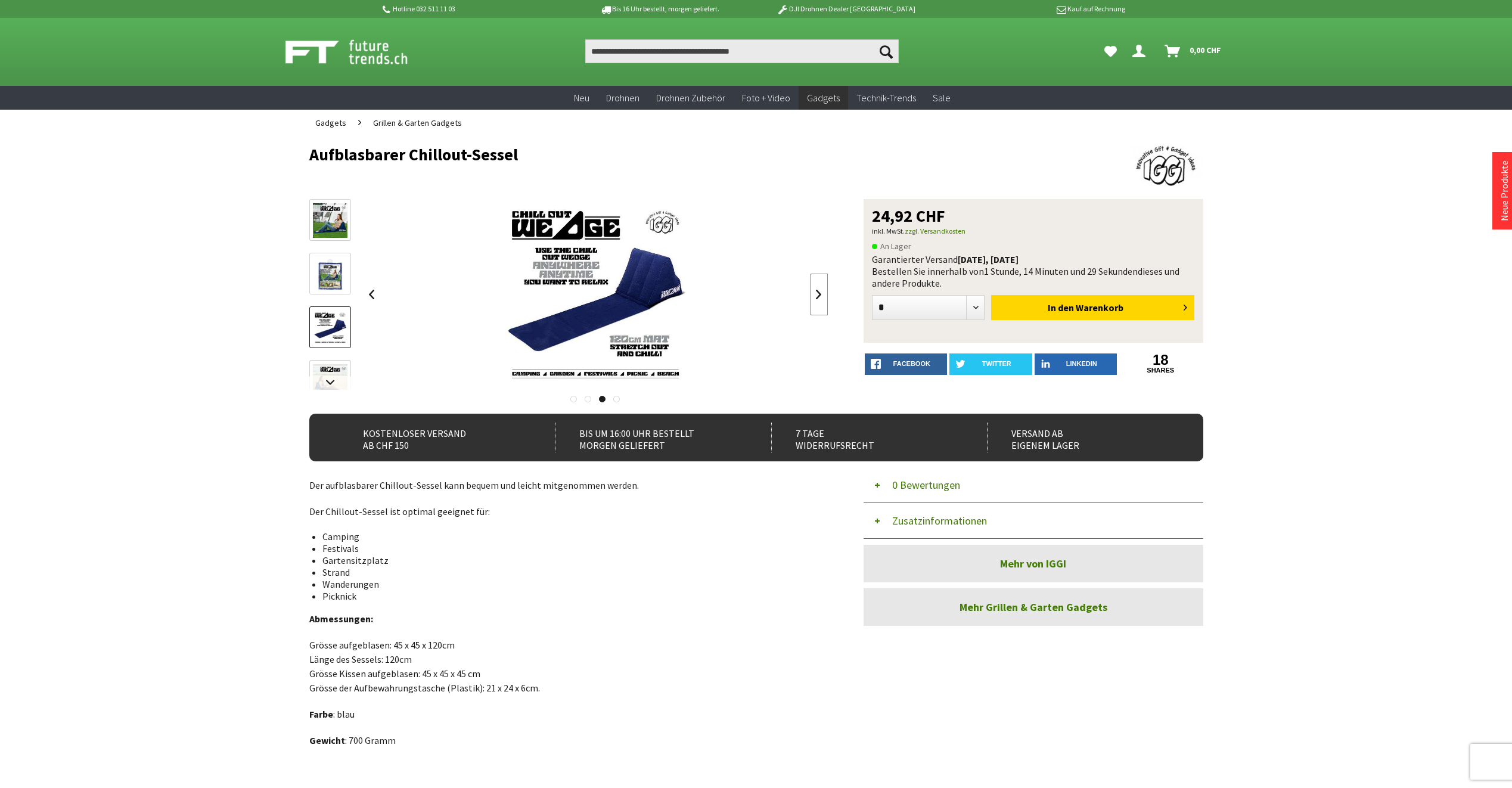
click at [817, 296] on link at bounding box center [819, 294] width 18 height 42
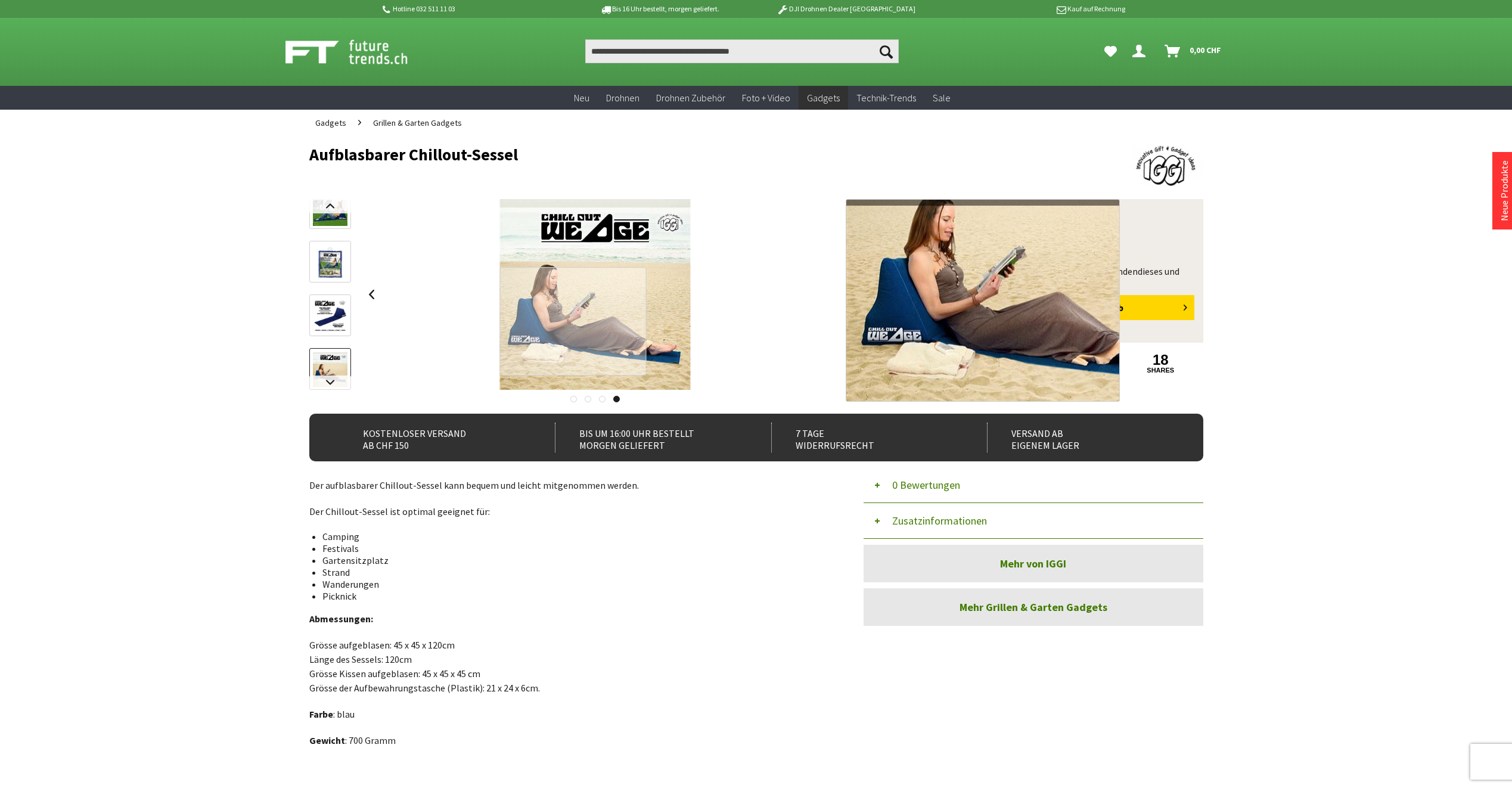
click at [564, 322] on div at bounding box center [573, 321] width 146 height 107
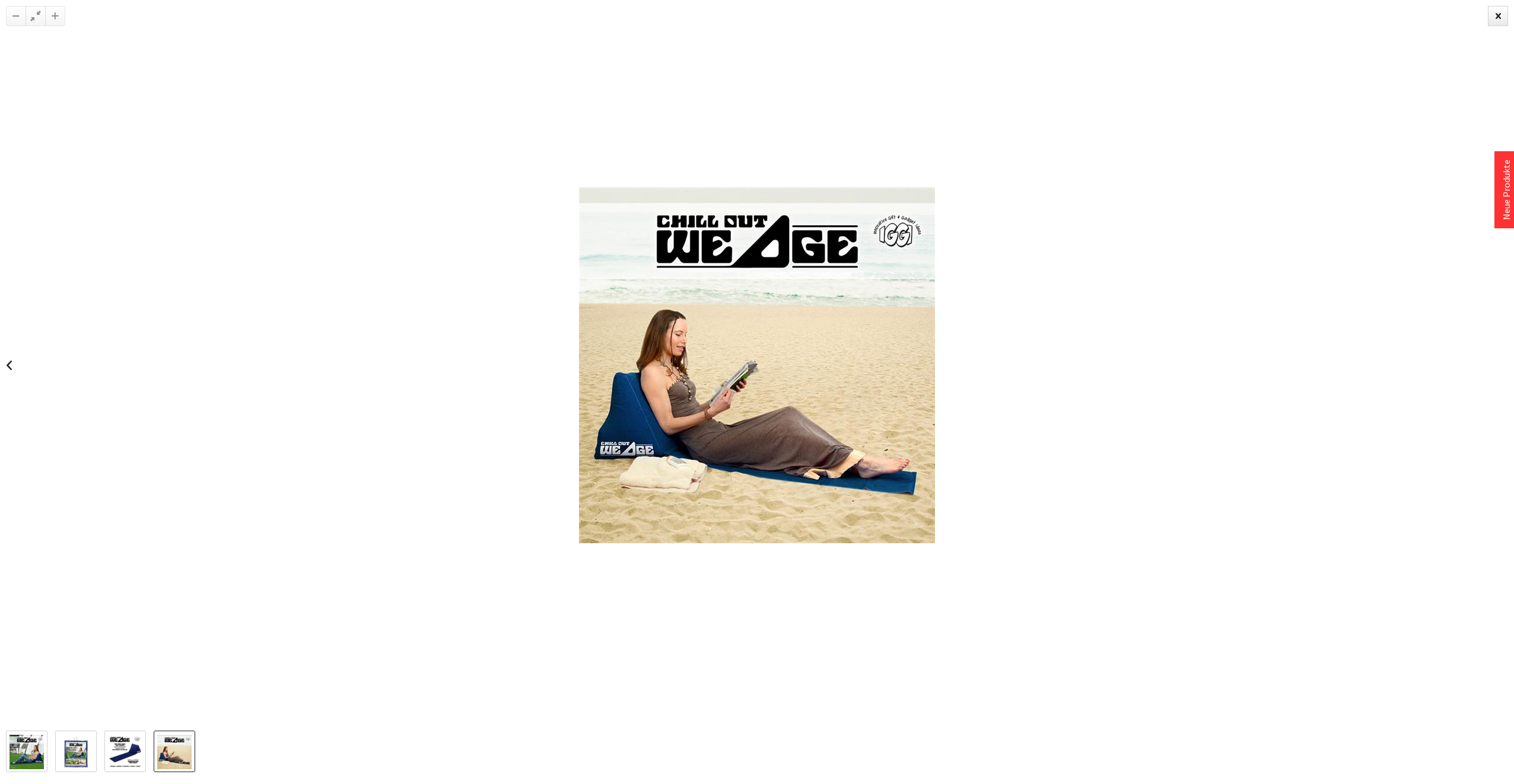
click at [781, 438] on img at bounding box center [757, 365] width 356 height 355
